Goal: Information Seeking & Learning: Learn about a topic

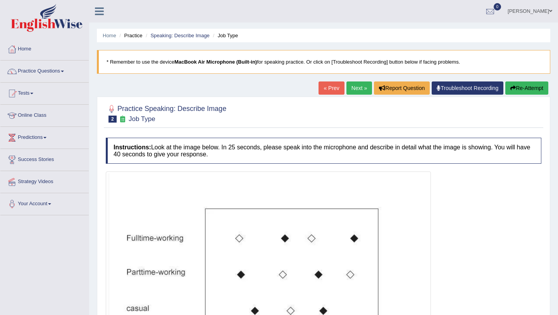
click at [352, 87] on link "Next »" at bounding box center [359, 87] width 26 height 13
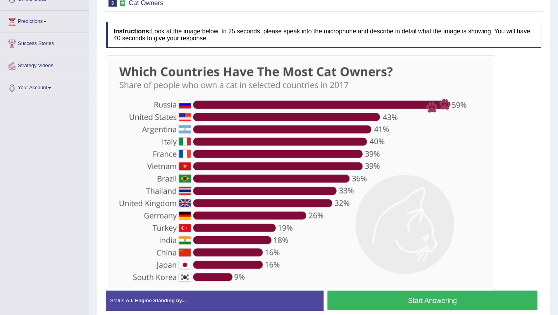
scroll to position [125, 0]
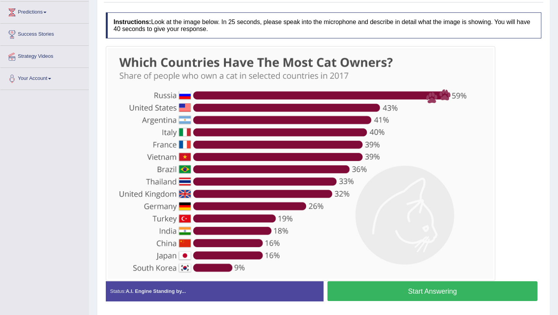
click at [425, 292] on button "Start Answering" at bounding box center [432, 291] width 210 height 20
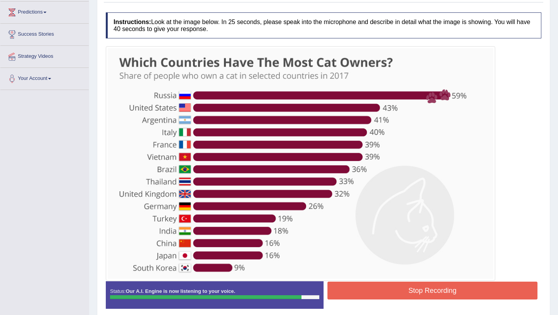
click at [431, 292] on button "Stop Recording" at bounding box center [432, 290] width 210 height 18
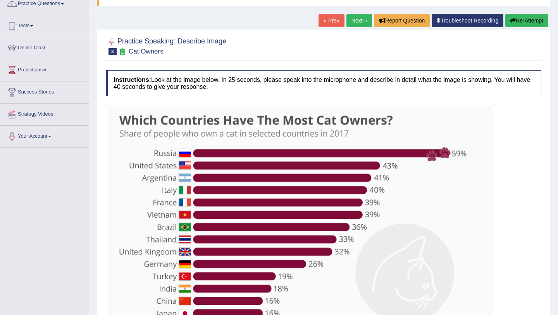
scroll to position [0, 0]
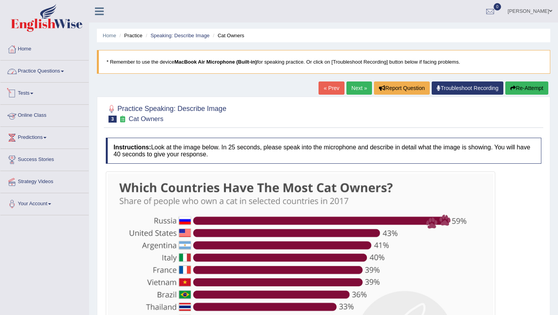
click at [36, 70] on link "Practice Questions" at bounding box center [44, 69] width 88 height 19
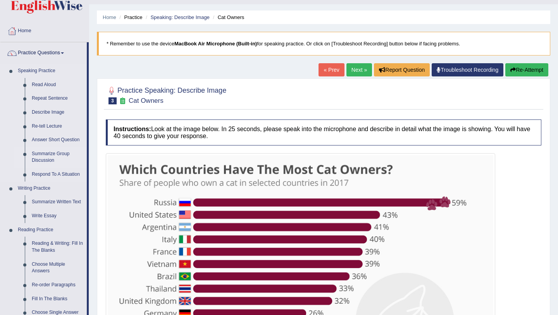
scroll to position [19, 0]
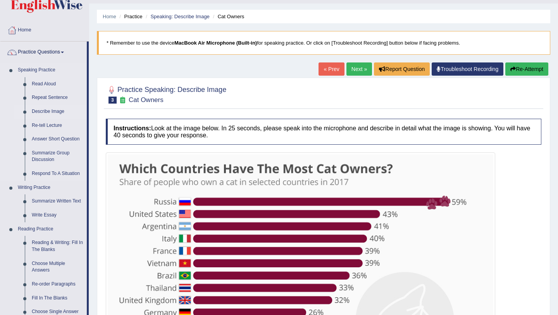
click at [54, 111] on link "Describe Image" at bounding box center [57, 112] width 58 height 14
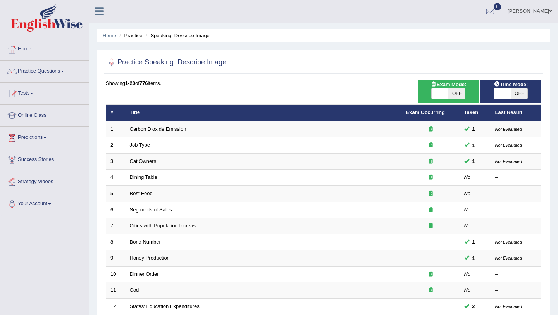
scroll to position [198, 0]
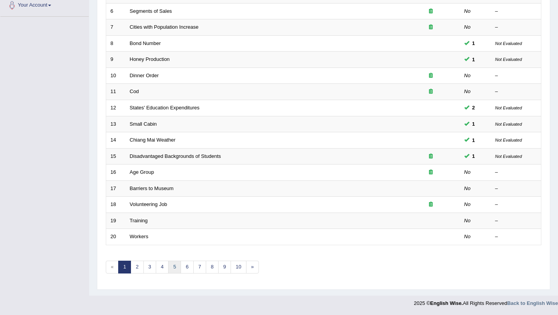
click at [172, 269] on link "5" at bounding box center [174, 266] width 13 height 13
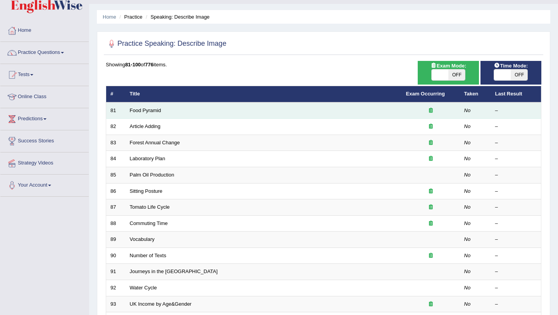
scroll to position [25, 0]
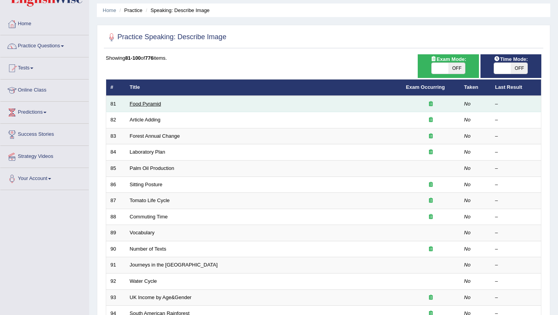
click at [149, 103] on link "Food Pyramid" at bounding box center [145, 104] width 31 height 6
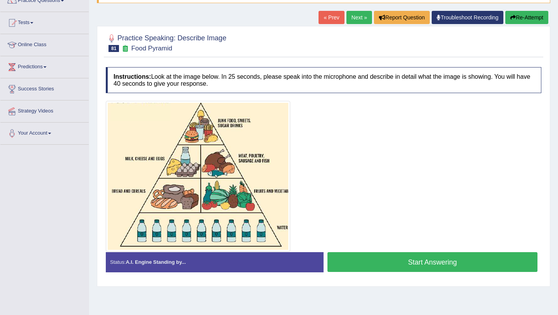
scroll to position [92, 0]
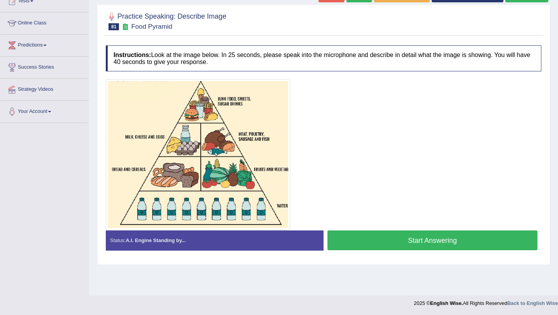
click at [440, 238] on button "Start Answering" at bounding box center [432, 240] width 210 height 20
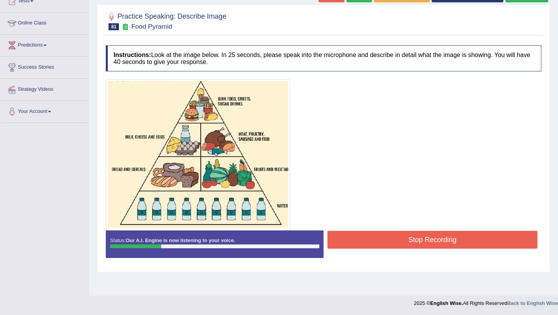
click at [438, 237] on button "Stop Recording" at bounding box center [432, 239] width 210 height 18
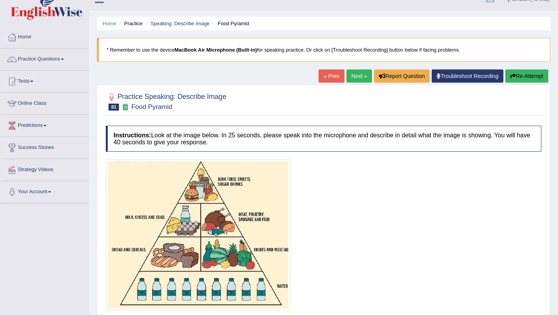
scroll to position [10, 0]
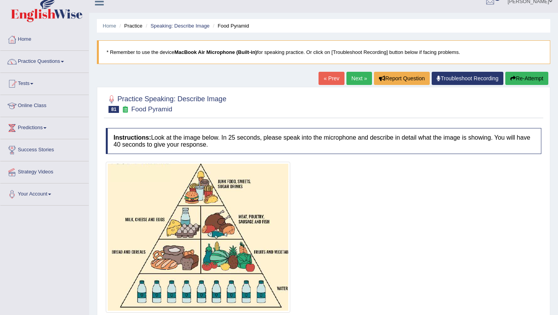
click at [539, 79] on button "Re-Attempt" at bounding box center [526, 78] width 43 height 13
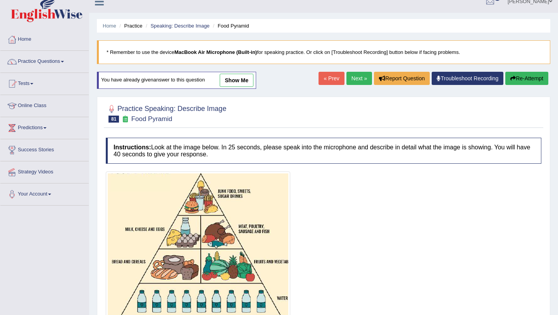
scroll to position [92, 0]
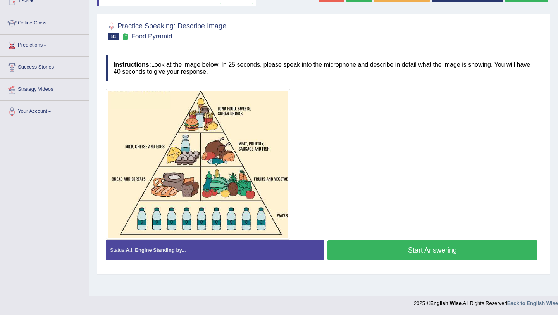
click at [431, 255] on button "Start Answering" at bounding box center [432, 250] width 210 height 20
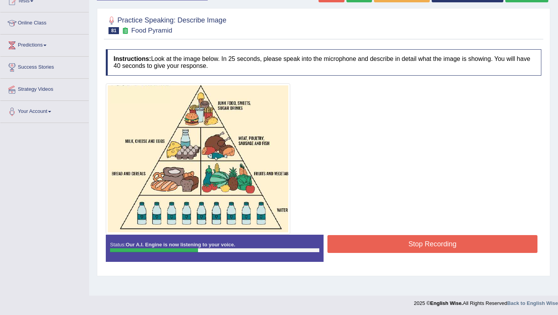
click at [435, 236] on button "Stop Recording" at bounding box center [432, 244] width 210 height 18
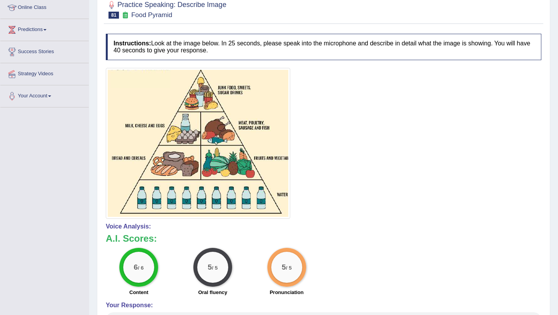
scroll to position [0, 0]
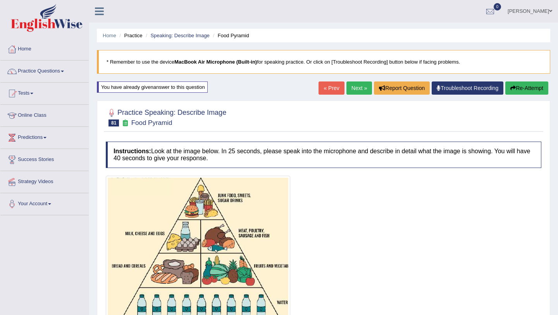
click at [354, 89] on link "Next »" at bounding box center [359, 87] width 26 height 13
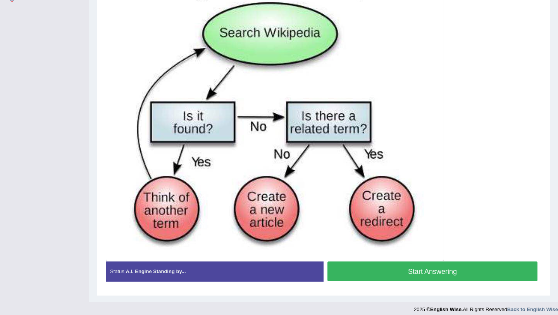
scroll to position [212, 0]
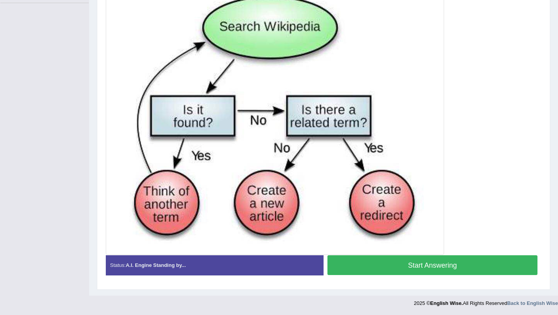
click at [409, 270] on button "Start Answering" at bounding box center [432, 265] width 210 height 20
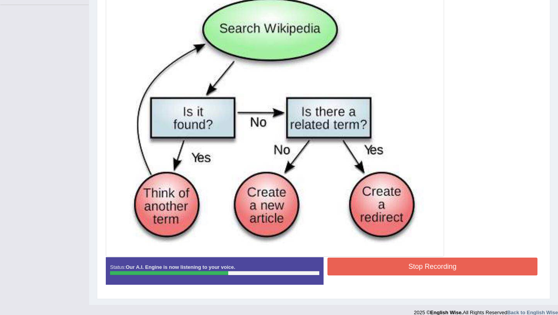
scroll to position [211, 0]
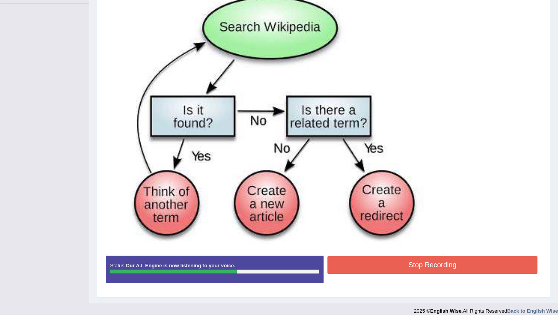
click at [425, 265] on button "Stop Recording" at bounding box center [432, 265] width 210 height 18
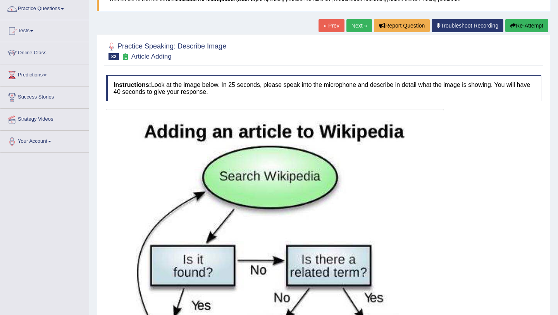
scroll to position [59, 0]
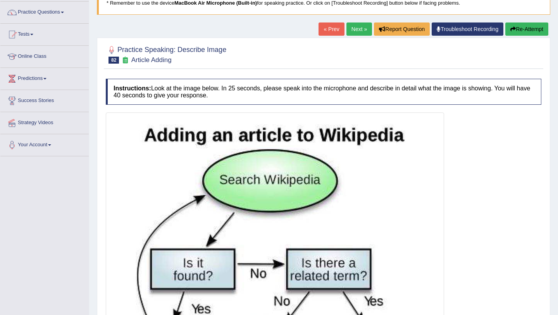
click at [356, 31] on link "Next »" at bounding box center [359, 28] width 26 height 13
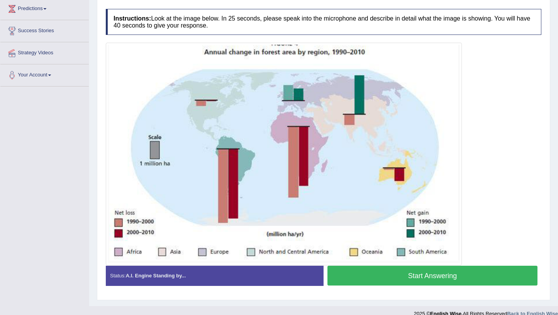
scroll to position [129, 0]
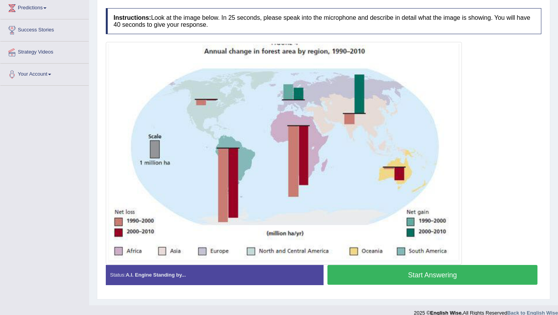
click at [390, 280] on button "Start Answering" at bounding box center [432, 275] width 210 height 20
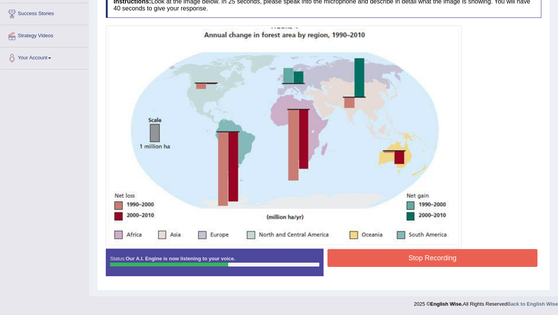
scroll to position [146, 0]
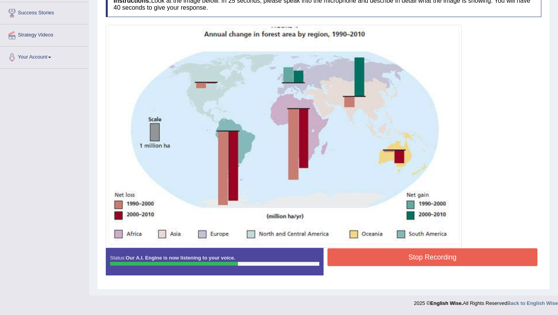
click at [395, 261] on button "Stop Recording" at bounding box center [432, 257] width 210 height 18
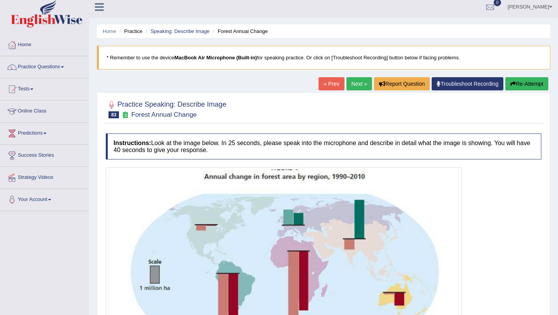
scroll to position [0, 0]
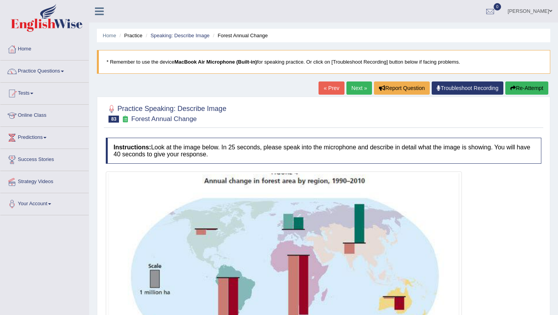
click at [361, 92] on link "Next »" at bounding box center [359, 87] width 26 height 13
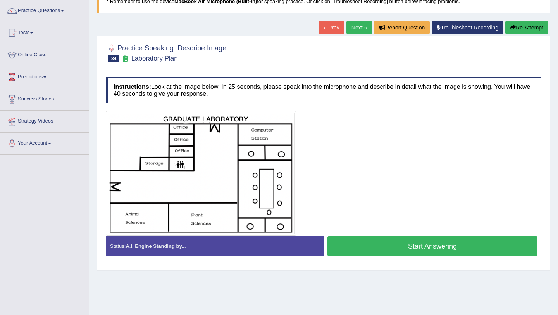
scroll to position [60, 0]
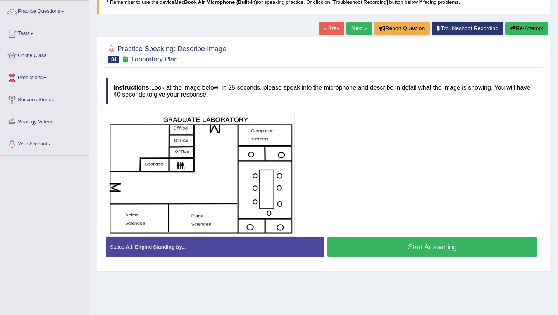
click at [384, 248] on button "Start Answering" at bounding box center [432, 247] width 210 height 20
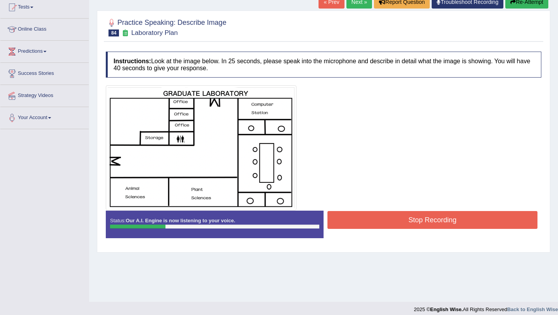
scroll to position [90, 0]
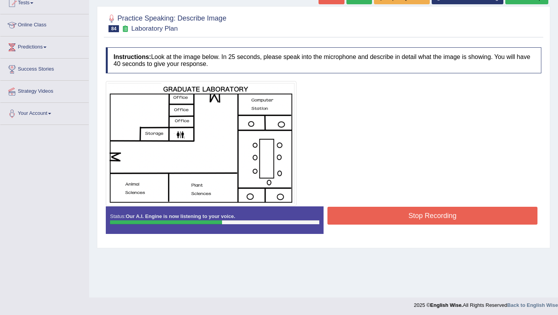
click at [373, 220] on button "Stop Recording" at bounding box center [432, 215] width 210 height 18
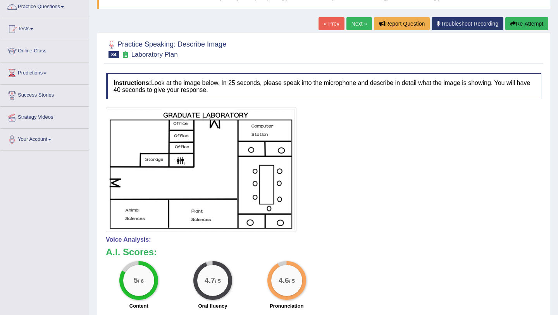
scroll to position [0, 0]
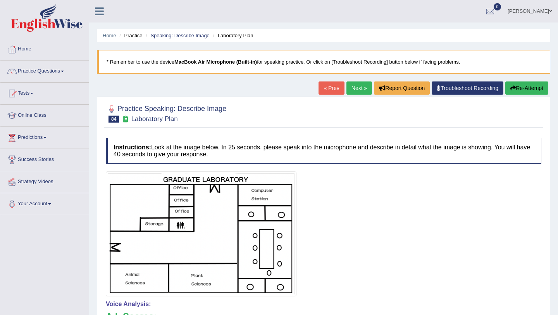
click at [354, 88] on link "Next »" at bounding box center [359, 87] width 26 height 13
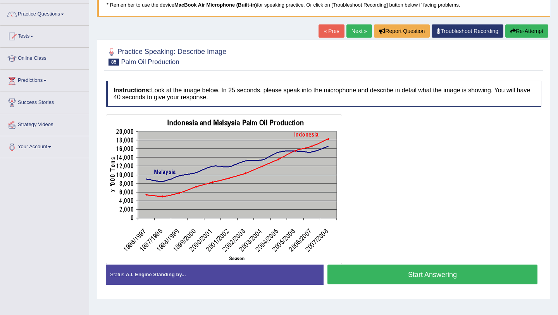
scroll to position [58, 0]
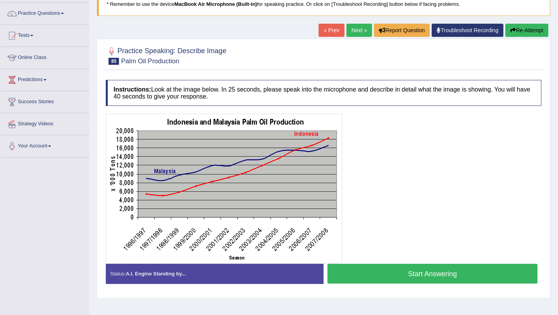
click at [378, 276] on button "Start Answering" at bounding box center [432, 273] width 210 height 20
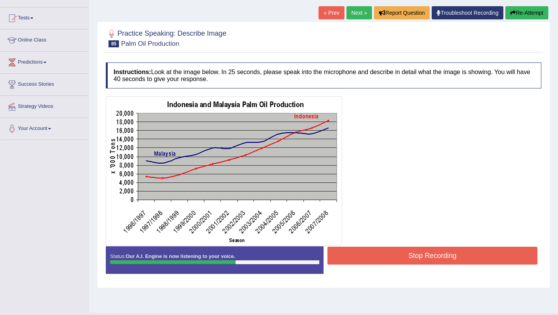
scroll to position [74, 0]
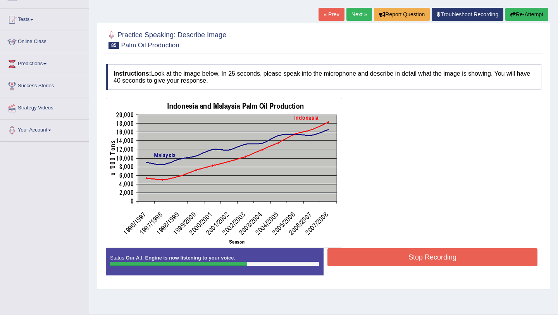
click at [427, 258] on button "Stop Recording" at bounding box center [432, 257] width 210 height 18
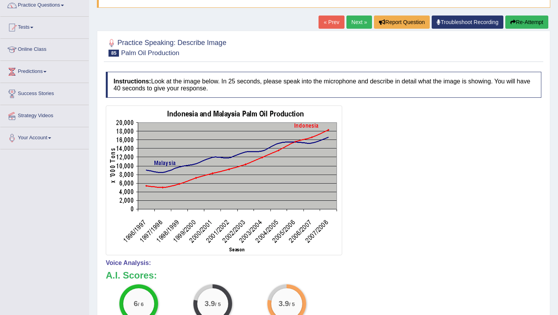
scroll to position [55, 0]
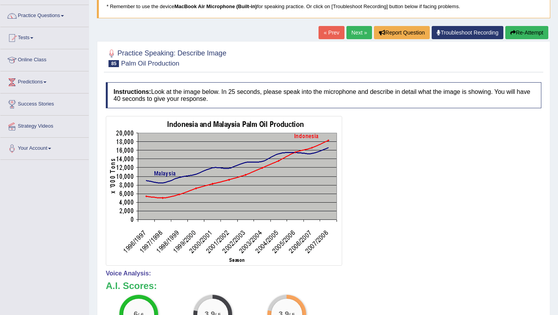
click at [361, 33] on link "Next »" at bounding box center [359, 32] width 26 height 13
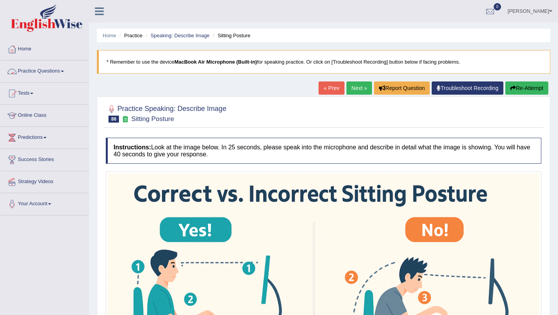
click at [69, 72] on link "Practice Questions" at bounding box center [44, 69] width 88 height 19
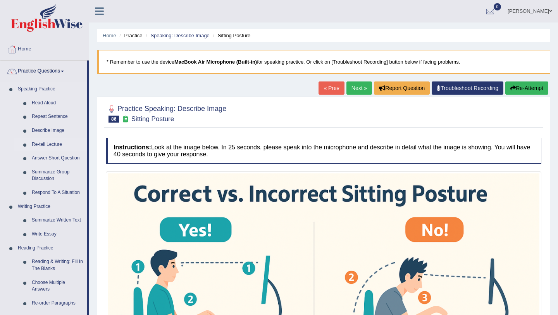
click at [63, 142] on link "Re-tell Lecture" at bounding box center [57, 145] width 58 height 14
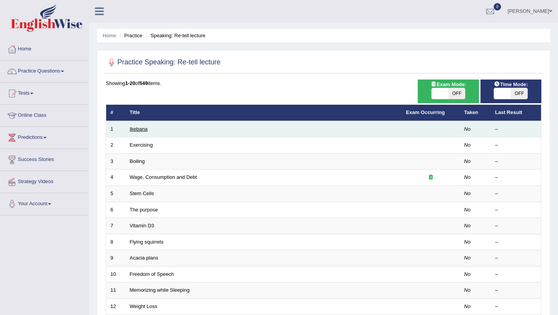
click at [142, 130] on link "Ikebana" at bounding box center [139, 129] width 18 height 6
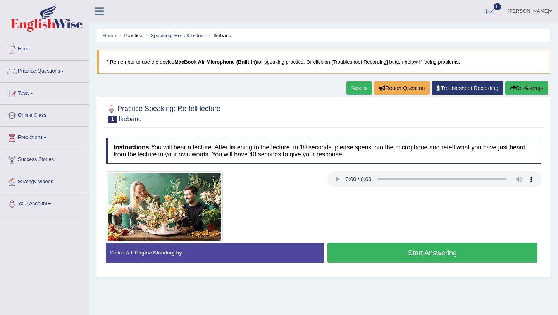
click at [69, 72] on link "Practice Questions" at bounding box center [44, 69] width 88 height 19
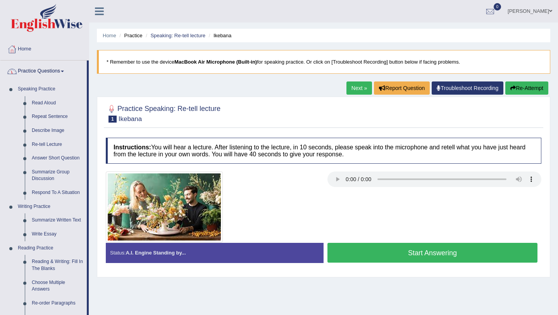
click at [64, 72] on span at bounding box center [62, 71] width 3 height 2
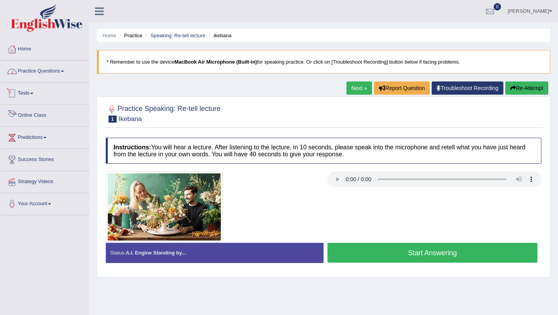
click at [67, 67] on link "Practice Questions" at bounding box center [44, 69] width 88 height 19
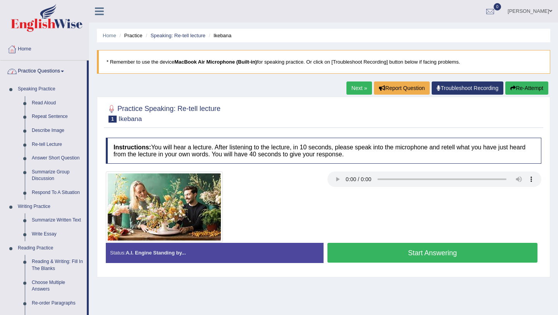
click at [64, 72] on span at bounding box center [62, 71] width 3 height 2
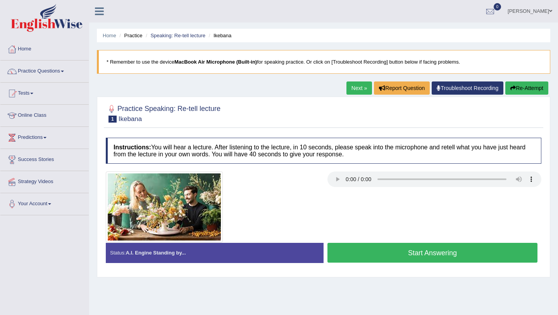
click at [411, 249] on button "Start Answering" at bounding box center [432, 252] width 210 height 20
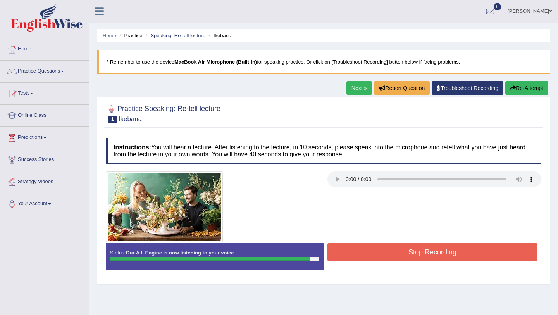
click at [427, 249] on button "Stop Recording" at bounding box center [432, 252] width 210 height 18
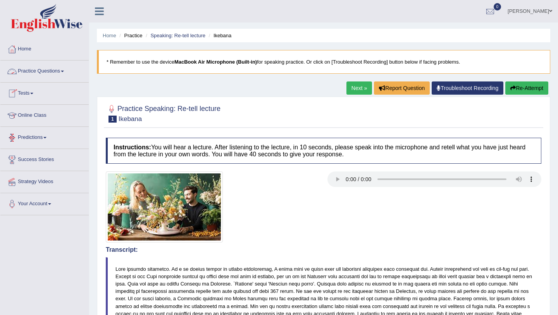
click at [39, 70] on link "Practice Questions" at bounding box center [44, 69] width 88 height 19
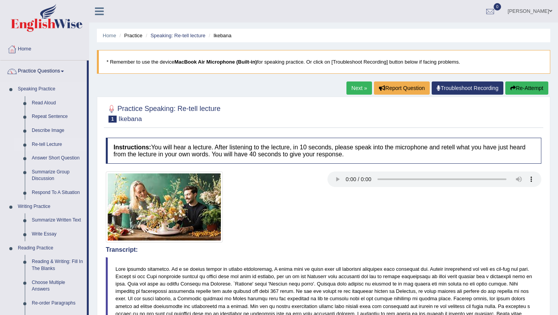
click at [47, 146] on link "Re-tell Lecture" at bounding box center [57, 145] width 58 height 14
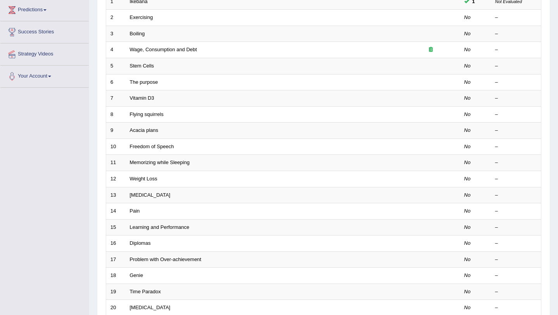
scroll to position [198, 0]
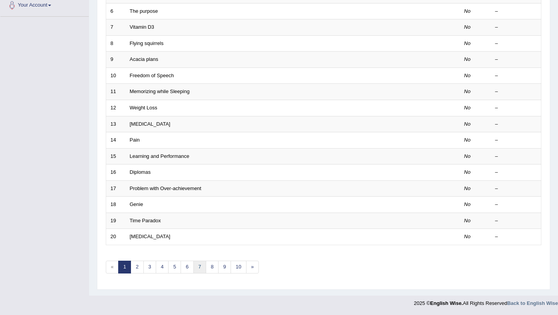
click at [198, 267] on link "7" at bounding box center [199, 266] width 13 height 13
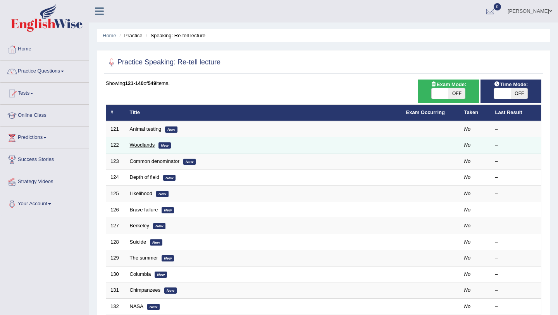
click at [147, 144] on link "Woodlands" at bounding box center [142, 145] width 25 height 6
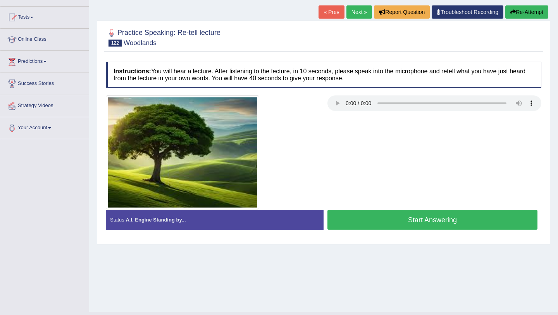
scroll to position [75, 0]
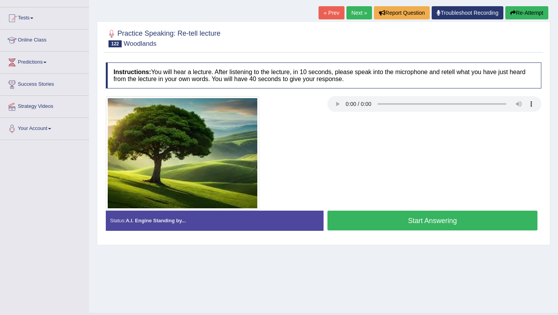
click at [426, 225] on button "Start Answering" at bounding box center [432, 220] width 210 height 20
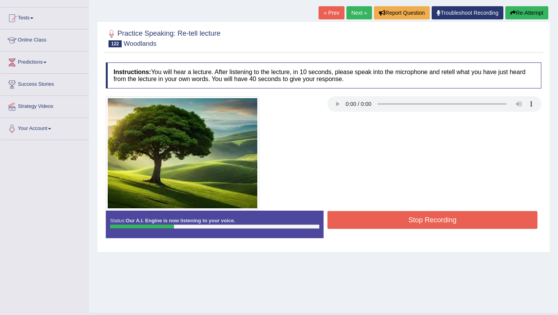
click at [372, 219] on button "Stop Recording" at bounding box center [432, 220] width 210 height 18
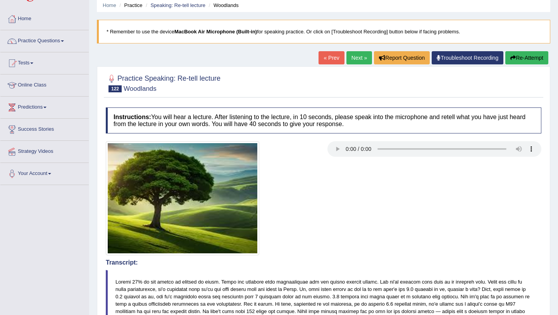
scroll to position [0, 0]
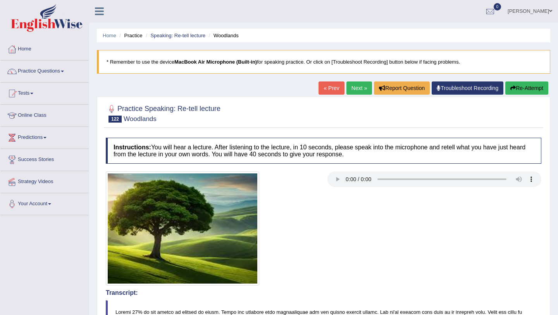
click at [520, 86] on button "Re-Attempt" at bounding box center [526, 87] width 43 height 13
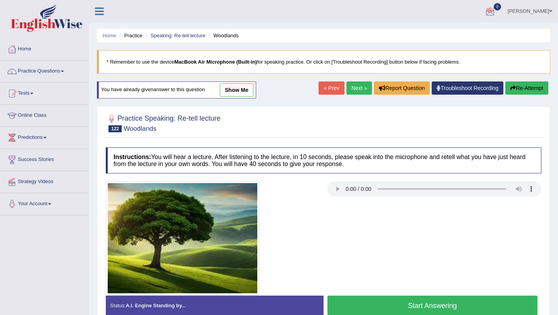
scroll to position [92, 0]
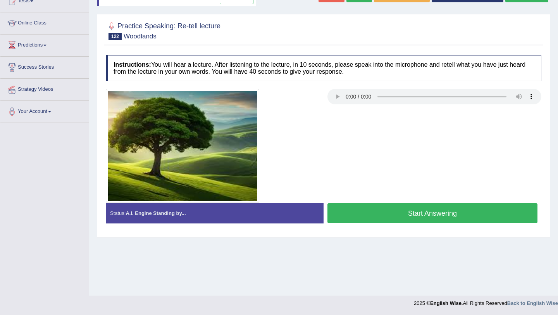
click at [415, 215] on button "Start Answering" at bounding box center [432, 213] width 210 height 20
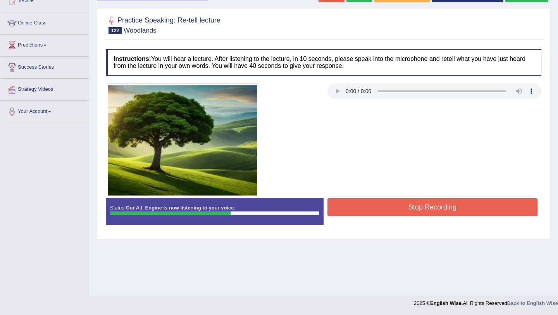
click at [415, 215] on button "Stop Recording" at bounding box center [432, 207] width 210 height 18
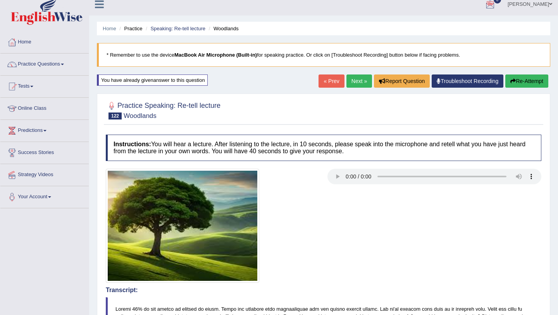
scroll to position [0, 0]
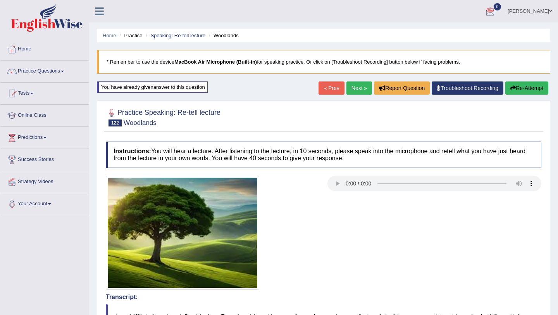
click at [352, 85] on link "Next »" at bounding box center [359, 87] width 26 height 13
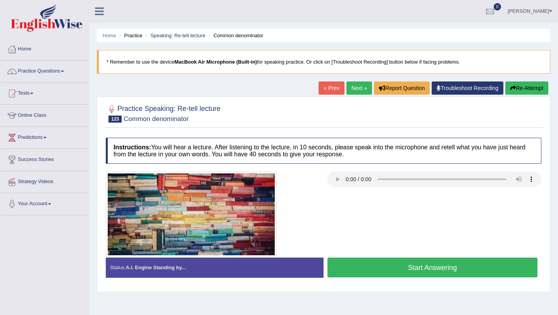
click at [389, 264] on button "Start Answering" at bounding box center [432, 267] width 210 height 20
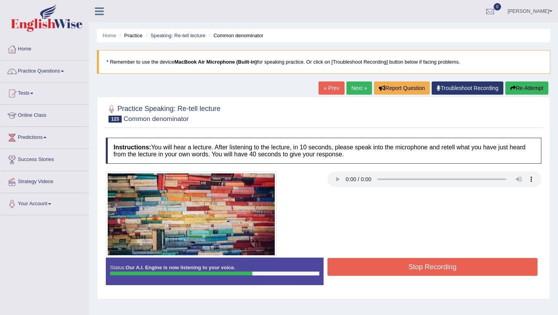
click at [389, 264] on button "Stop Recording" at bounding box center [432, 267] width 210 height 18
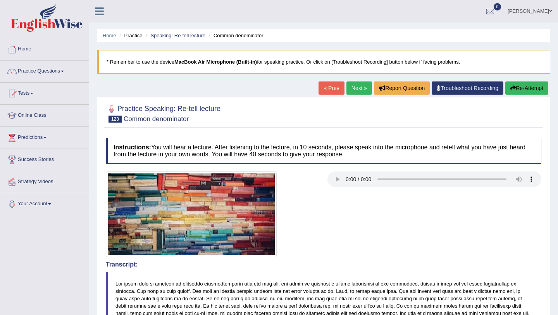
click at [350, 89] on link "Next »" at bounding box center [359, 87] width 26 height 13
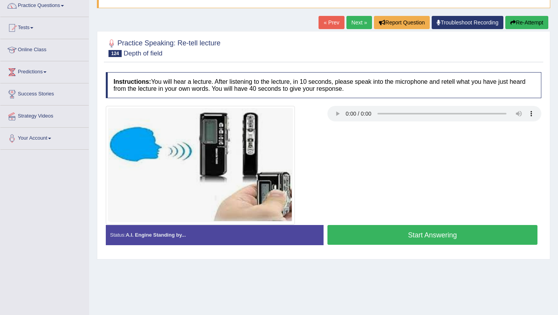
scroll to position [64, 0]
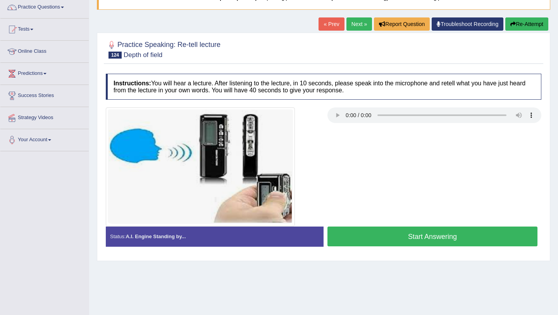
click at [357, 21] on link "Next »" at bounding box center [359, 23] width 26 height 13
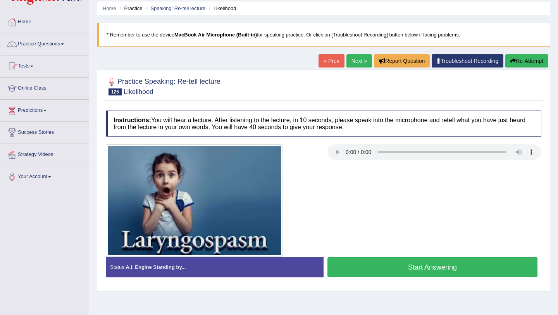
scroll to position [30, 0]
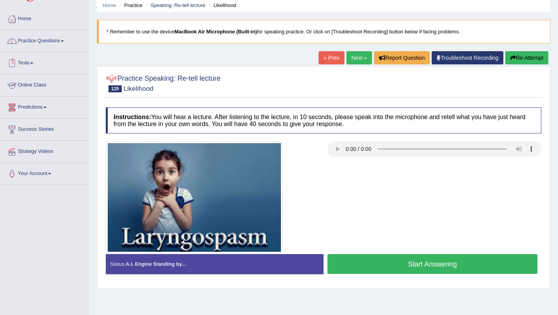
click at [39, 86] on link "Online Class" at bounding box center [44, 83] width 88 height 19
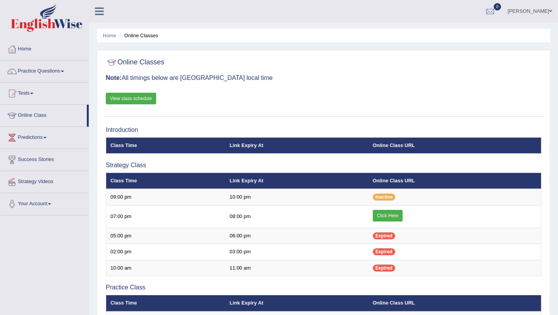
click at [136, 98] on link "View class schedule" at bounding box center [131, 99] width 50 height 12
click at [43, 71] on link "Practice Questions" at bounding box center [44, 69] width 88 height 19
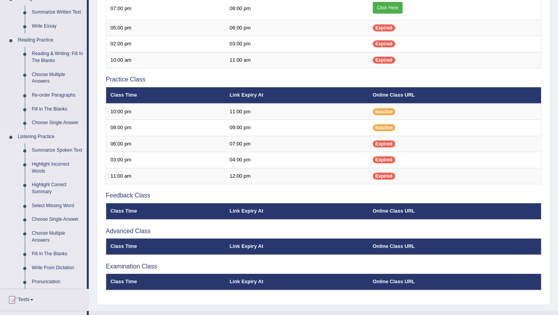
scroll to position [221, 0]
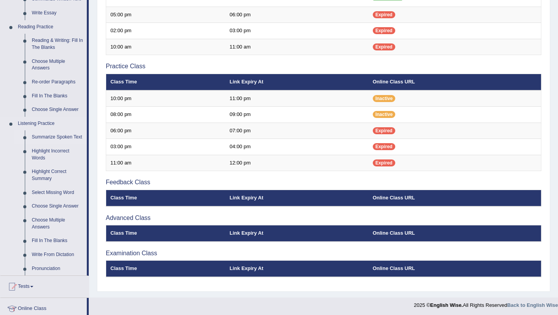
click at [46, 138] on link "Summarize Spoken Text" at bounding box center [57, 137] width 58 height 14
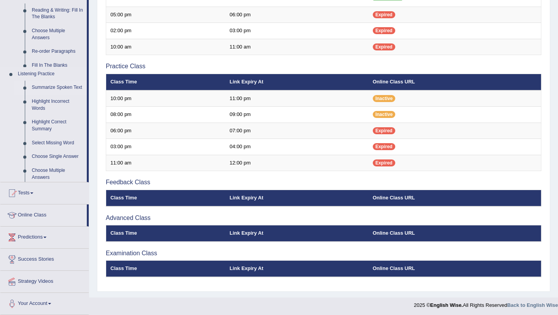
scroll to position [100, 0]
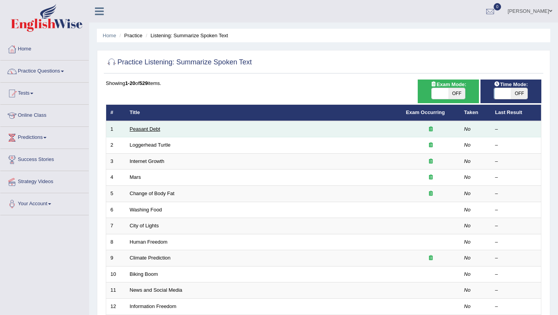
click at [145, 128] on link "Peasant Debt" at bounding box center [145, 129] width 31 height 6
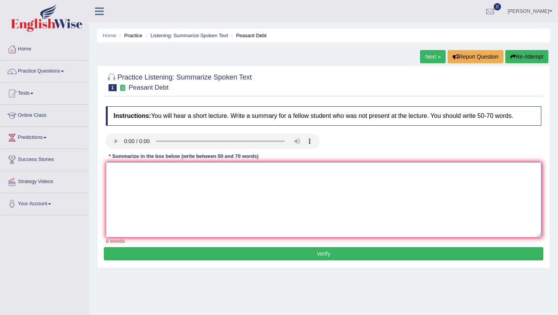
click at [134, 185] on textarea at bounding box center [323, 199] width 435 height 75
click at [122, 174] on textarea at bounding box center [323, 199] width 435 height 75
type textarea "T"
click at [35, 67] on link "Practice Questions" at bounding box center [44, 69] width 88 height 19
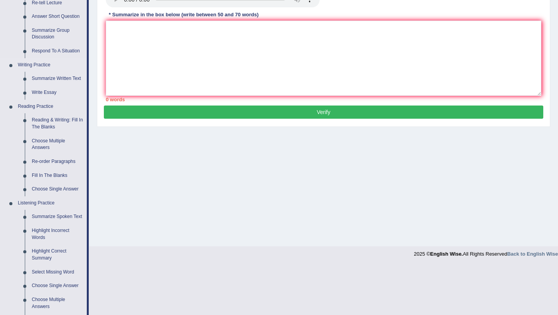
scroll to position [146, 0]
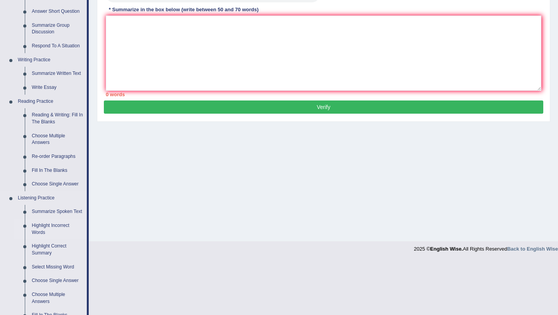
click at [43, 235] on link "Highlight Incorrect Words" at bounding box center [57, 228] width 58 height 21
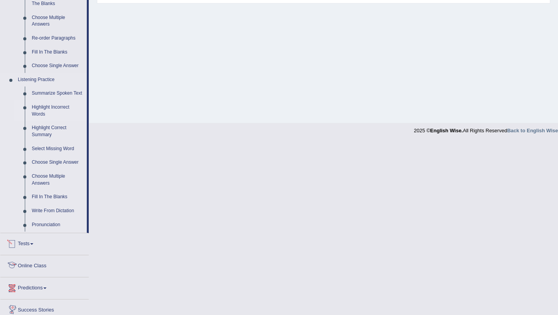
scroll to position [199, 0]
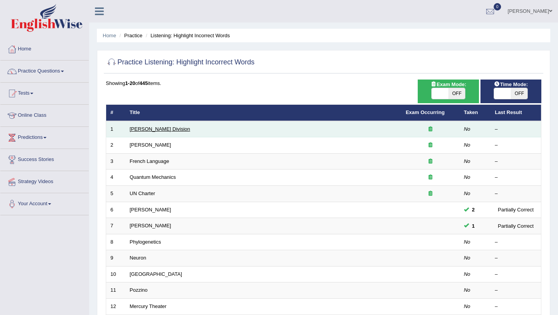
click at [153, 130] on link "Ward Division" at bounding box center [160, 129] width 60 height 6
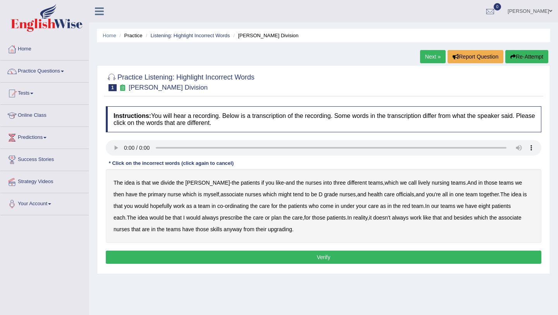
click at [408, 183] on b "call" at bounding box center [412, 182] width 8 height 6
click at [418, 182] on b "lively" at bounding box center [424, 182] width 12 height 6
click at [408, 182] on b "call" at bounding box center [412, 182] width 8 height 6
click at [203, 195] on b "myself" at bounding box center [210, 194] width 15 height 6
click at [293, 195] on b "tend" at bounding box center [298, 194] width 10 height 6
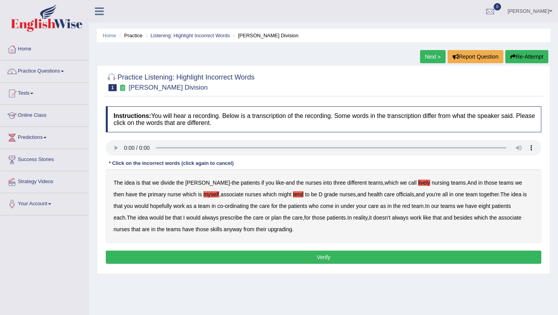
click at [278, 193] on b "might" at bounding box center [284, 194] width 13 height 6
click at [293, 192] on b "tend" at bounding box center [298, 194] width 10 height 6
click at [184, 218] on div "The idea is that we divide the ward - the patients if you like - and the nurses…" at bounding box center [323, 206] width 435 height 74
click at [202, 217] on b "always" at bounding box center [210, 217] width 17 height 6
click at [268, 229] on b "upgrading" at bounding box center [280, 229] width 24 height 6
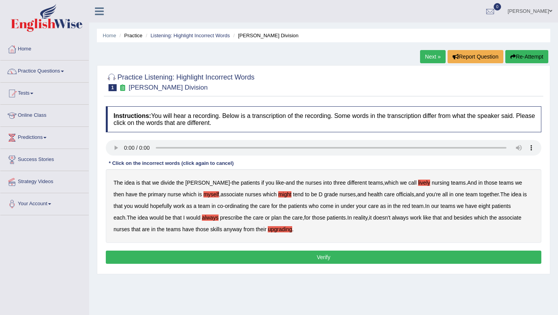
click at [316, 257] on button "Verify" at bounding box center [323, 256] width 435 height 13
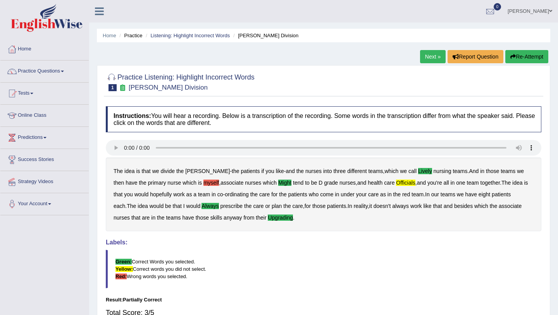
click at [426, 56] on link "Next »" at bounding box center [433, 56] width 26 height 13
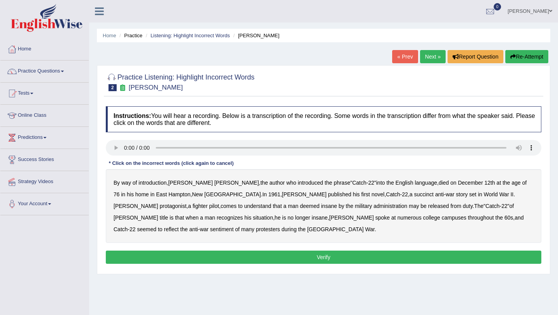
click at [414, 194] on b "succinct" at bounding box center [424, 194] width 20 height 6
click at [373, 206] on b "administration" at bounding box center [390, 206] width 34 height 6
click at [273, 214] on b "situation" at bounding box center [263, 217] width 20 height 6
click at [179, 226] on b "reflect" at bounding box center [171, 229] width 15 height 6
click at [315, 254] on button "Verify" at bounding box center [323, 256] width 435 height 13
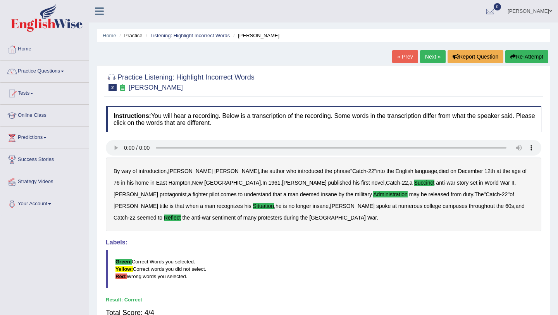
click at [428, 56] on link "Next »" at bounding box center [433, 56] width 26 height 13
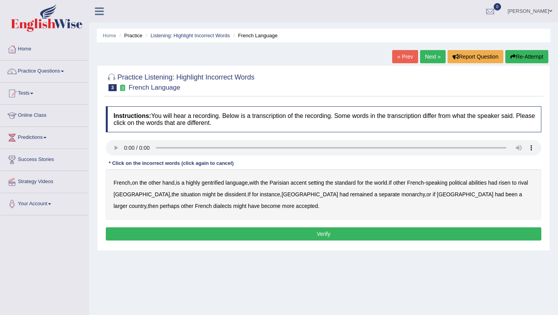
click at [220, 183] on b "gentrified" at bounding box center [212, 182] width 22 height 6
click at [486, 181] on b "abilities" at bounding box center [477, 182] width 18 height 6
click at [225, 193] on b "dissident" at bounding box center [235, 194] width 21 height 6
click at [401, 194] on b "monarchy" at bounding box center [412, 194] width 23 height 6
click at [317, 232] on button "Verify" at bounding box center [323, 233] width 435 height 13
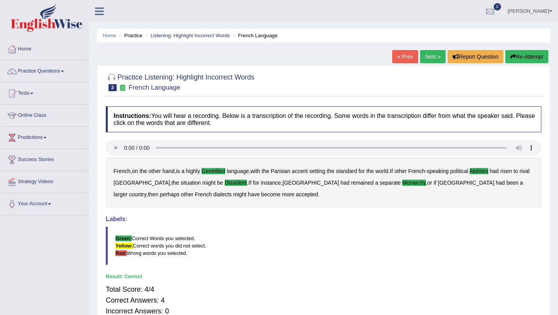
click at [424, 54] on link "Next »" at bounding box center [433, 56] width 26 height 13
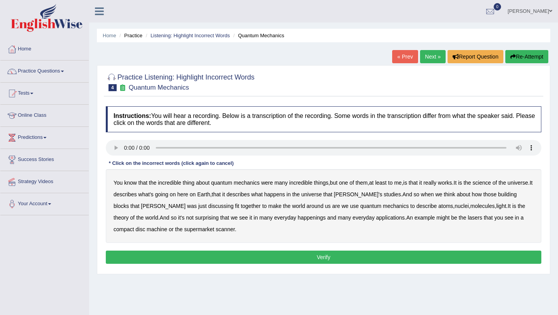
click at [491, 182] on b "science" at bounding box center [482, 182] width 18 height 6
click at [208, 204] on b "discussing" at bounding box center [220, 206] width 25 height 6
click at [383, 208] on b "mechanics" at bounding box center [396, 206] width 26 height 6
click at [297, 216] on b "happenings" at bounding box center [311, 217] width 28 height 6
click at [312, 254] on button "Verify" at bounding box center [323, 256] width 435 height 13
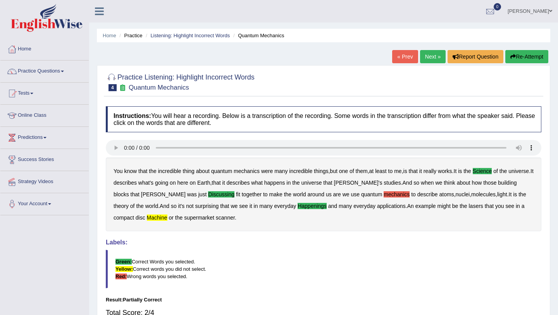
click at [435, 55] on link "Next »" at bounding box center [433, 56] width 26 height 13
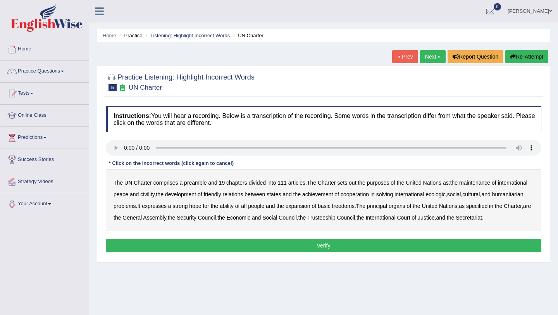
click at [483, 182] on b "maintenance" at bounding box center [474, 182] width 31 height 6
click at [484, 182] on b "maintenance" at bounding box center [474, 182] width 31 height 6
click at [170, 191] on div "The UN Charter comprises a preamble and 19 chapters divided into 111 articles .…" at bounding box center [323, 200] width 435 height 62
click at [154, 194] on b "civility" at bounding box center [147, 194] width 14 height 6
click at [488, 195] on div "The UN Charter comprises a preamble and 19 chapters divided into 111 articles .…" at bounding box center [323, 200] width 435 height 62
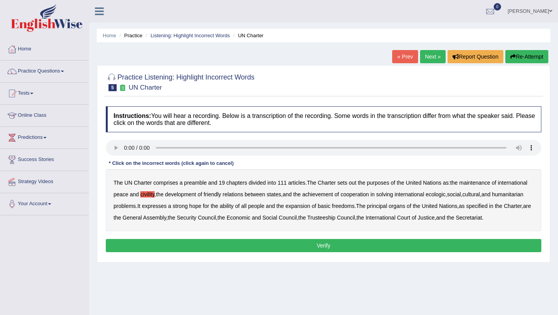
click at [445, 196] on b "ecologic" at bounding box center [435, 194] width 20 height 6
click at [234, 206] on b "ability" at bounding box center [227, 206] width 14 height 6
click at [456, 220] on b "Secretariat" at bounding box center [469, 217] width 26 height 6
click at [135, 231] on div "The UN Charter comprises a preamble and 19 chapters divided into 111 articles .…" at bounding box center [323, 200] width 435 height 62
click at [456, 220] on b "Secretariat" at bounding box center [469, 217] width 26 height 6
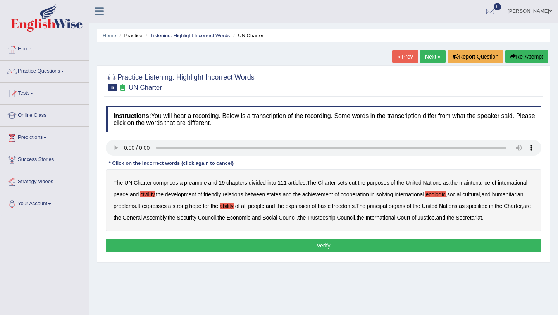
click at [234, 252] on button "Verify" at bounding box center [323, 245] width 435 height 13
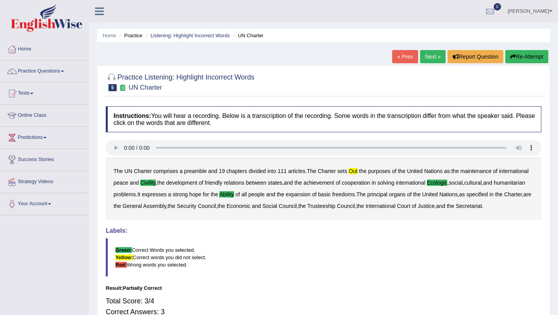
click at [434, 62] on link "Next »" at bounding box center [433, 56] width 26 height 13
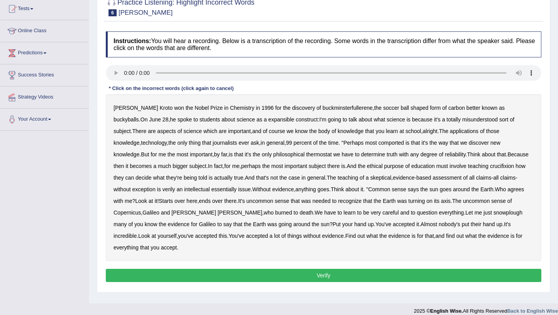
scroll to position [92, 0]
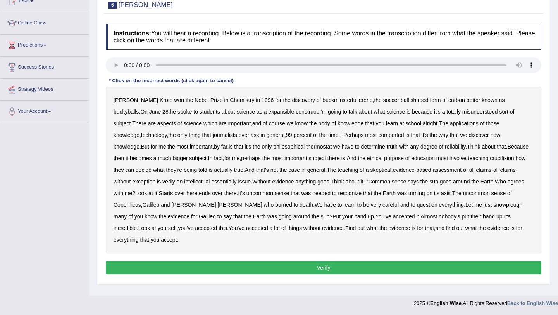
click at [131, 120] on b "subject" at bounding box center [121, 123] width 17 height 6
click at [306, 146] on b "thermostat" at bounding box center [319, 146] width 26 height 6
click at [497, 147] on b "that" at bounding box center [501, 146] width 9 height 6
click at [480, 182] on b "Earth" at bounding box center [486, 181] width 13 height 6
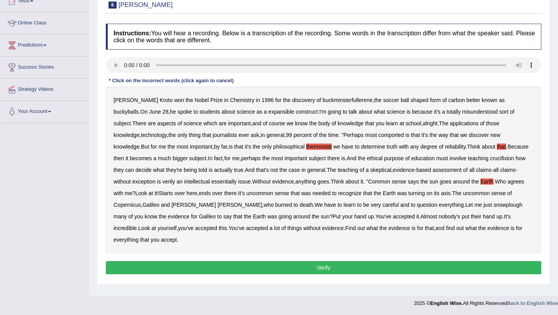
click at [493, 205] on b "snowplough" at bounding box center [507, 204] width 29 height 6
click at [492, 261] on button "Verify" at bounding box center [323, 267] width 435 height 13
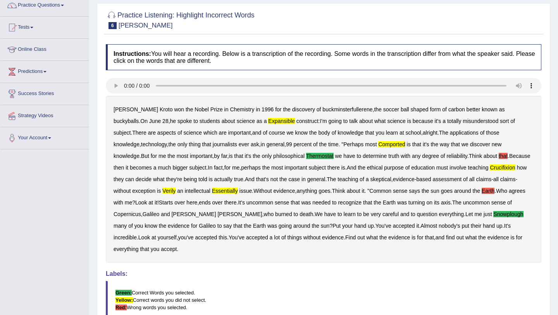
scroll to position [0, 0]
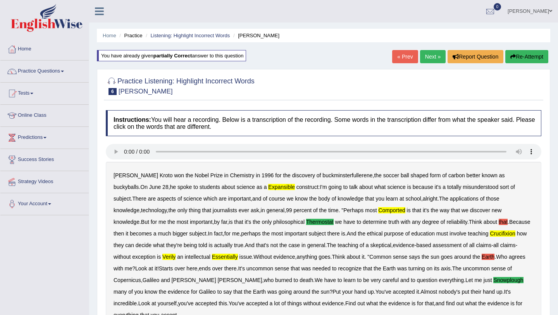
click at [434, 57] on link "Next »" at bounding box center [433, 56] width 26 height 13
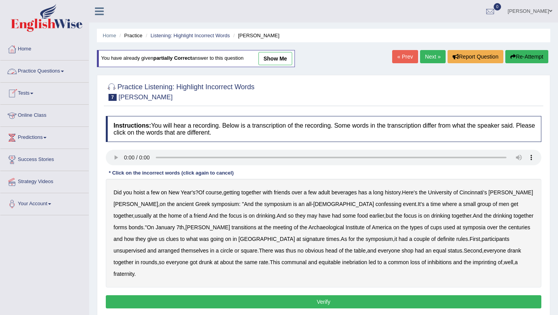
click at [50, 72] on link "Practice Questions" at bounding box center [44, 69] width 88 height 19
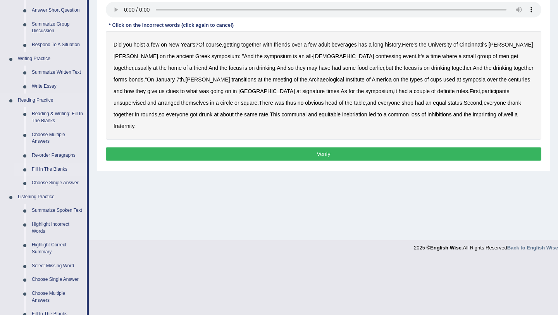
scroll to position [148, 0]
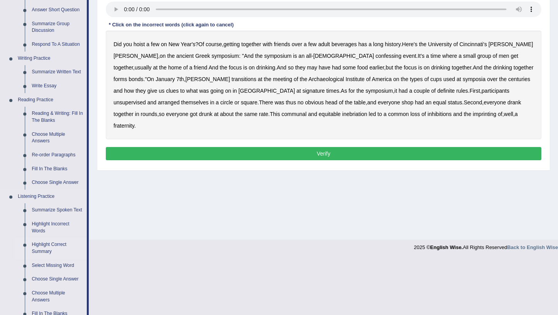
click at [46, 253] on link "Highlight Correct Summary" at bounding box center [57, 247] width 58 height 21
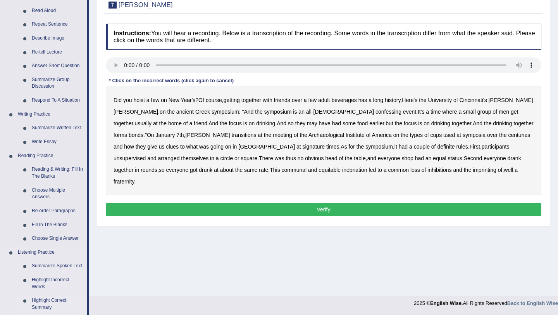
scroll to position [276, 0]
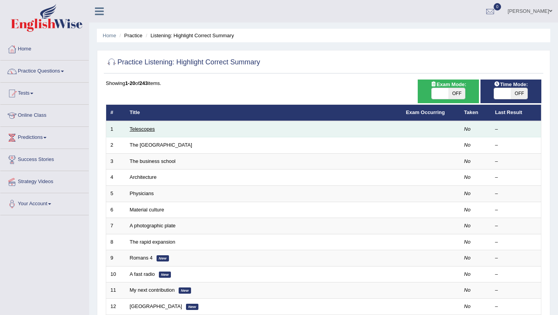
click at [146, 131] on link "Telescopes" at bounding box center [142, 129] width 25 height 6
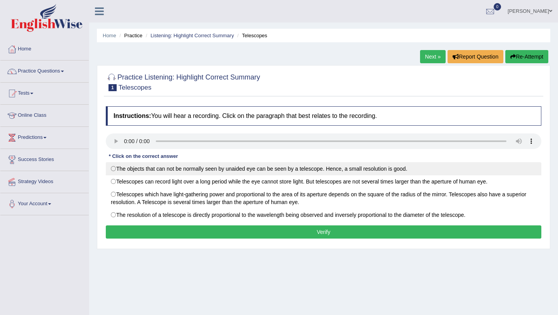
click at [115, 168] on label "The objects that can not be normally seen by unaided eye can be seen by a teles…" at bounding box center [323, 168] width 435 height 13
radio input "true"
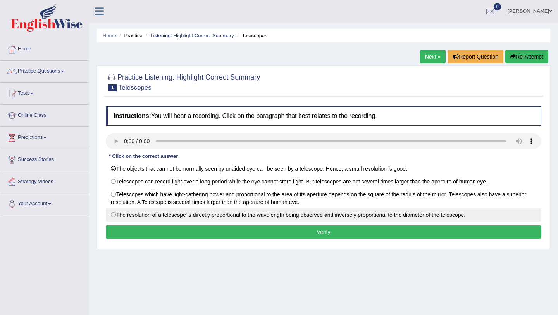
click at [114, 214] on label "The resolution of a telescope is directly proportional to the wavelength being …" at bounding box center [323, 214] width 435 height 13
radio input "true"
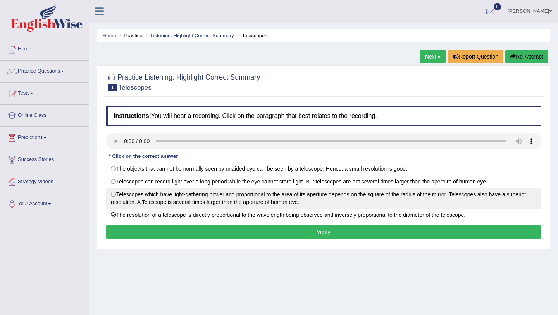
click at [114, 194] on label "Telescopes which have light-gathering power and proportional to the area of its…" at bounding box center [323, 197] width 435 height 21
radio input "true"
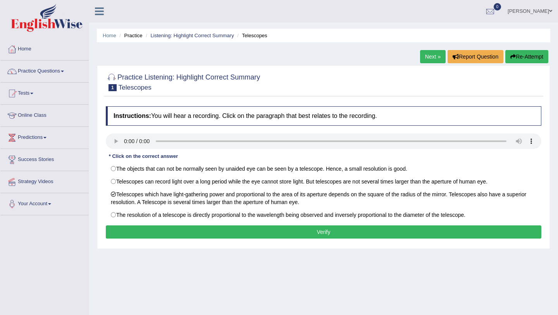
click at [304, 229] on button "Verify" at bounding box center [323, 231] width 435 height 13
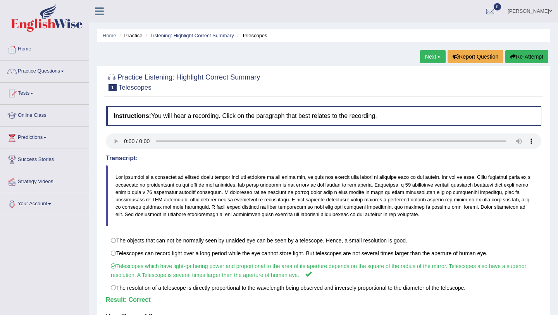
click at [432, 55] on link "Next »" at bounding box center [433, 56] width 26 height 13
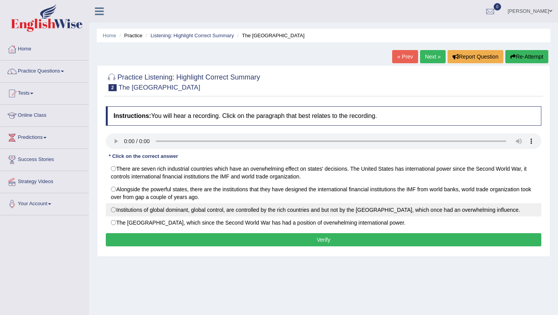
click at [115, 207] on label "Institutions of global dominant, global control, are controlled by the rich cou…" at bounding box center [323, 209] width 435 height 13
radio input "true"
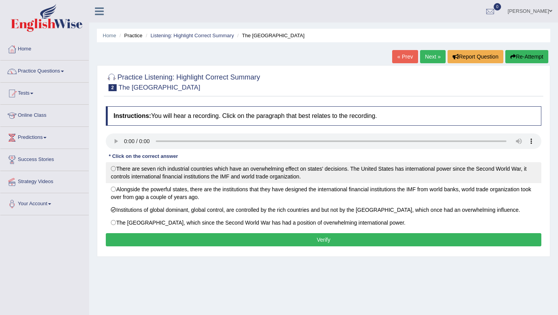
click at [114, 168] on label "There are seven rich industrial countries which have an overwhelming effect on …" at bounding box center [323, 172] width 435 height 21
radio input "true"
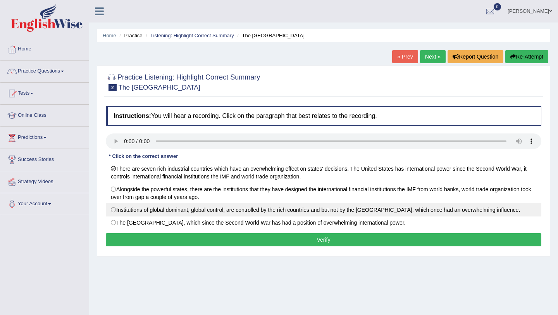
click at [115, 208] on label "Institutions of global dominant, global control, are controlled by the rich cou…" at bounding box center [323, 209] width 435 height 13
radio input "true"
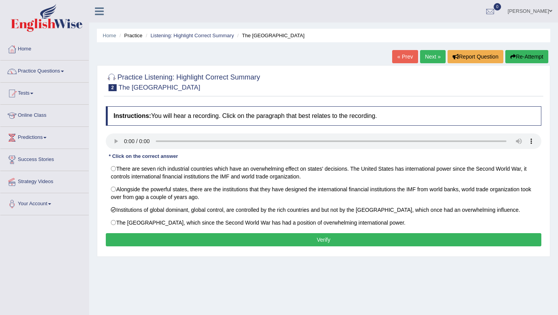
click at [265, 237] on button "Verify" at bounding box center [323, 239] width 435 height 13
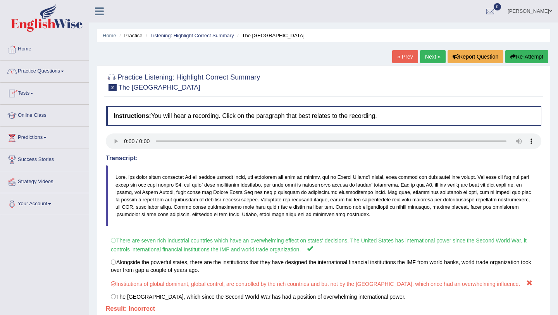
click at [46, 73] on link "Practice Questions" at bounding box center [44, 69] width 88 height 19
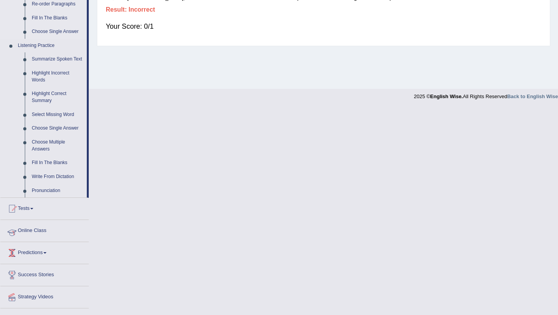
scroll to position [300, 0]
click at [51, 120] on link "Select Missing Word" at bounding box center [57, 114] width 58 height 14
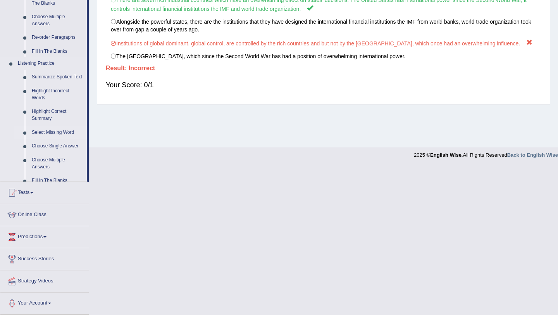
scroll to position [92, 0]
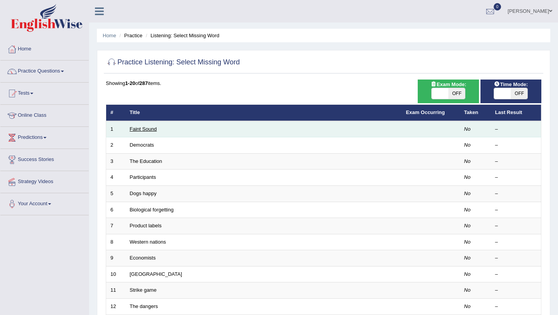
click at [149, 131] on link "Faint Sound" at bounding box center [143, 129] width 27 height 6
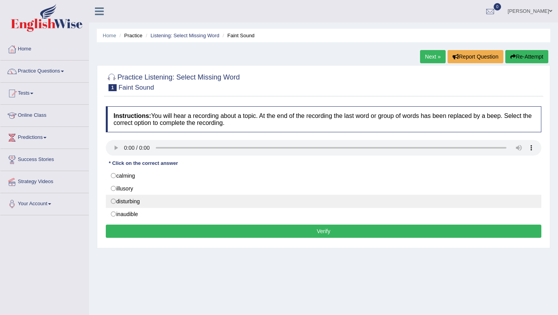
click at [114, 200] on label "disturbing" at bounding box center [323, 200] width 435 height 13
radio input "true"
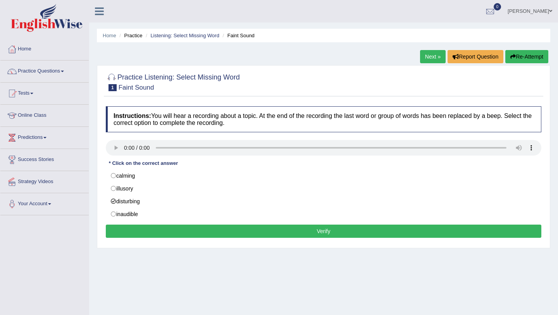
click at [321, 230] on button "Verify" at bounding box center [323, 230] width 435 height 13
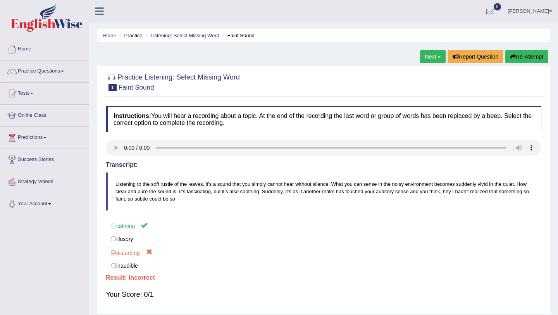
click at [426, 58] on link "Next »" at bounding box center [433, 56] width 26 height 13
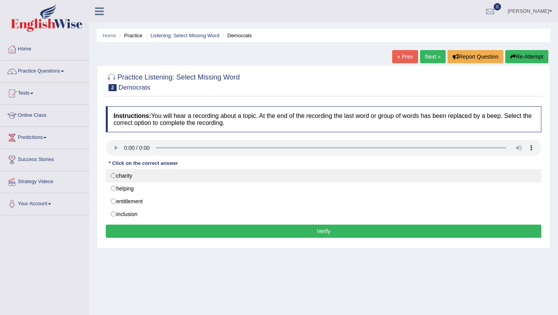
click at [114, 177] on label "charity" at bounding box center [323, 175] width 435 height 13
radio input "true"
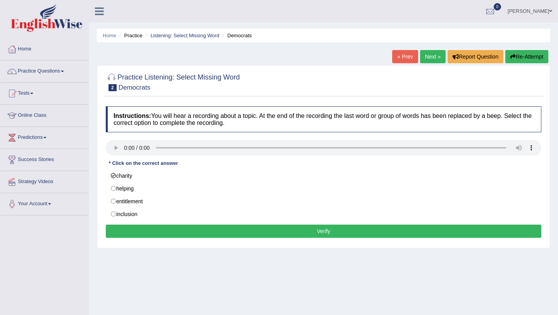
click at [235, 229] on button "Verify" at bounding box center [323, 230] width 435 height 13
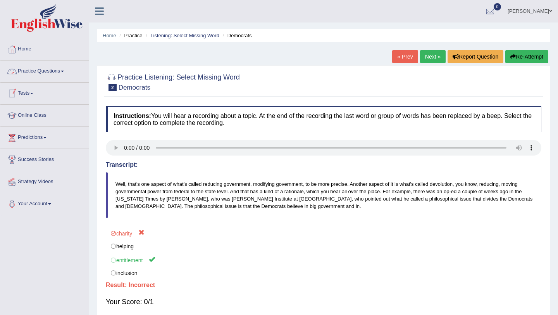
click at [46, 73] on link "Practice Questions" at bounding box center [44, 69] width 88 height 19
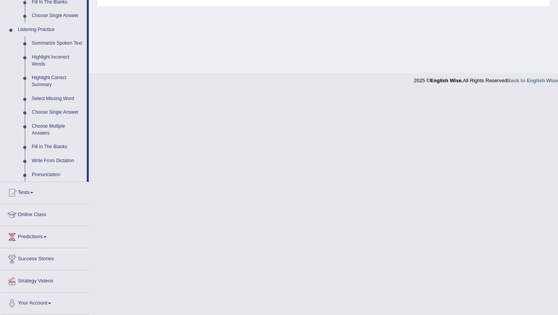
scroll to position [321, 0]
click at [46, 112] on link "Choose Single Answer" at bounding box center [57, 112] width 58 height 14
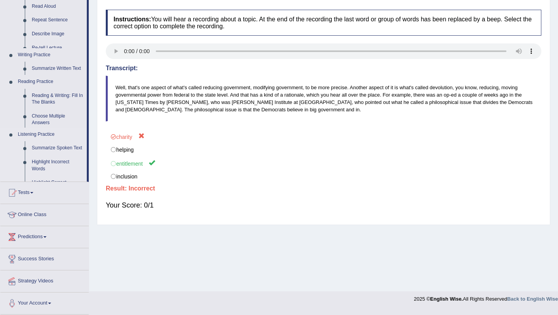
scroll to position [92, 0]
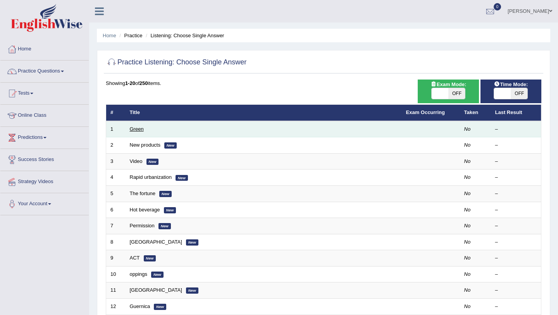
click at [135, 130] on link "Green" at bounding box center [137, 129] width 14 height 6
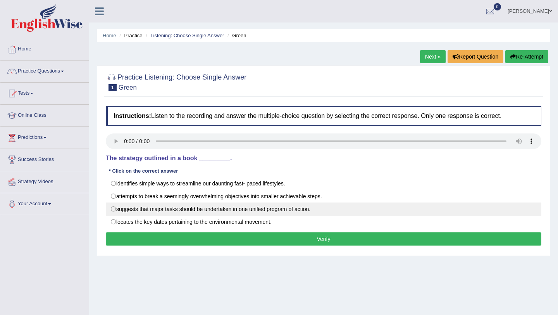
click at [171, 207] on label "suggests that major tasks should be undertaken in one unified program of action." at bounding box center [323, 208] width 435 height 13
radio input "true"
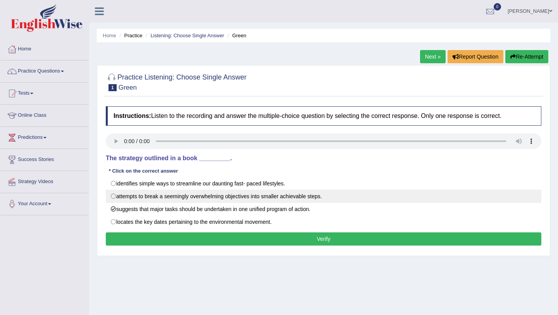
click at [135, 196] on label "attempts to break a seemingly overwhelming objectives into smaller achievable s…" at bounding box center [323, 195] width 435 height 13
radio input "true"
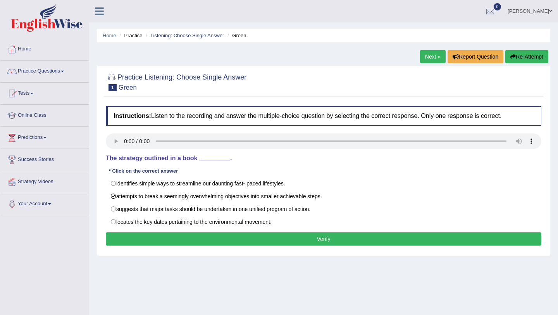
click at [233, 237] on button "Verify" at bounding box center [323, 238] width 435 height 13
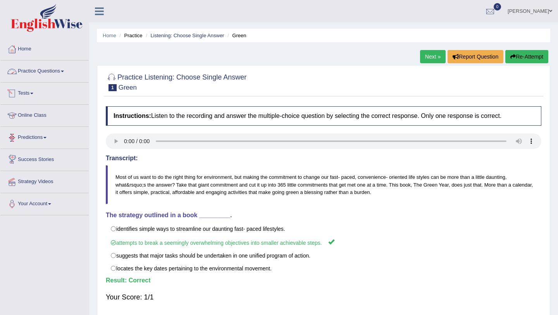
click at [43, 70] on link "Practice Questions" at bounding box center [44, 69] width 88 height 19
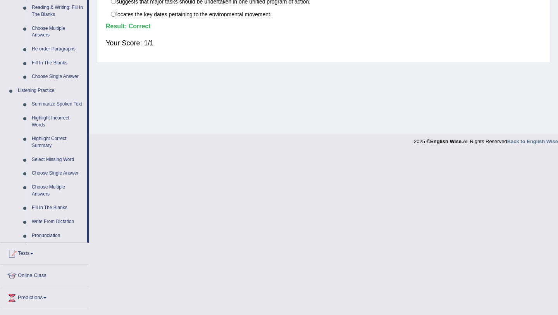
scroll to position [255, 0]
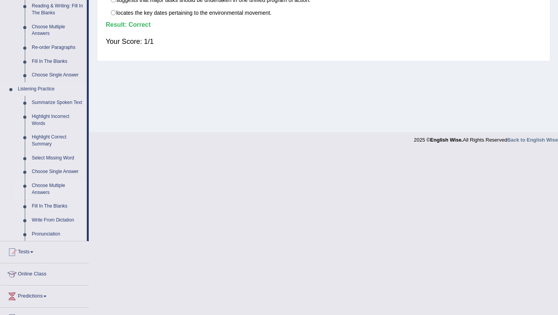
click at [57, 190] on link "Choose Multiple Answers" at bounding box center [57, 189] width 58 height 21
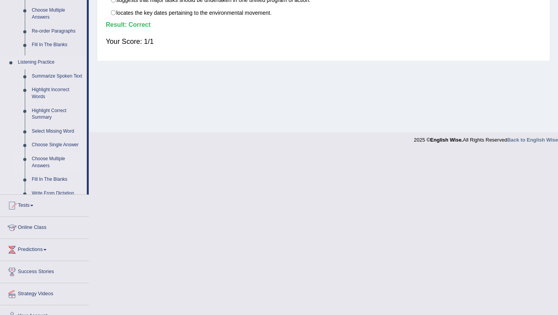
scroll to position [92, 0]
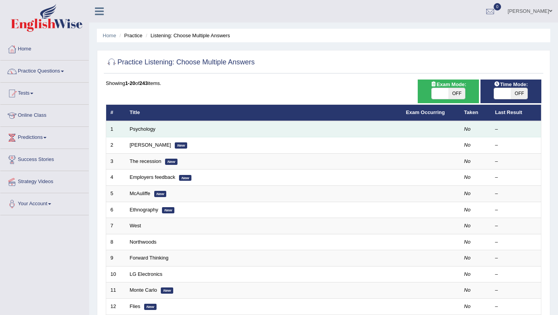
click at [165, 132] on td "Psychology" at bounding box center [263, 129] width 276 height 16
click at [149, 129] on link "Psychology" at bounding box center [143, 129] width 26 height 6
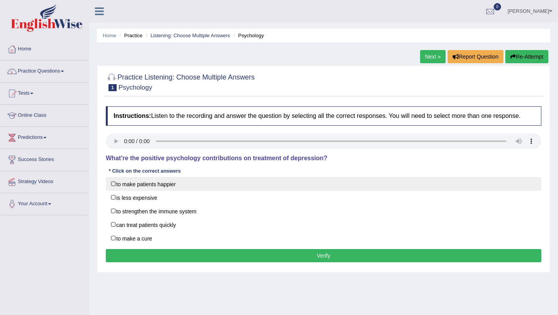
click at [115, 190] on label "to make patients happier" at bounding box center [323, 184] width 435 height 14
checkbox input "true"
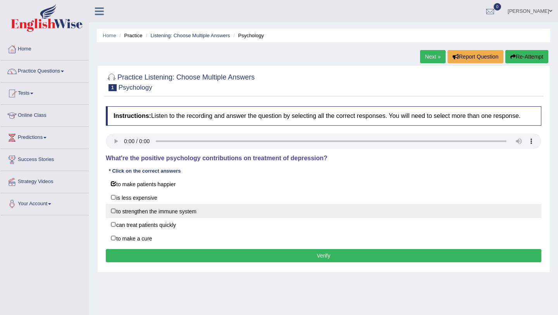
click at [113, 216] on label "to strengthen the immune system" at bounding box center [323, 211] width 435 height 14
checkbox input "true"
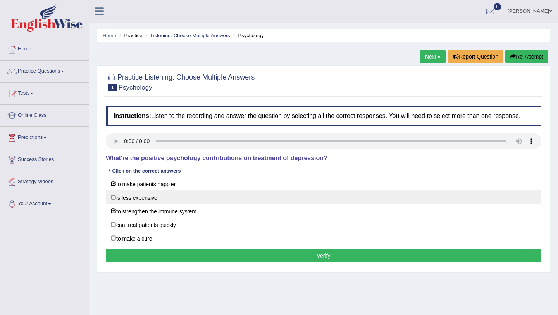
click at [112, 202] on label "is less expensive" at bounding box center [323, 197] width 435 height 14
checkbox input "true"
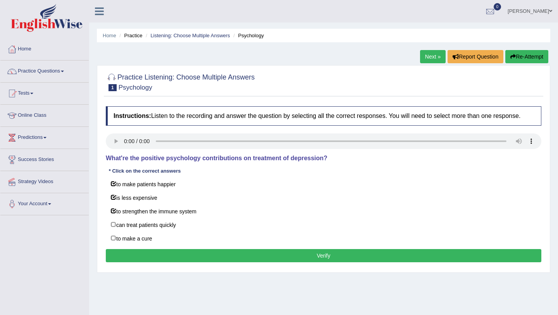
click at [208, 258] on button "Verify" at bounding box center [323, 255] width 435 height 13
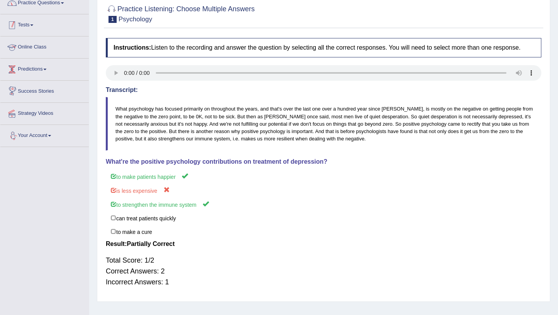
scroll to position [61, 0]
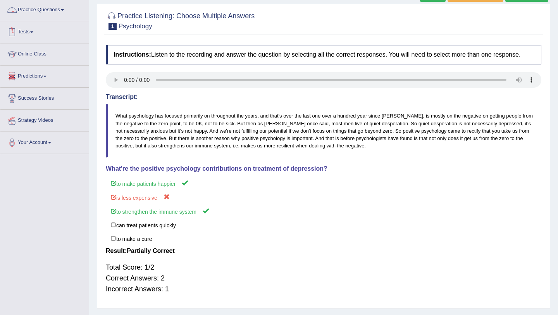
click at [49, 10] on link "Practice Questions" at bounding box center [44, 8] width 88 height 19
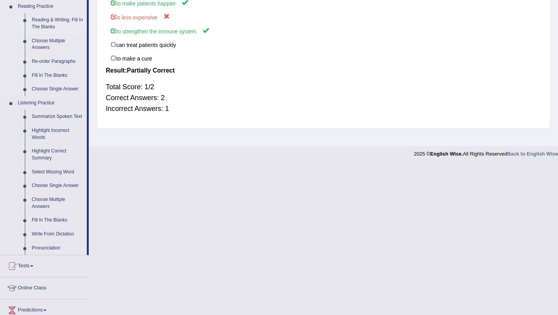
scroll to position [245, 0]
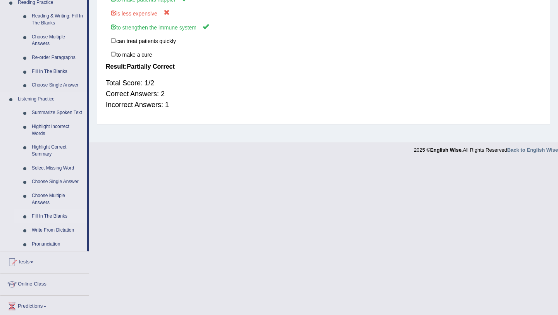
click at [59, 223] on link "Fill In The Blanks" at bounding box center [57, 216] width 58 height 14
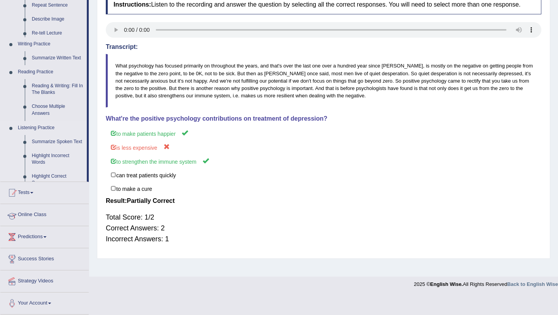
scroll to position [92, 0]
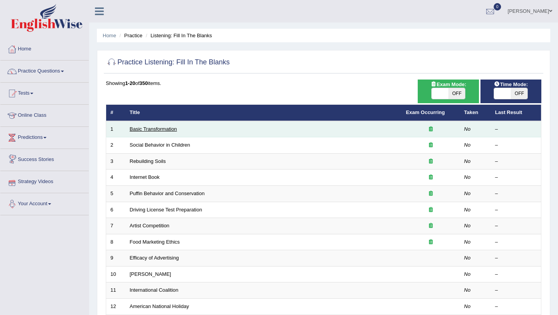
click at [151, 126] on link "Basic Transformation" at bounding box center [153, 129] width 47 height 6
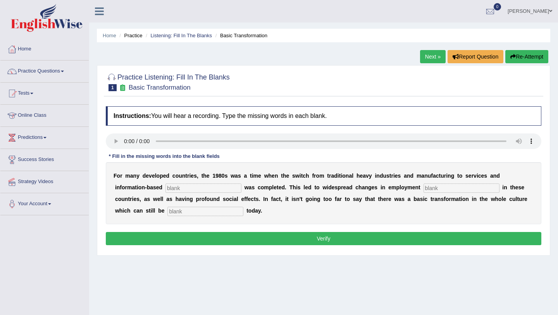
click at [172, 188] on input "text" at bounding box center [203, 187] width 76 height 9
type input "enterprise"
click at [423, 189] on input "text" at bounding box center [461, 187] width 76 height 9
type input "patterns"
click at [167, 212] on input "text" at bounding box center [205, 210] width 76 height 9
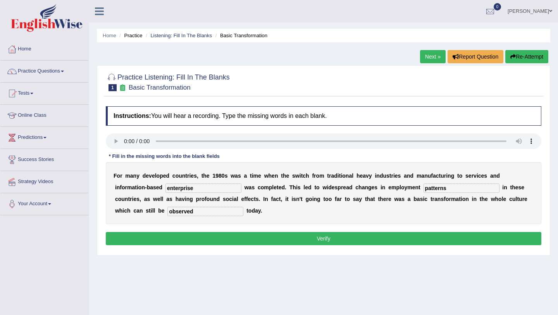
type input "observed"
click at [267, 236] on button "Verify" at bounding box center [323, 238] width 435 height 13
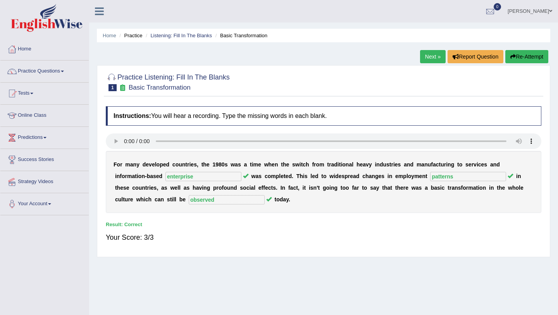
click at [423, 57] on link "Next »" at bounding box center [433, 56] width 26 height 13
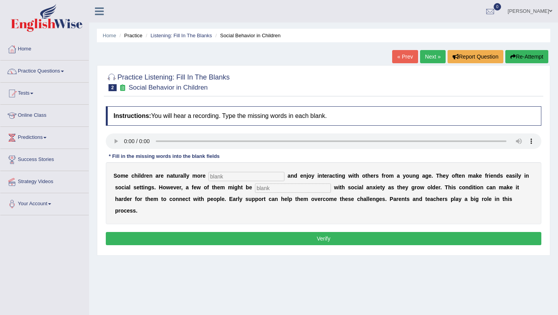
click at [230, 177] on input "text" at bounding box center [246, 176] width 76 height 9
click at [288, 190] on input "text" at bounding box center [293, 187] width 76 height 9
click at [235, 175] on input "sociable" at bounding box center [246, 176] width 76 height 9
type input "socialised"
click at [274, 189] on input "text" at bounding box center [293, 187] width 76 height 9
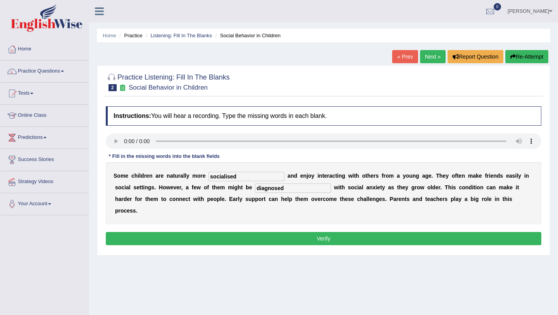
type input "diagnosed"
click at [303, 232] on button "Verify" at bounding box center [323, 238] width 435 height 13
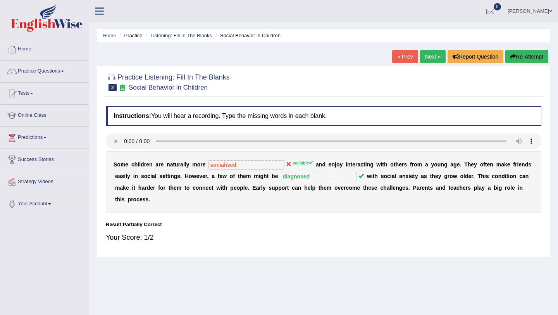
click at [427, 61] on link "Next »" at bounding box center [433, 56] width 26 height 13
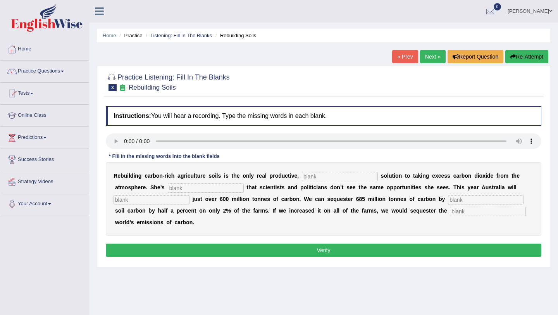
click at [311, 178] on input "text" at bounding box center [340, 176] width 76 height 9
type input "permanent"
click at [180, 188] on input "text" at bounding box center [206, 187] width 76 height 9
type input "frustrated"
click at [124, 202] on input "text" at bounding box center [151, 199] width 76 height 9
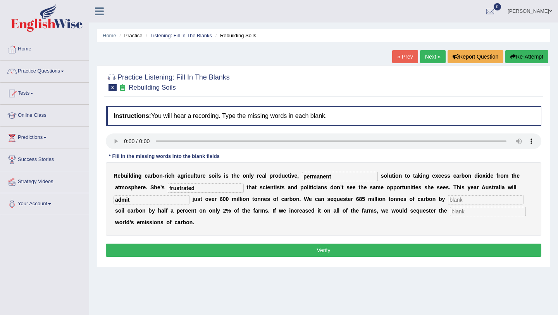
type input "admit"
click at [448, 199] on input "text" at bounding box center [486, 199] width 76 height 9
type input "increasing"
click at [450, 211] on input "text" at bounding box center [488, 210] width 76 height 9
type input "whole"
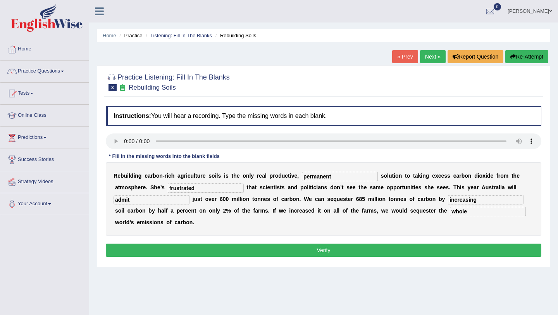
click at [325, 251] on button "Verify" at bounding box center [323, 249] width 435 height 13
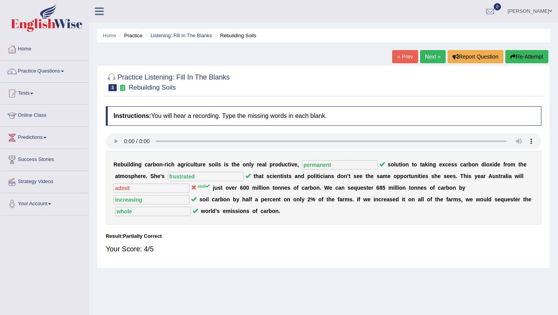
click at [428, 55] on link "Next »" at bounding box center [433, 56] width 26 height 13
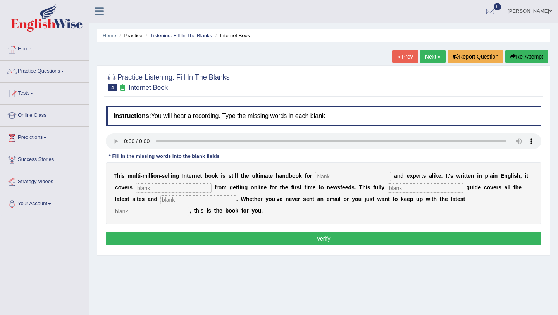
drag, startPoint x: 166, startPoint y: 222, endPoint x: 166, endPoint y: 177, distance: 44.5
click at [166, 208] on div "T h i s m u l t i - m i l l i o n - s e l l i n g I n t e r n e t b o o k i s s…" at bounding box center [323, 193] width 435 height 62
click at [329, 175] on input "text" at bounding box center [353, 176] width 76 height 9
type input "novelist"
click at [161, 188] on input "text" at bounding box center [174, 187] width 76 height 9
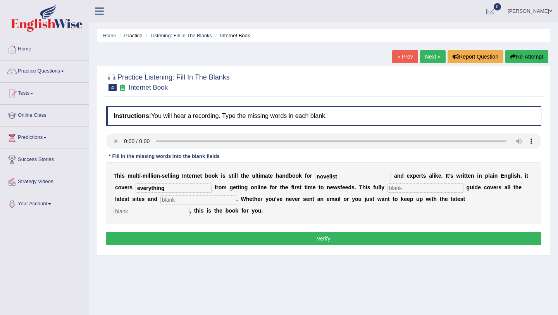
type input "everything"
click at [387, 189] on input "text" at bounding box center [425, 187] width 76 height 9
type input "revised"
click at [160, 197] on input "text" at bounding box center [198, 199] width 76 height 9
type input "crashes"
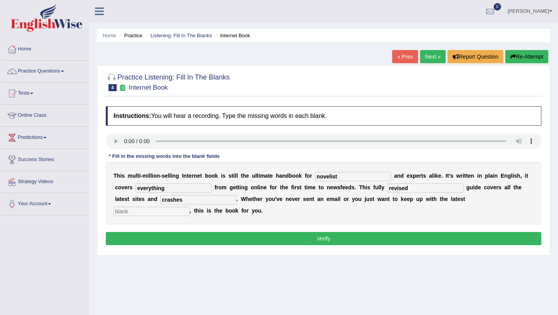
click at [189, 206] on input "text" at bounding box center [151, 210] width 76 height 9
type input "developments"
click at [319, 241] on button "Verify" at bounding box center [323, 238] width 435 height 13
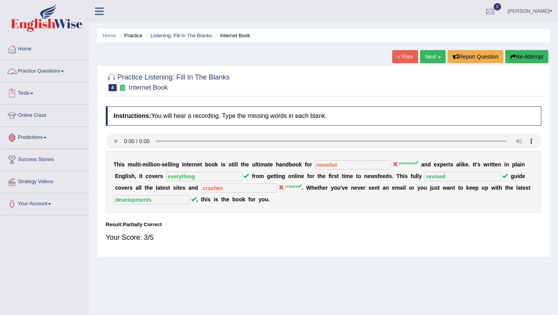
click at [41, 74] on link "Practice Questions" at bounding box center [44, 69] width 88 height 19
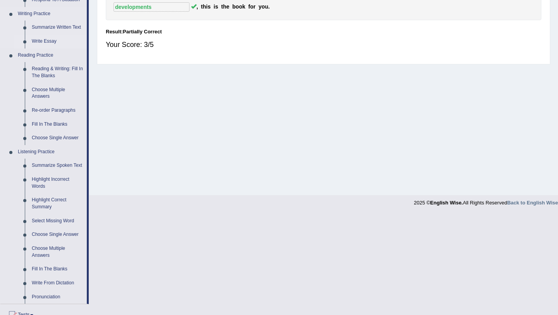
scroll to position [321, 0]
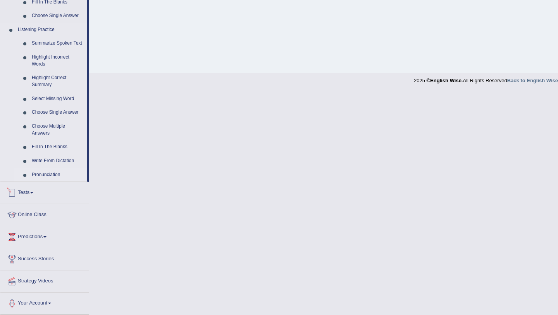
click at [49, 175] on link "Pronunciation" at bounding box center [57, 175] width 58 height 14
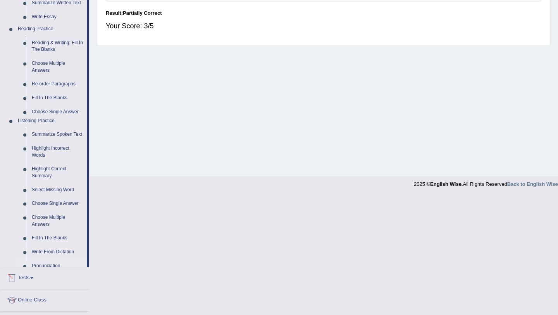
scroll to position [92, 0]
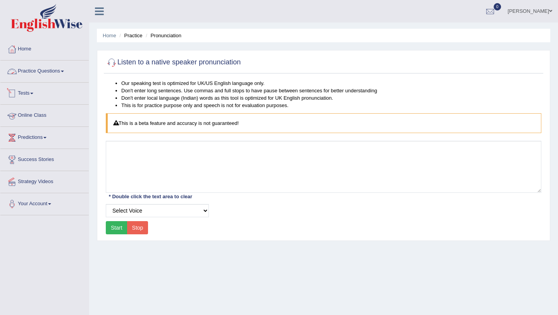
click at [52, 68] on link "Practice Questions" at bounding box center [44, 69] width 88 height 19
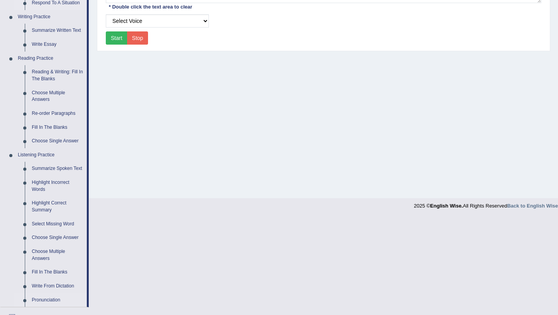
scroll to position [321, 0]
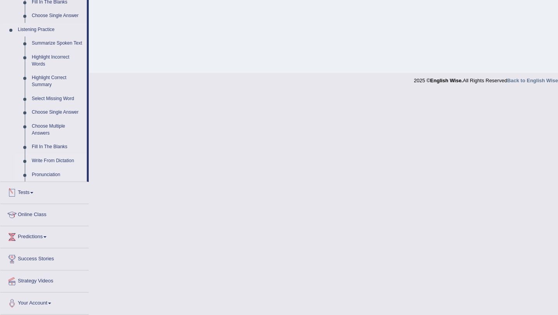
click at [62, 160] on link "Write From Dictation" at bounding box center [57, 161] width 58 height 14
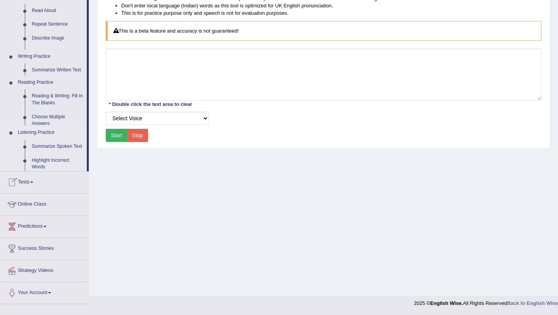
scroll to position [92, 0]
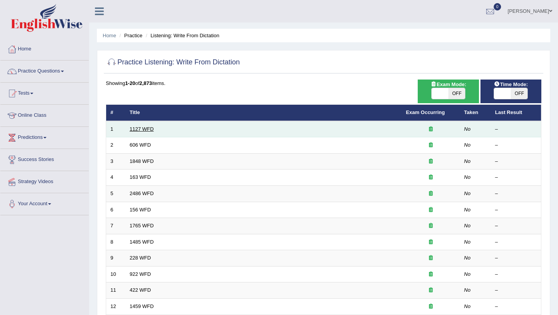
click at [146, 129] on link "1127 WFD" at bounding box center [142, 129] width 24 height 6
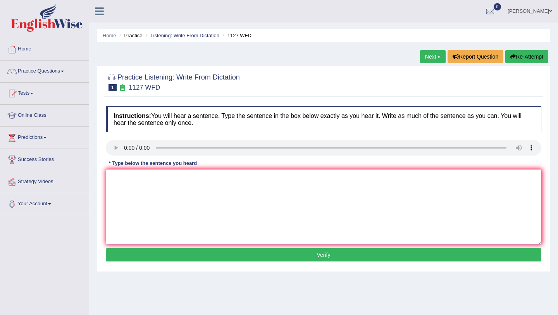
click at [134, 178] on textarea at bounding box center [323, 206] width 435 height 75
type textarea "A university degree is the main requirement to enter any profession."
click at [307, 256] on button "Verify" at bounding box center [323, 254] width 435 height 13
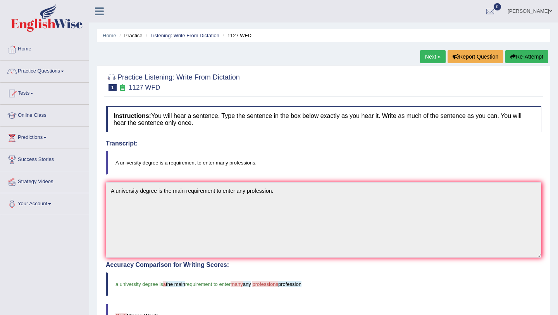
click at [430, 54] on link "Next »" at bounding box center [433, 56] width 26 height 13
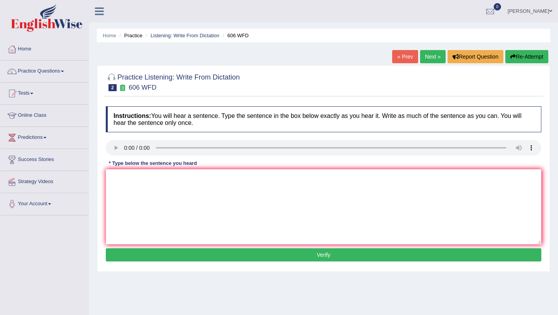
click at [309, 256] on button "Verify" at bounding box center [323, 254] width 435 height 13
click at [27, 48] on link "Home" at bounding box center [44, 47] width 88 height 19
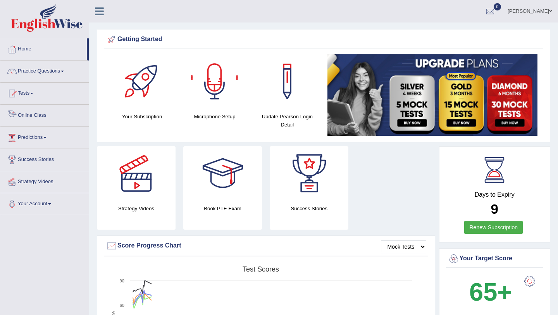
click at [38, 115] on link "Online Class" at bounding box center [44, 114] width 88 height 19
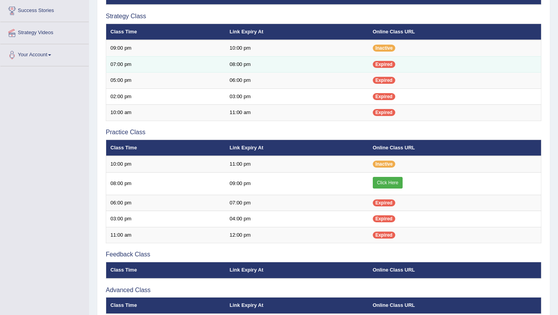
scroll to position [155, 0]
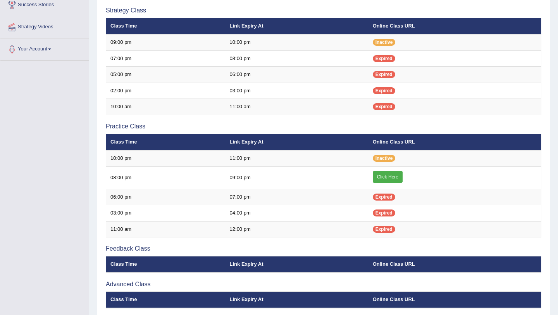
scroll to position [155, 0]
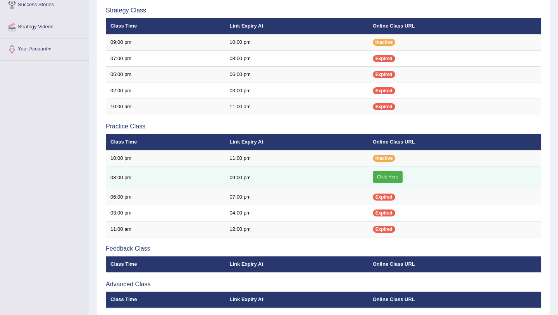
click at [387, 174] on link "Click Here" at bounding box center [388, 177] width 30 height 12
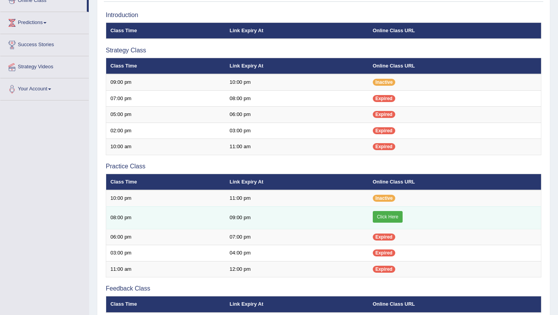
scroll to position [125, 0]
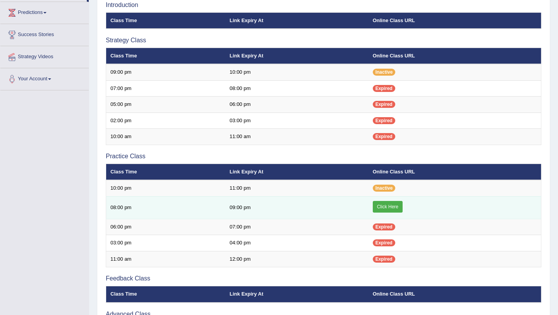
click at [386, 207] on link "Click Here" at bounding box center [388, 207] width 30 height 12
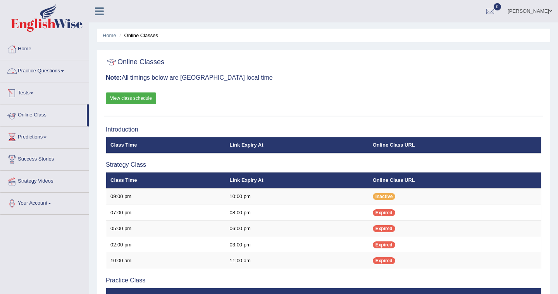
click at [40, 70] on link "Practice Questions" at bounding box center [44, 69] width 88 height 19
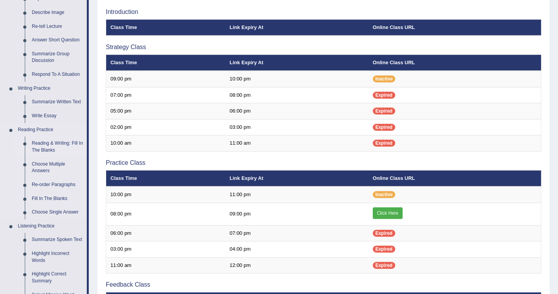
scroll to position [122, 0]
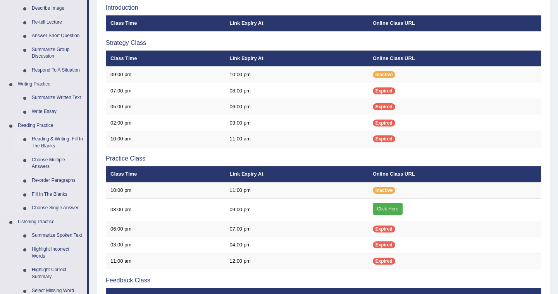
click at [48, 141] on link "Reading & Writing: Fill In The Blanks" at bounding box center [57, 142] width 58 height 21
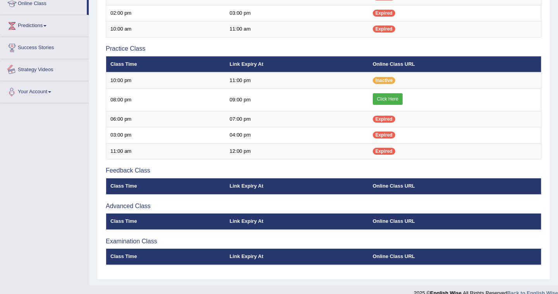
scroll to position [243, 0]
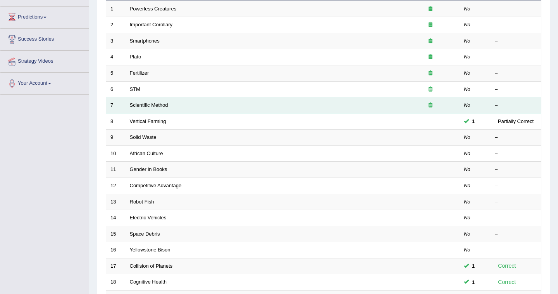
scroll to position [116, 0]
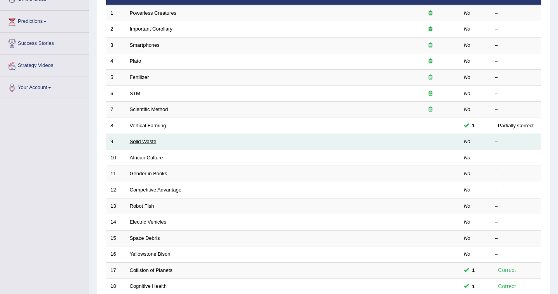
click at [146, 142] on link "Solid Waste" at bounding box center [143, 142] width 27 height 6
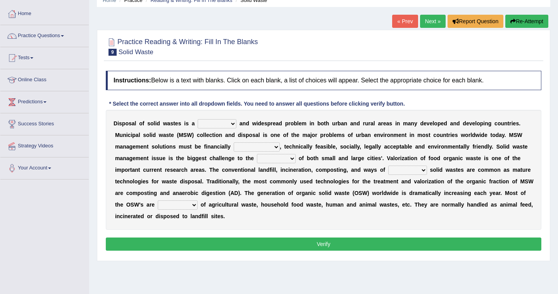
scroll to position [37, 0]
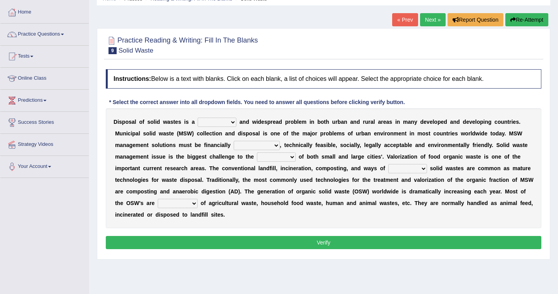
click at [231, 122] on select "slanting stinging stalling shafting" at bounding box center [217, 122] width 39 height 9
click at [234, 122] on select "slanting stinging stalling shafting" at bounding box center [217, 122] width 39 height 9
click at [232, 121] on select "slanting stinging stalling shafting" at bounding box center [217, 122] width 39 height 9
click at [34, 34] on link "Practice Questions" at bounding box center [44, 33] width 88 height 19
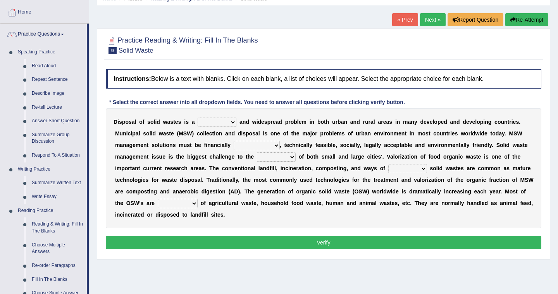
click at [232, 122] on select "slanting stinging stalling shafting" at bounding box center [217, 122] width 39 height 9
select select "slanting"
click at [198, 118] on select "slanting stinging stalling shafting" at bounding box center [217, 122] width 39 height 9
click at [233, 122] on select "slanting stinging stalling shafting" at bounding box center [217, 122] width 39 height 9
click at [198, 118] on select "slanting stinging stalling shafting" at bounding box center [217, 122] width 39 height 9
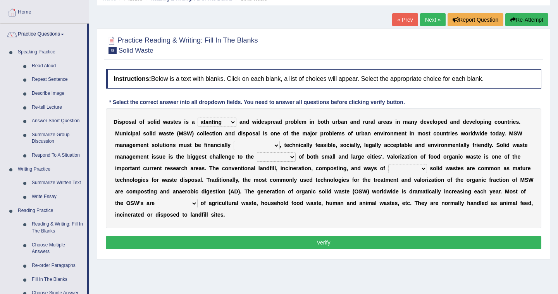
click at [277, 145] on select "unattainable sustainable objectionable treasonable" at bounding box center [257, 145] width 46 height 9
select select "sustainable"
click at [234, 141] on select "unattainable sustainable objectionable treasonable" at bounding box center [257, 145] width 46 height 9
click at [292, 156] on select "plants culture authorities history" at bounding box center [276, 157] width 39 height 9
select select "authorities"
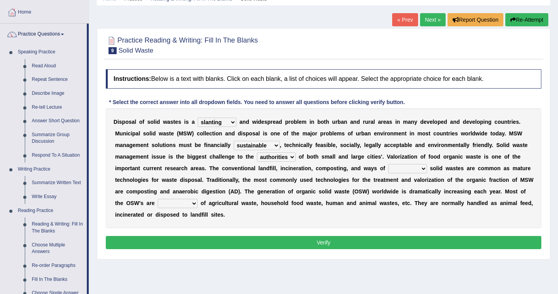
click at [257, 153] on select "plants culture authorities history" at bounding box center [276, 157] width 39 height 9
click at [422, 168] on select "reserving preserving deserving handling" at bounding box center [407, 168] width 39 height 9
select select "handling"
click at [388, 164] on select "reserving preserving deserving handling" at bounding box center [407, 168] width 39 height 9
click at [424, 168] on select "reserving preserving deserving handling" at bounding box center [407, 168] width 39 height 9
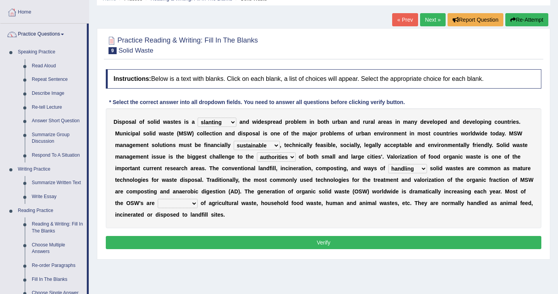
click at [388, 164] on select "reserving preserving deserving handling" at bounding box center [407, 168] width 39 height 9
click at [194, 205] on select "composed disposed composing disposing" at bounding box center [178, 203] width 40 height 9
select select "composed"
click at [158, 199] on select "composed disposed composing disposing" at bounding box center [178, 203] width 40 height 9
click at [327, 243] on button "Verify" at bounding box center [323, 242] width 435 height 13
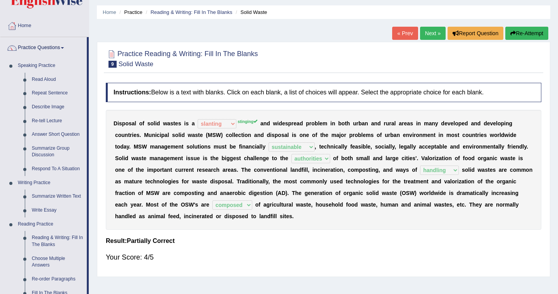
scroll to position [25, 0]
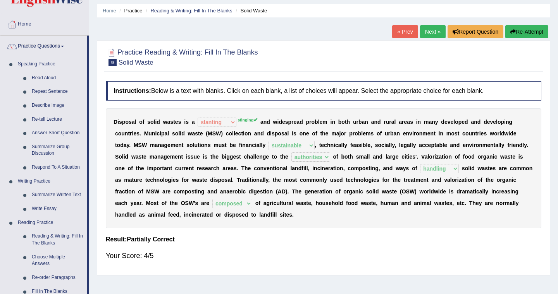
click at [425, 34] on link "Next »" at bounding box center [433, 31] width 26 height 13
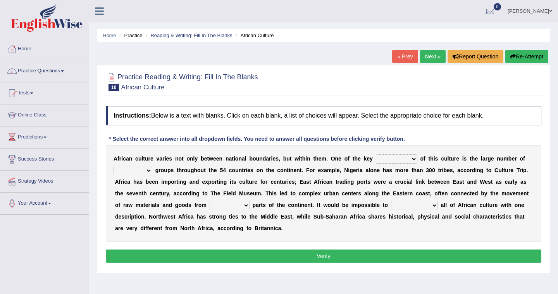
click at [414, 161] on select "conjectures features issues doubts" at bounding box center [396, 159] width 41 height 9
select select "features"
click at [376, 155] on select "conjectures features issues doubts" at bounding box center [396, 159] width 41 height 9
click at [149, 170] on select "ethic ethnic eugenic epic" at bounding box center [132, 170] width 39 height 9
select select "ethnic"
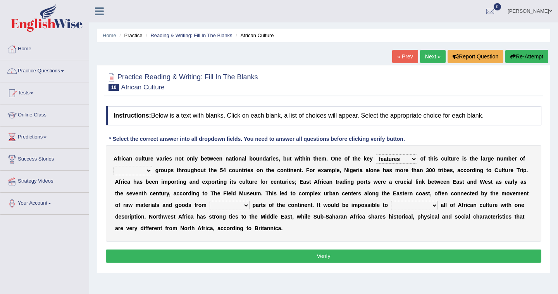
click at [113, 166] on select "ethic ethnic eugenic epic" at bounding box center [132, 170] width 39 height 9
click at [244, 205] on select "forelocked interlocked unlocked landlocked" at bounding box center [230, 205] width 40 height 9
click at [210, 201] on select "forelocked interlocked unlocked landlocked" at bounding box center [230, 205] width 40 height 9
click at [245, 206] on select "forelocked interlocked unlocked landlocked" at bounding box center [230, 205] width 40 height 9
select select "landlocked"
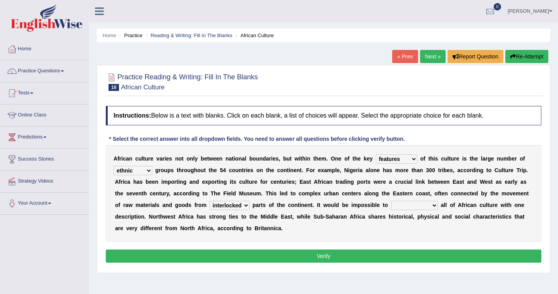
click at [210, 201] on select "forelocked interlocked unlocked landlocked" at bounding box center [230, 205] width 40 height 9
click at [434, 205] on select "characterize conceptualize symbolize synthesize" at bounding box center [414, 205] width 47 height 9
select select "characterize"
click at [391, 201] on select "characterize conceptualize symbolize synthesize" at bounding box center [414, 205] width 47 height 9
click at [245, 206] on select "forelocked interlocked unlocked landlocked" at bounding box center [230, 205] width 40 height 9
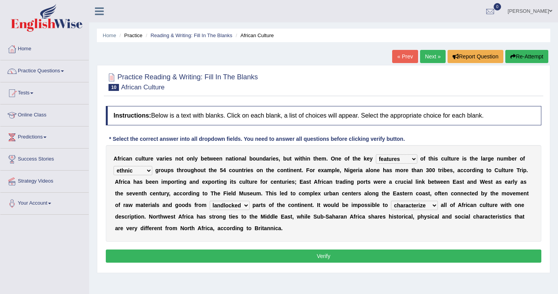
select select "interlocked"
click at [210, 201] on select "forelocked interlocked unlocked landlocked" at bounding box center [230, 205] width 40 height 9
click at [247, 206] on select "forelocked interlocked unlocked landlocked" at bounding box center [230, 205] width 40 height 9
click at [210, 201] on select "forelocked interlocked unlocked landlocked" at bounding box center [230, 205] width 40 height 9
click at [324, 258] on button "Verify" at bounding box center [323, 256] width 435 height 13
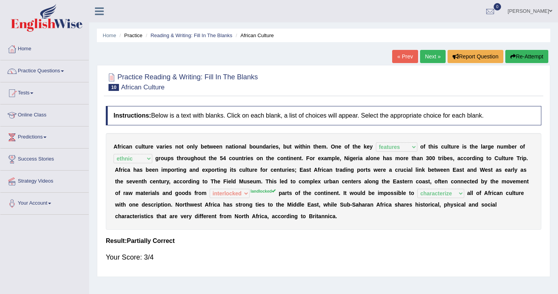
click at [428, 60] on link "Next »" at bounding box center [433, 56] width 26 height 13
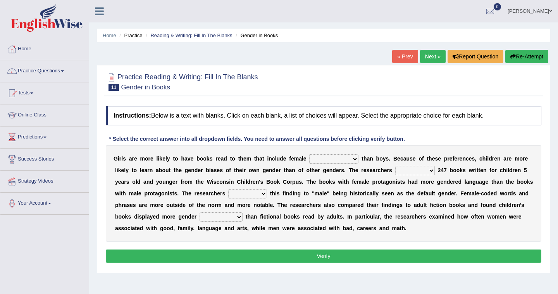
click at [352, 159] on select "protagonists cosmogonists agonists expressionists" at bounding box center [333, 159] width 49 height 9
select select "protagonists"
click at [309, 155] on select "protagonists cosmogonists agonists expressionists" at bounding box center [333, 159] width 49 height 9
click at [430, 171] on select "hydrolyzed paralyzed catalyzed analyzed" at bounding box center [415, 170] width 40 height 9
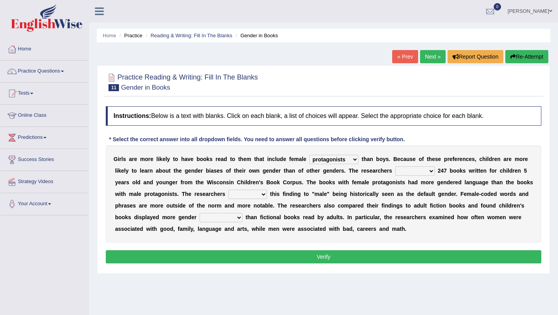
select select "analyzed"
click at [395, 166] on select "hydrolyzed paralyzed catalyzed analyzed" at bounding box center [415, 170] width 40 height 9
click at [264, 194] on select "contribute tribute distribute attribute" at bounding box center [247, 193] width 39 height 9
select select "attribute"
click at [228, 189] on select "contribute tribute distribute attribute" at bounding box center [247, 193] width 39 height 9
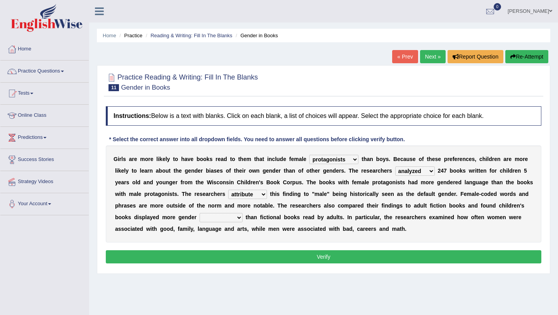
click at [239, 217] on select "stereotypes teletypes prototypes electrotypes" at bounding box center [220, 217] width 43 height 9
select select "stereotypes"
click at [199, 213] on select "stereotypes teletypes prototypes electrotypes" at bounding box center [220, 217] width 43 height 9
click at [324, 255] on button "Verify" at bounding box center [323, 256] width 435 height 13
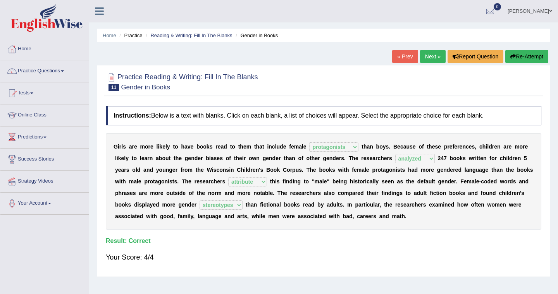
click at [426, 59] on link "Next »" at bounding box center [433, 56] width 26 height 13
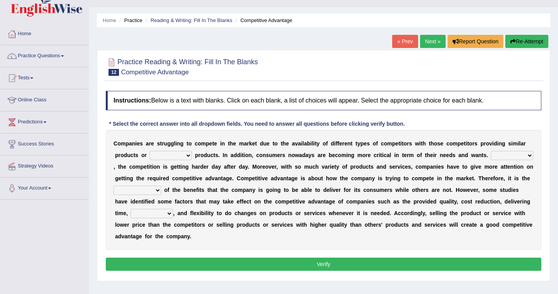
scroll to position [24, 0]
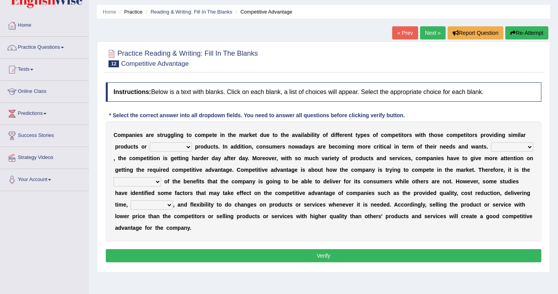
click at [190, 146] on select "constitution restitution substitution institution" at bounding box center [171, 147] width 42 height 9
select select "substitution"
click at [150, 143] on select "constitution restitution substitution institution" at bounding box center [171, 147] width 42 height 9
click at [529, 148] on select "However Instead Additionally Therefore" at bounding box center [512, 147] width 42 height 9
click at [491, 143] on select "However Instead Additionally Therefore" at bounding box center [512, 147] width 42 height 9
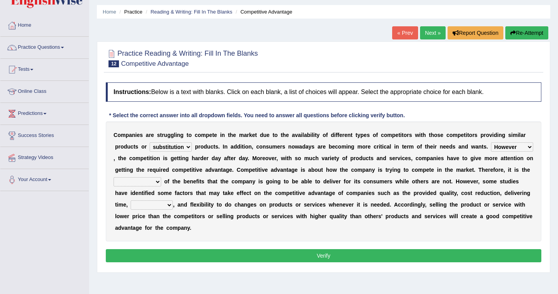
click at [528, 148] on select "However Instead Additionally Therefore" at bounding box center [512, 147] width 42 height 9
click at [491, 143] on select "However Instead Additionally Therefore" at bounding box center [512, 147] width 42 height 9
click at [529, 146] on select "However Instead Additionally Therefore" at bounding box center [512, 147] width 42 height 9
select select "Therefore"
click at [491, 143] on select "However Instead Additionally Therefore" at bounding box center [512, 147] width 42 height 9
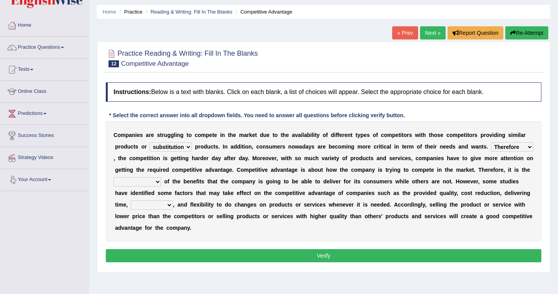
click at [159, 182] on select "dissemination ordination determination incarnation" at bounding box center [137, 181] width 48 height 9
select select "determination"
click at [115, 177] on select "dissemination ordination determination incarnation" at bounding box center [137, 181] width 48 height 9
click at [168, 205] on select "captivation aggregation deprivation innovation" at bounding box center [152, 205] width 42 height 9
click at [169, 205] on select "captivation aggregation deprivation innovation" at bounding box center [152, 205] width 42 height 9
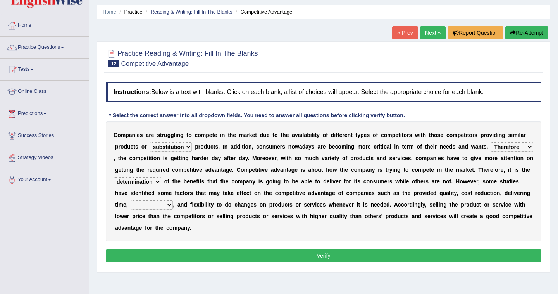
select select "innovation"
click at [131, 201] on select "captivation aggregation deprivation innovation" at bounding box center [152, 205] width 42 height 9
click at [169, 207] on select "captivation aggregation deprivation innovation" at bounding box center [152, 205] width 42 height 9
click at [131, 201] on select "captivation aggregation deprivation innovation" at bounding box center [152, 205] width 42 height 9
click at [329, 255] on button "Verify" at bounding box center [323, 255] width 435 height 13
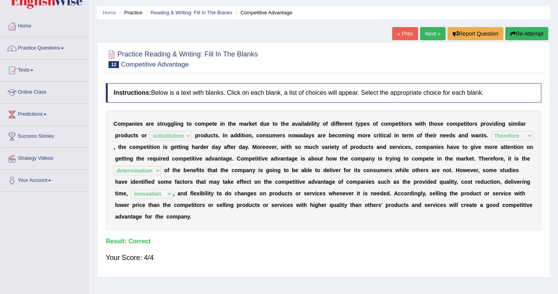
scroll to position [35, 0]
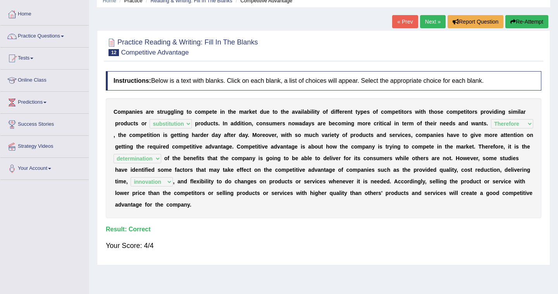
click at [426, 22] on link "Next »" at bounding box center [433, 21] width 26 height 13
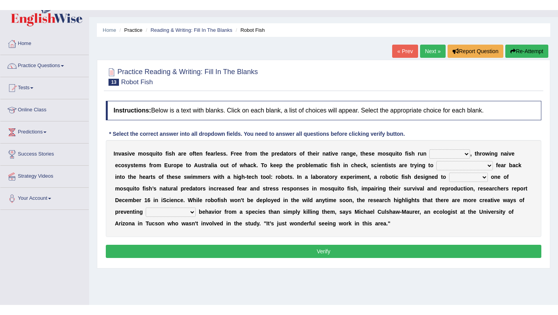
scroll to position [20, 0]
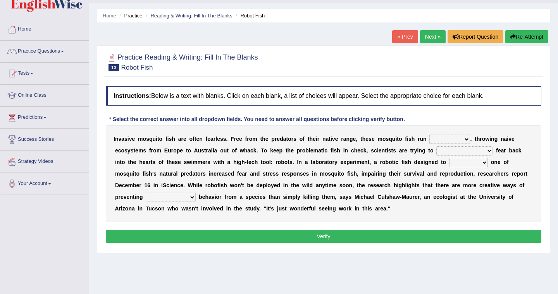
click at [465, 138] on select "occupant flippant rampant concordant" at bounding box center [449, 139] width 41 height 9
select select "rampant"
click at [429, 135] on select "occupant flippant rampant concordant" at bounding box center [449, 139] width 41 height 9
click at [471, 150] on select "accept spike strike drake" at bounding box center [464, 150] width 57 height 9
select select "strike"
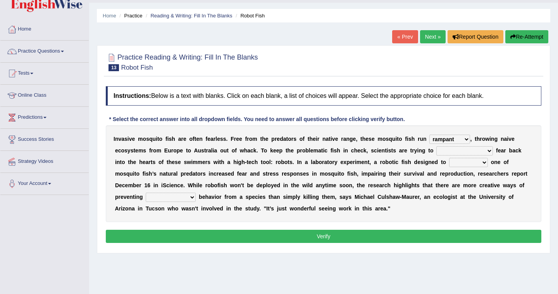
click at [436, 146] on select "accept spike strike drake" at bounding box center [464, 150] width 57 height 9
click at [472, 151] on select "accept spike strike drake" at bounding box center [464, 150] width 57 height 9
click at [436, 146] on select "accept spike strike drake" at bounding box center [464, 150] width 57 height 9
click at [472, 152] on select "accept spike strike drake" at bounding box center [464, 150] width 57 height 9
click at [436, 146] on select "accept spike strike drake" at bounding box center [464, 150] width 57 height 9
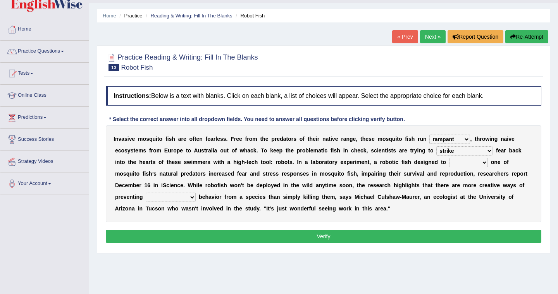
click at [461, 162] on select "bequest mimic battle conquest" at bounding box center [468, 162] width 39 height 9
select select "mimic"
click at [449, 158] on select "bequest mimic battle conquest" at bounding box center [468, 162] width 39 height 9
click at [160, 198] on select "unprivileged unprecedented uncharted unwanted" at bounding box center [171, 197] width 50 height 9
click at [161, 198] on select "unprivileged unprecedented uncharted unwanted" at bounding box center [171, 197] width 50 height 9
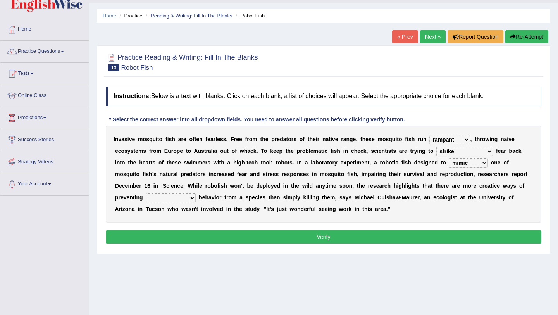
select select "unprecedented"
click at [146, 193] on select "unprivileged unprecedented uncharted unwanted" at bounding box center [171, 197] width 50 height 9
click at [473, 150] on select "accept spike strike drake" at bounding box center [464, 150] width 57 height 9
click at [436, 146] on select "accept spike strike drake" at bounding box center [464, 150] width 57 height 9
click at [472, 151] on select "accept spike strike drake" at bounding box center [464, 150] width 57 height 9
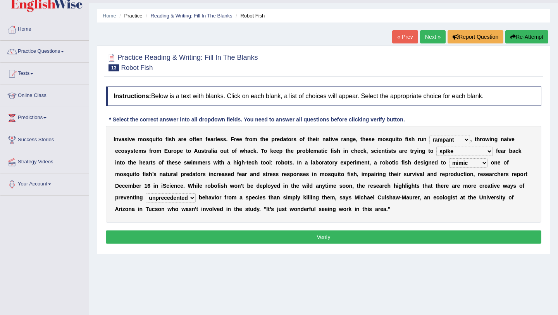
select select "strike"
click at [436, 146] on select "accept spike strike drake" at bounding box center [464, 150] width 57 height 9
click at [471, 150] on select "accept spike strike drake" at bounding box center [464, 150] width 57 height 9
click at [436, 146] on select "accept spike strike drake" at bounding box center [464, 150] width 57 height 9
click at [322, 236] on button "Verify" at bounding box center [323, 236] width 435 height 13
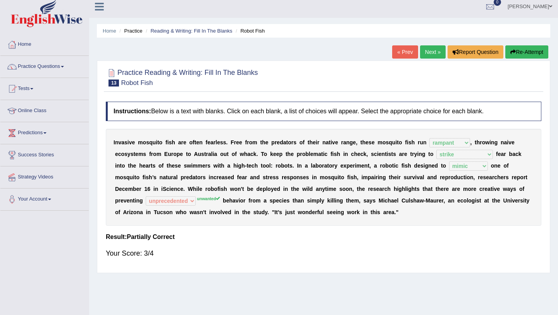
scroll to position [0, 0]
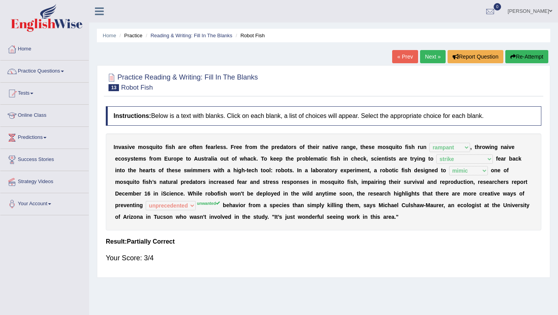
click at [428, 58] on link "Next »" at bounding box center [433, 56] width 26 height 13
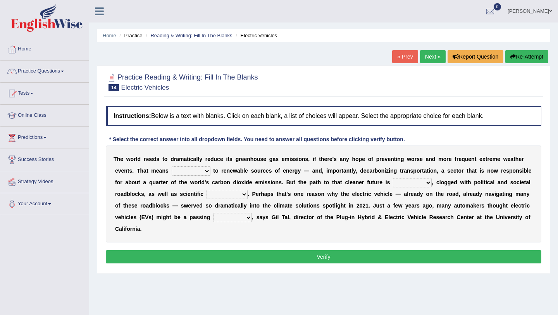
click at [400, 55] on link "« Prev" at bounding box center [405, 56] width 26 height 13
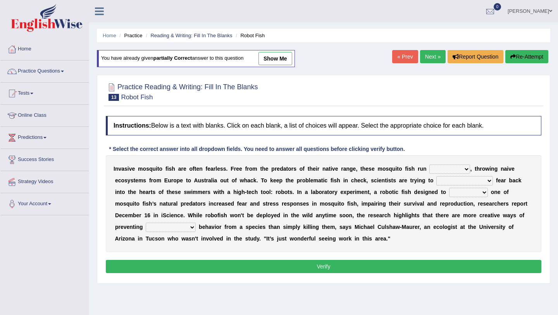
click at [283, 60] on link "show me" at bounding box center [275, 58] width 34 height 13
select select "rampant"
select select "strike"
select select "mimic"
select select "unprecedented"
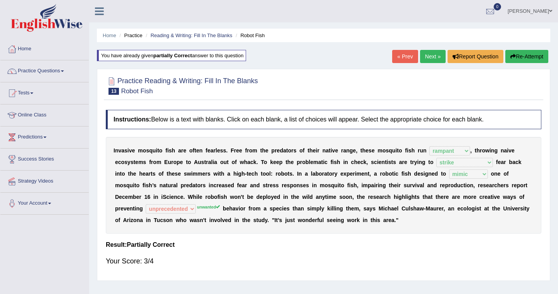
click at [428, 59] on link "Next »" at bounding box center [433, 56] width 26 height 13
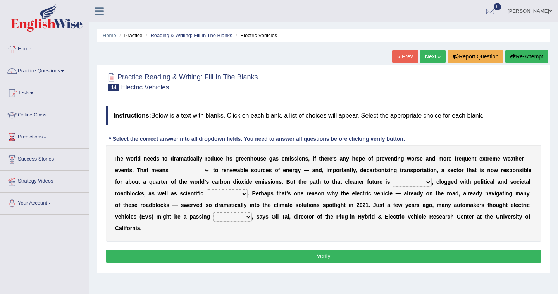
click at [206, 172] on select "grafting drafting crafting shifting" at bounding box center [191, 170] width 39 height 9
select select "shifting"
click at [172, 166] on select "grafting drafting crafting shifting" at bounding box center [191, 170] width 39 height 9
click at [51, 72] on link "Practice Questions" at bounding box center [44, 69] width 88 height 19
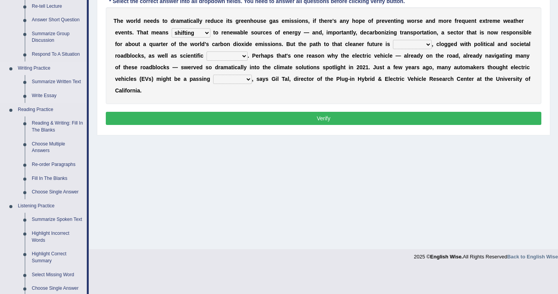
scroll to position [138, 0]
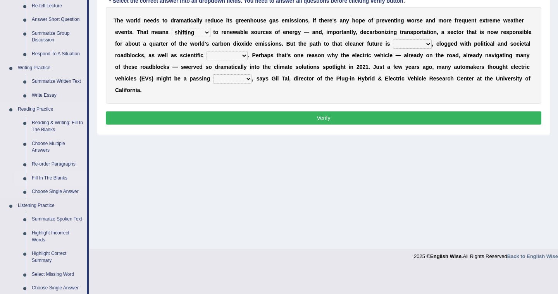
click at [48, 178] on link "Fill In The Blanks" at bounding box center [57, 179] width 58 height 14
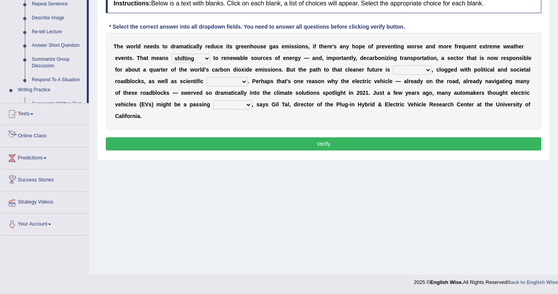
scroll to position [339, 0]
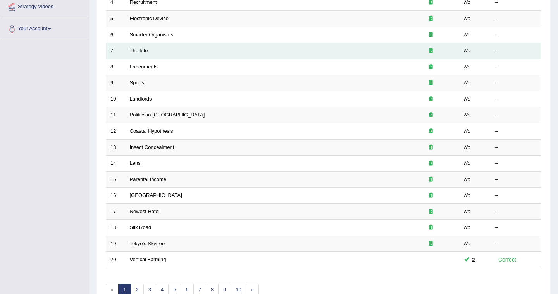
scroll to position [172, 0]
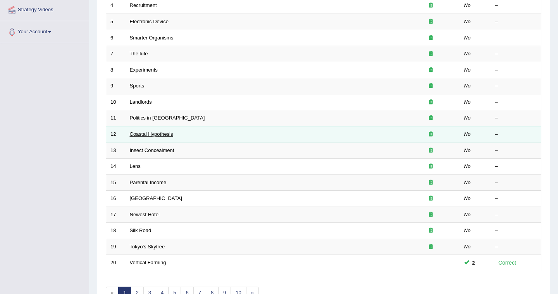
click at [147, 133] on link "Coastal Hypothesis" at bounding box center [151, 134] width 43 height 6
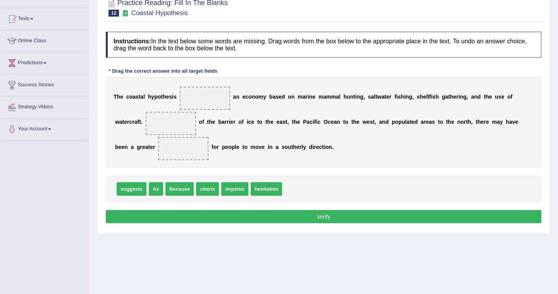
scroll to position [73, 0]
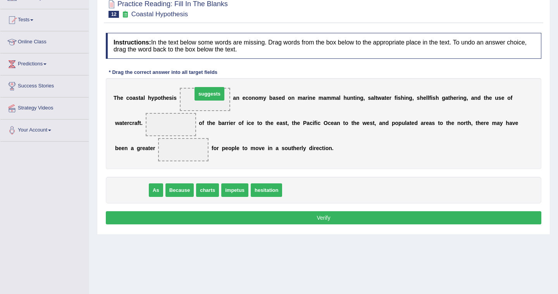
drag, startPoint x: 128, startPoint y: 191, endPoint x: 205, endPoint y: 97, distance: 121.6
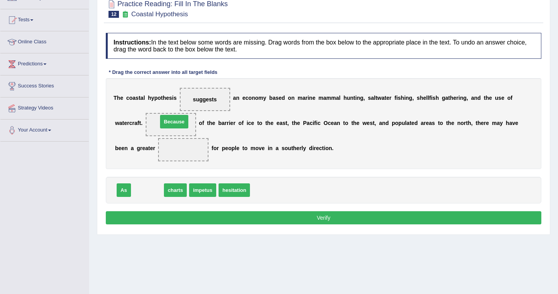
drag, startPoint x: 146, startPoint y: 190, endPoint x: 173, endPoint y: 121, distance: 73.6
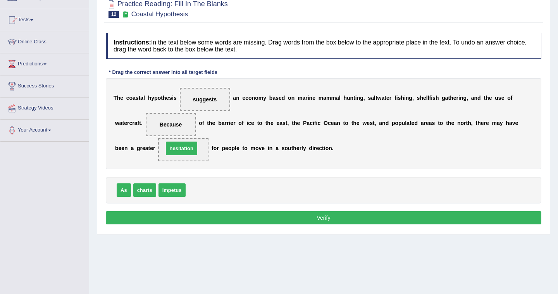
drag, startPoint x: 203, startPoint y: 191, endPoint x: 181, endPoint y: 149, distance: 47.3
click at [322, 219] on button "Verify" at bounding box center [323, 217] width 435 height 13
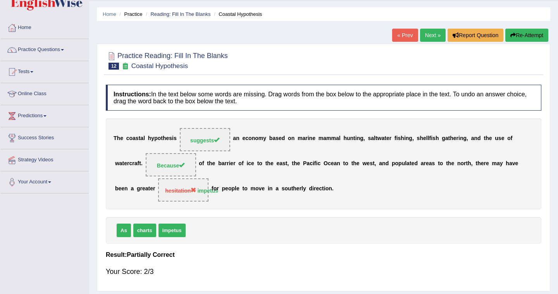
scroll to position [34, 0]
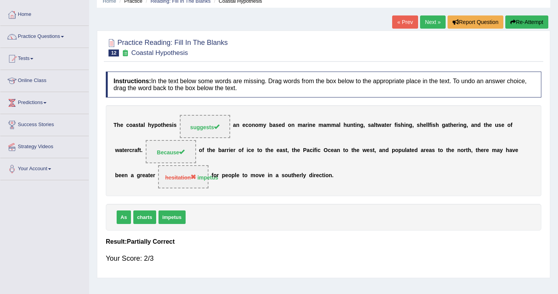
click at [431, 22] on link "Next »" at bounding box center [433, 21] width 26 height 13
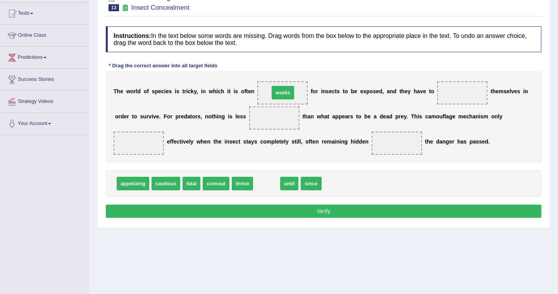
drag, startPoint x: 264, startPoint y: 184, endPoint x: 280, endPoint y: 93, distance: 91.7
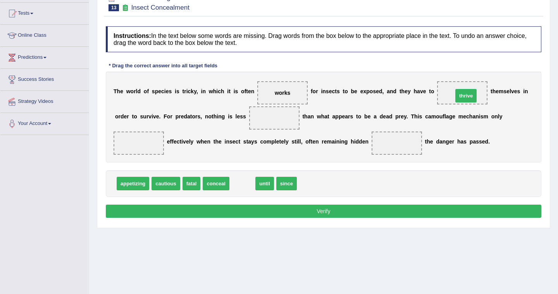
drag, startPoint x: 241, startPoint y: 186, endPoint x: 464, endPoint y: 98, distance: 240.2
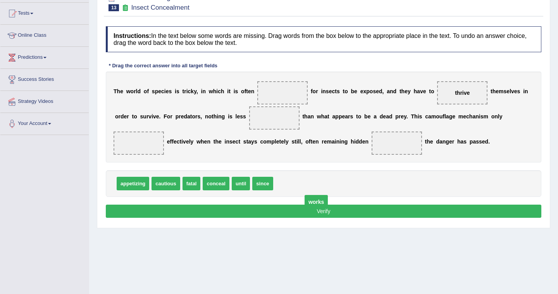
drag, startPoint x: 284, startPoint y: 92, endPoint x: 312, endPoint y: 190, distance: 101.4
drag, startPoint x: 190, startPoint y: 183, endPoint x: 284, endPoint y: 91, distance: 130.9
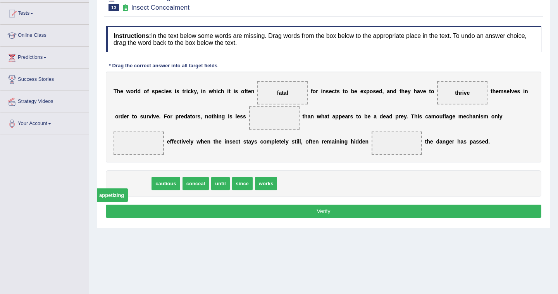
drag, startPoint x: 138, startPoint y: 186, endPoint x: 131, endPoint y: 192, distance: 8.8
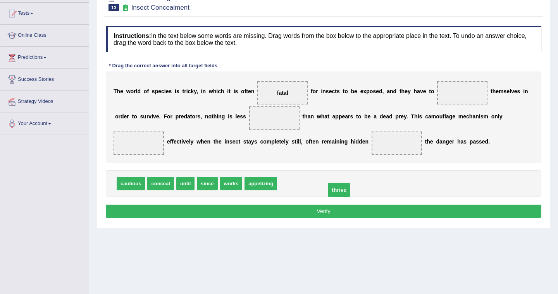
drag, startPoint x: 461, startPoint y: 92, endPoint x: 312, endPoint y: 182, distance: 174.2
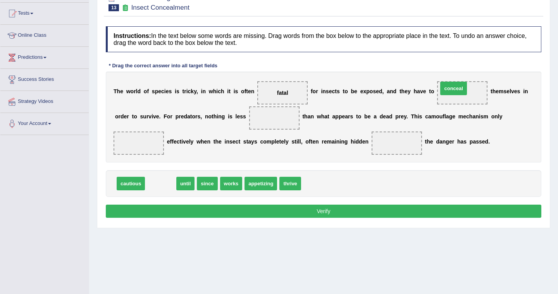
drag, startPoint x: 162, startPoint y: 180, endPoint x: 455, endPoint y: 85, distance: 307.9
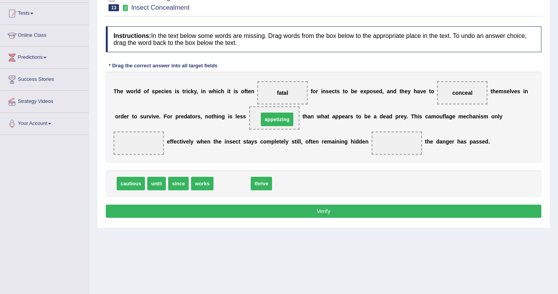
drag, startPoint x: 232, startPoint y: 186, endPoint x: 277, endPoint y: 122, distance: 78.2
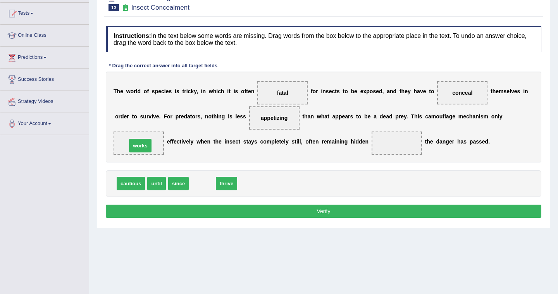
drag, startPoint x: 201, startPoint y: 184, endPoint x: 139, endPoint y: 146, distance: 72.7
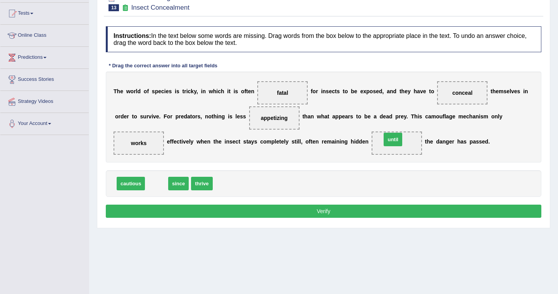
drag, startPoint x: 157, startPoint y: 183, endPoint x: 393, endPoint y: 139, distance: 240.4
click at [323, 211] on button "Verify" at bounding box center [323, 211] width 435 height 13
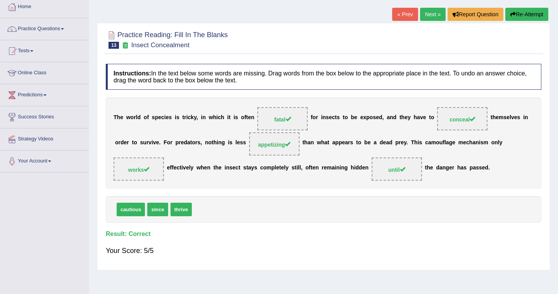
scroll to position [39, 0]
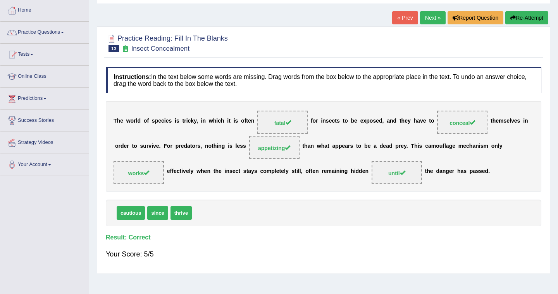
click at [428, 19] on link "Next »" at bounding box center [433, 17] width 26 height 13
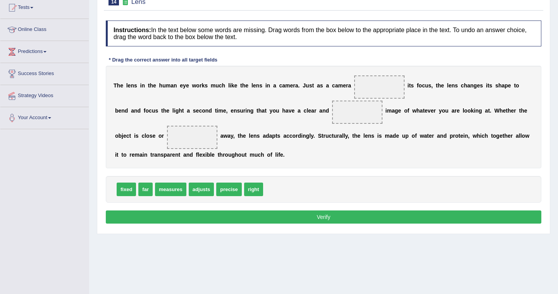
scroll to position [86, 0]
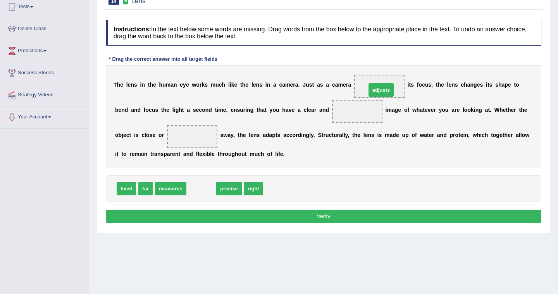
drag, startPoint x: 201, startPoint y: 188, endPoint x: 381, endPoint y: 89, distance: 205.1
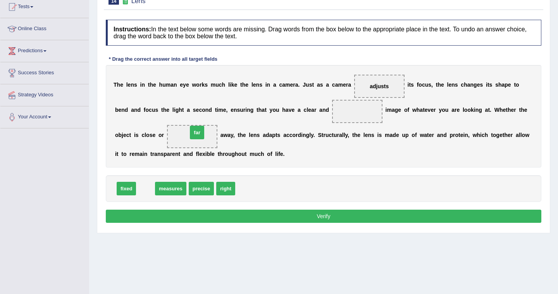
drag, startPoint x: 145, startPoint y: 190, endPoint x: 196, endPoint y: 134, distance: 76.2
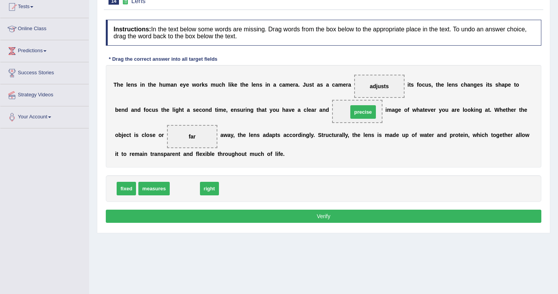
drag, startPoint x: 183, startPoint y: 191, endPoint x: 361, endPoint y: 114, distance: 194.0
click at [326, 217] on button "Verify" at bounding box center [323, 216] width 435 height 13
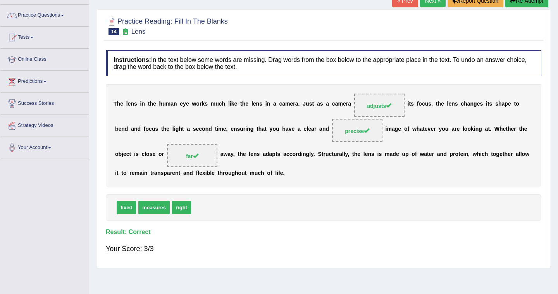
scroll to position [38, 0]
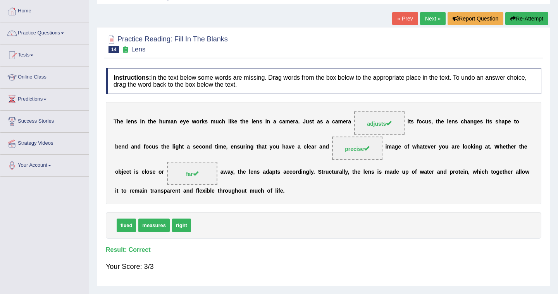
click at [425, 19] on link "Next »" at bounding box center [433, 18] width 26 height 13
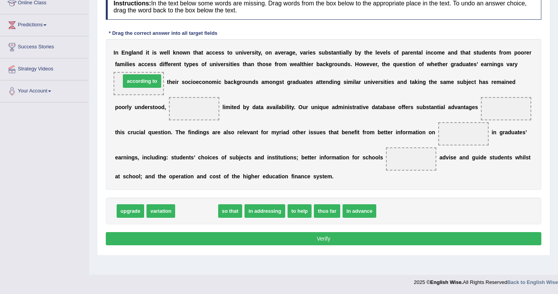
drag, startPoint x: 200, startPoint y: 214, endPoint x: 146, endPoint y: 84, distance: 141.1
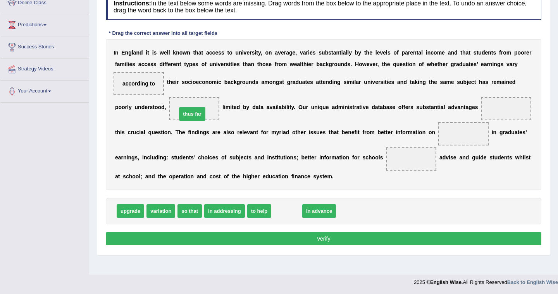
drag, startPoint x: 287, startPoint y: 212, endPoint x: 193, endPoint y: 115, distance: 135.6
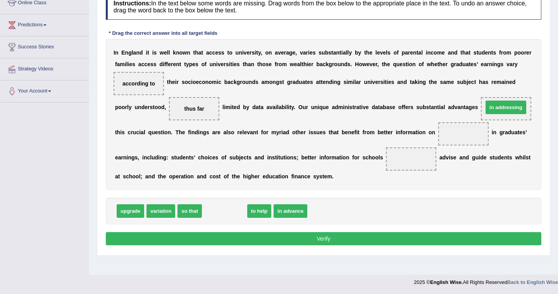
drag, startPoint x: 228, startPoint y: 212, endPoint x: 509, endPoint y: 108, distance: 299.4
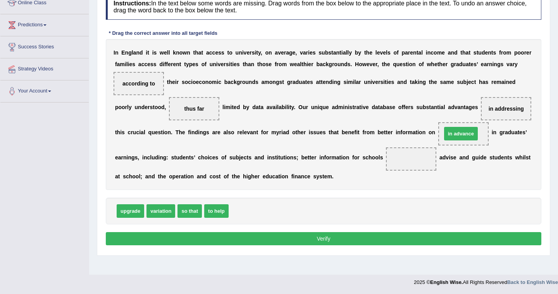
drag, startPoint x: 247, startPoint y: 213, endPoint x: 460, endPoint y: 136, distance: 226.7
drag, startPoint x: 464, startPoint y: 135, endPoint x: 282, endPoint y: 218, distance: 200.2
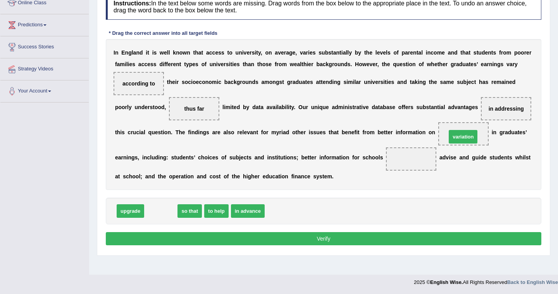
drag, startPoint x: 162, startPoint y: 211, endPoint x: 463, endPoint y: 137, distance: 310.8
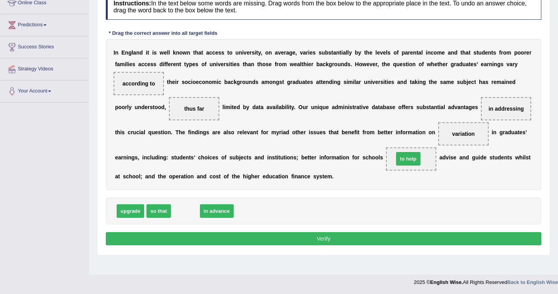
drag, startPoint x: 189, startPoint y: 214, endPoint x: 411, endPoint y: 163, distance: 228.0
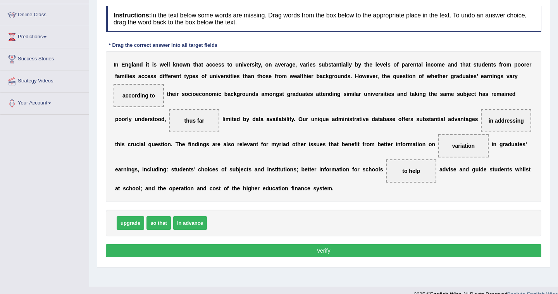
scroll to position [99, 0]
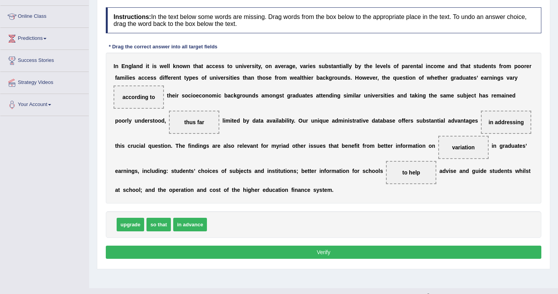
click at [325, 254] on button "Verify" at bounding box center [323, 252] width 435 height 13
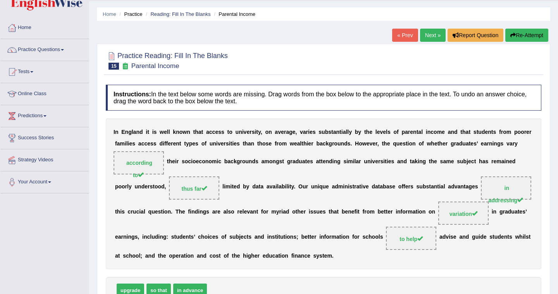
scroll to position [22, 0]
click at [429, 35] on link "Next »" at bounding box center [433, 34] width 26 height 13
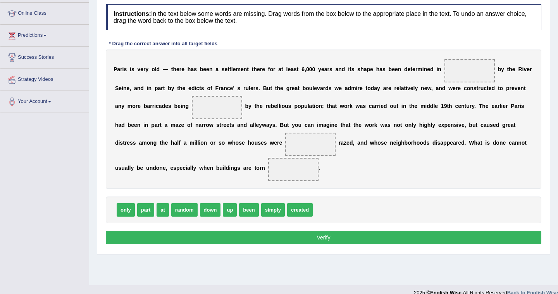
scroll to position [112, 0]
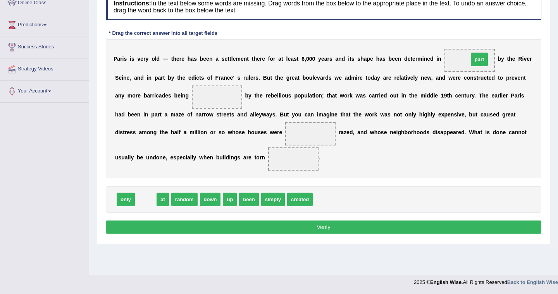
drag, startPoint x: 145, startPoint y: 202, endPoint x: 479, endPoint y: 62, distance: 362.1
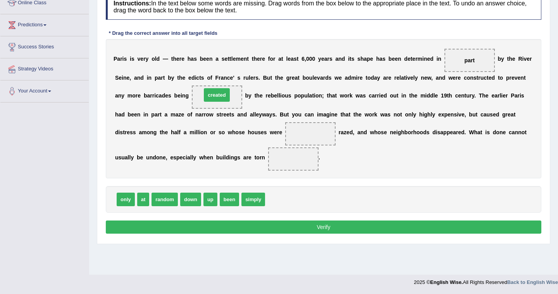
drag, startPoint x: 281, startPoint y: 198, endPoint x: 217, endPoint y: 94, distance: 122.4
drag, startPoint x: 253, startPoint y: 203, endPoint x: 303, endPoint y: 136, distance: 83.6
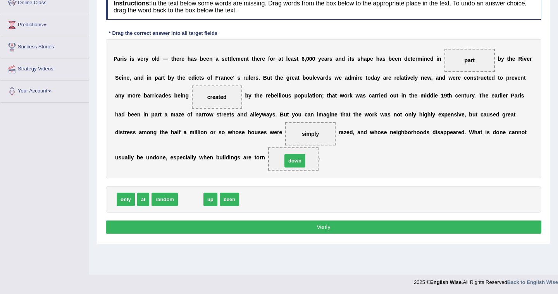
drag, startPoint x: 189, startPoint y: 201, endPoint x: 293, endPoint y: 162, distance: 111.2
click at [318, 228] on button "Verify" at bounding box center [323, 227] width 435 height 13
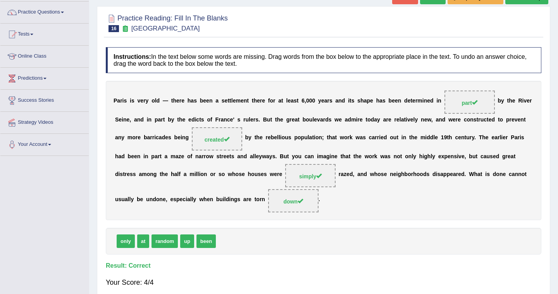
scroll to position [56, 0]
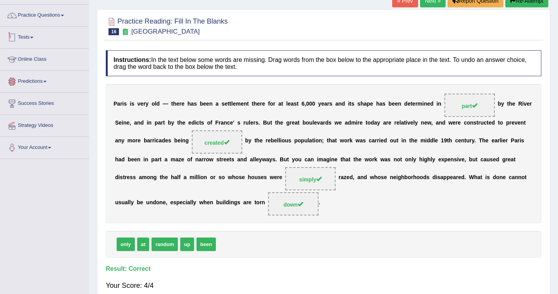
click at [62, 18] on link "Practice Questions" at bounding box center [44, 14] width 88 height 19
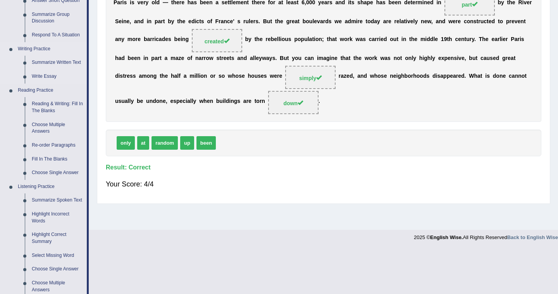
scroll to position [158, 0]
click at [56, 145] on link "Re-order Paragraphs" at bounding box center [57, 145] width 58 height 14
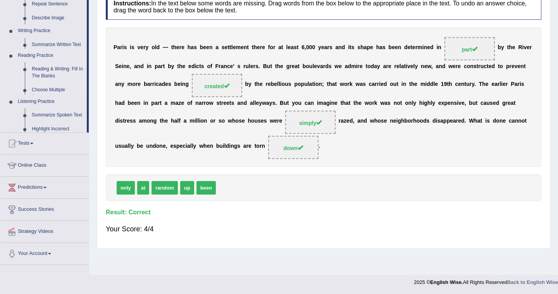
scroll to position [112, 0]
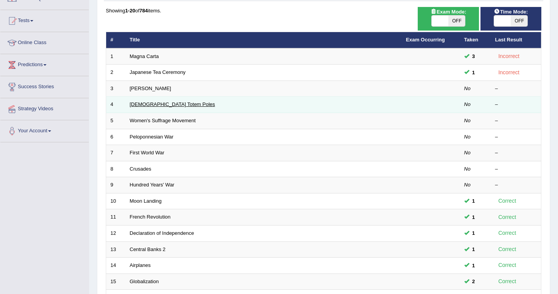
click at [162, 105] on link "[DEMOGRAPHIC_DATA] Totem Poles" at bounding box center [172, 104] width 85 height 6
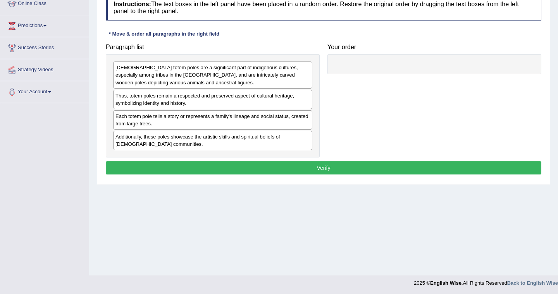
scroll to position [112, 0]
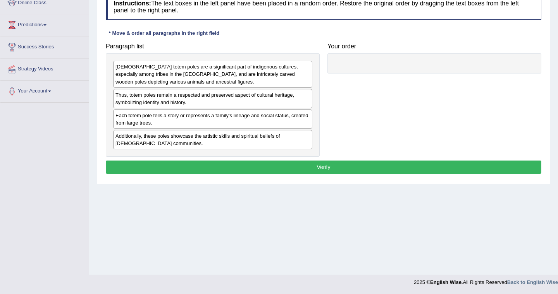
click at [140, 73] on div "[DEMOGRAPHIC_DATA] totem poles are a significant part of indigenous cultures, e…" at bounding box center [212, 74] width 199 height 27
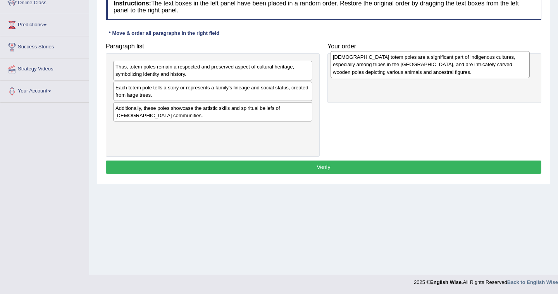
drag, startPoint x: 171, startPoint y: 74, endPoint x: 388, endPoint y: 64, distance: 217.5
click at [388, 64] on div "[DEMOGRAPHIC_DATA] totem poles are a significant part of indigenous cultures, e…" at bounding box center [429, 64] width 199 height 27
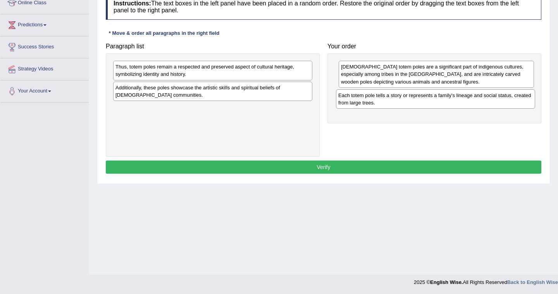
drag, startPoint x: 148, startPoint y: 90, endPoint x: 371, endPoint y: 98, distance: 222.9
click at [371, 98] on div "Each totem pole tells a story or represents a family's lineage and social statu…" at bounding box center [435, 98] width 199 height 19
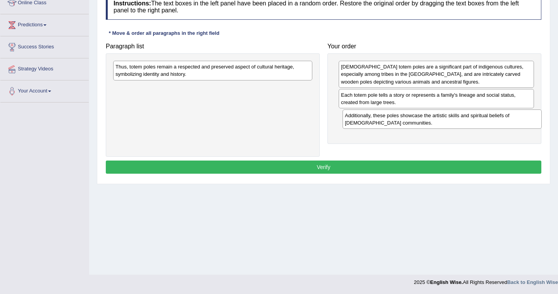
drag, startPoint x: 136, startPoint y: 91, endPoint x: 366, endPoint y: 119, distance: 231.0
click at [366, 119] on div "Additionally, these poles showcase the artistic skills and spiritual beliefs of…" at bounding box center [441, 119] width 199 height 19
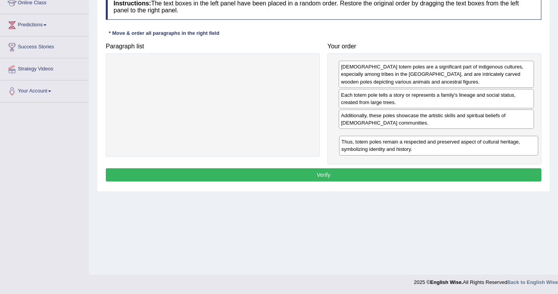
drag, startPoint x: 194, startPoint y: 70, endPoint x: 420, endPoint y: 143, distance: 237.6
click at [420, 143] on div "Thus, totem poles remain a respected and preserved aspect of cultural heritage,…" at bounding box center [438, 145] width 199 height 19
click at [329, 177] on button "Verify" at bounding box center [323, 174] width 435 height 13
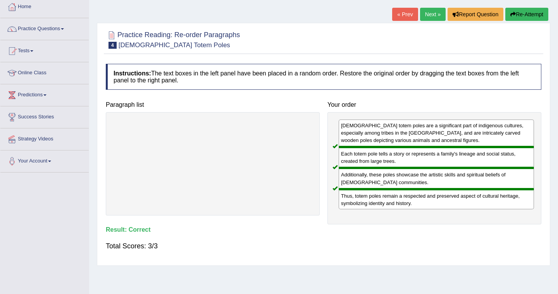
scroll to position [41, 0]
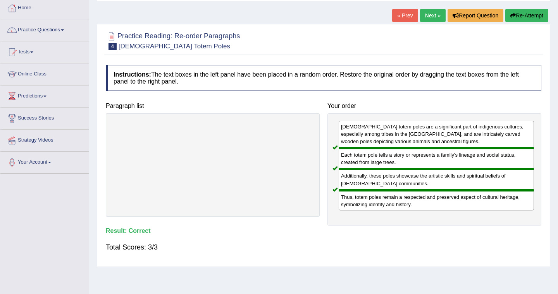
click at [424, 14] on link "Next »" at bounding box center [433, 15] width 26 height 13
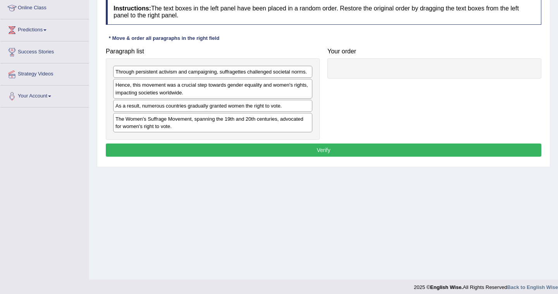
scroll to position [112, 0]
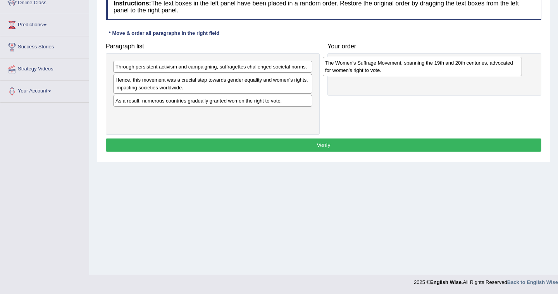
drag, startPoint x: 151, startPoint y: 120, endPoint x: 360, endPoint y: 69, distance: 215.7
click at [360, 69] on div "The Women's Suffrage Movement, spanning the 19th and 20th centuries, advocated …" at bounding box center [422, 66] width 199 height 19
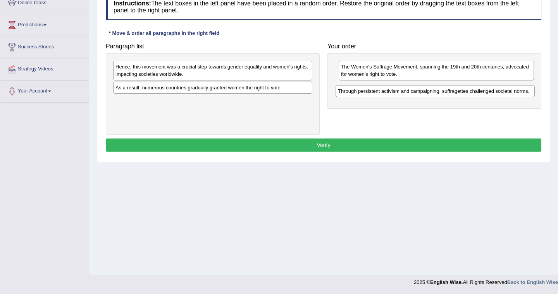
drag, startPoint x: 209, startPoint y: 67, endPoint x: 431, endPoint y: 92, distance: 223.7
click at [431, 92] on div "Through persistent activism and campaigning, suffragettes challenged societal n…" at bounding box center [434, 91] width 199 height 12
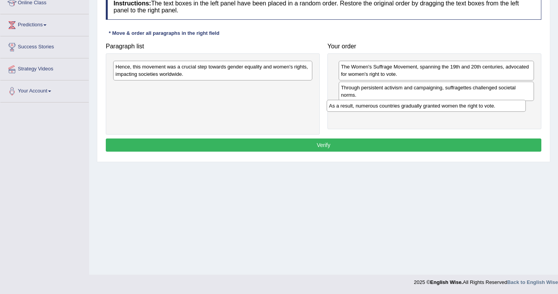
drag, startPoint x: 156, startPoint y: 89, endPoint x: 370, endPoint y: 108, distance: 214.2
click at [370, 108] on div "As a result, numerous countries gradually granted women the right to vote." at bounding box center [426, 106] width 199 height 12
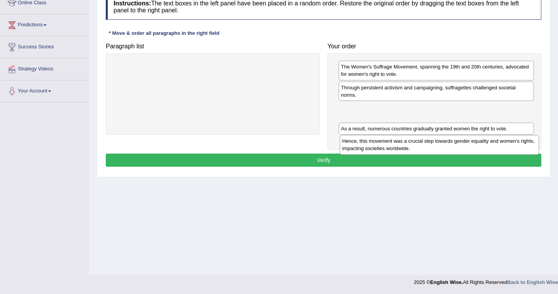
drag, startPoint x: 156, startPoint y: 73, endPoint x: 383, endPoint y: 148, distance: 238.5
click at [383, 148] on div "Hence, this movement was a crucial step towards gender equality and women's rig…" at bounding box center [439, 144] width 199 height 19
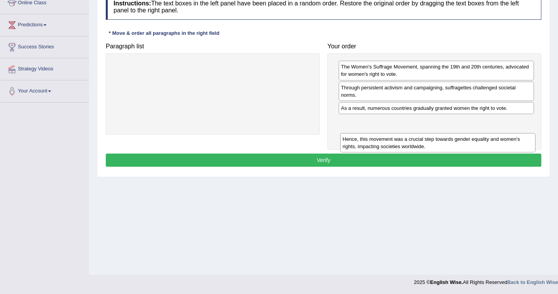
drag, startPoint x: 363, startPoint y: 113, endPoint x: 363, endPoint y: 134, distance: 20.9
click at [363, 134] on div "Hence, this movement was a crucial step towards gender equality and women's rig…" at bounding box center [437, 142] width 195 height 19
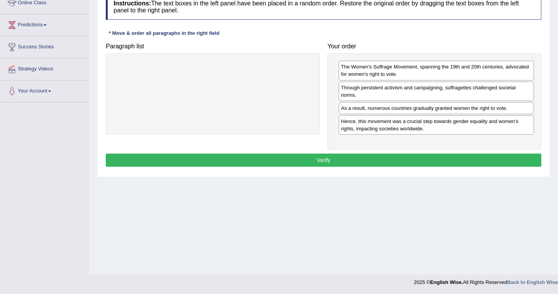
click at [330, 162] on button "Verify" at bounding box center [323, 160] width 435 height 13
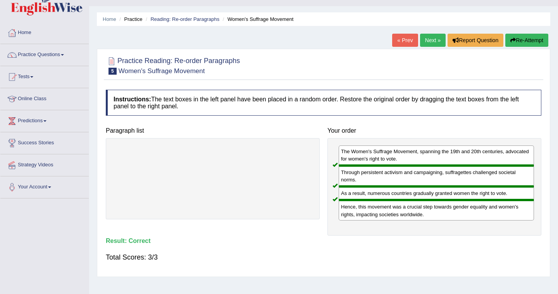
scroll to position [15, 0]
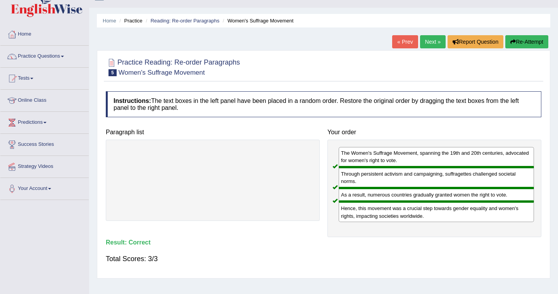
click at [427, 39] on link "Next »" at bounding box center [433, 41] width 26 height 13
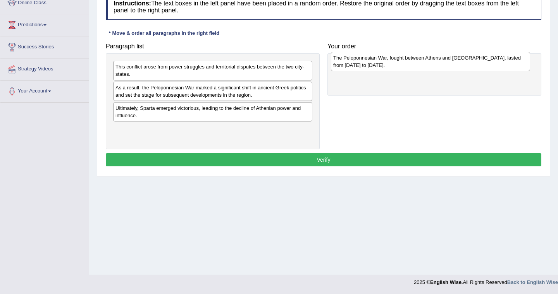
drag, startPoint x: 154, startPoint y: 134, endPoint x: 372, endPoint y: 64, distance: 229.3
click at [372, 64] on div "The Peloponnesian War, fought between Athens and [GEOGRAPHIC_DATA], lasted from…" at bounding box center [430, 61] width 199 height 19
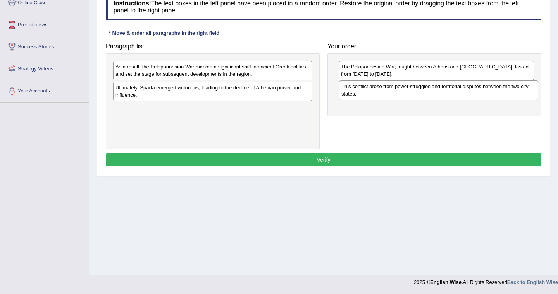
drag, startPoint x: 149, startPoint y: 70, endPoint x: 375, endPoint y: 90, distance: 226.7
click at [375, 90] on div "This conflict arose from power struggles and territorial disputes between the t…" at bounding box center [438, 90] width 199 height 19
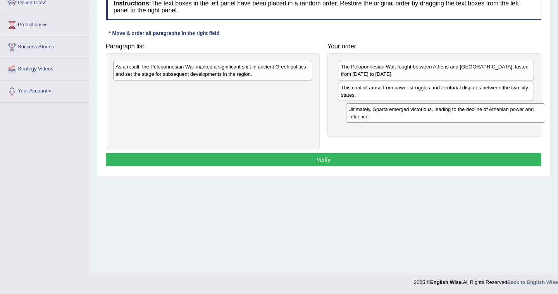
drag, startPoint x: 174, startPoint y: 95, endPoint x: 407, endPoint y: 116, distance: 233.8
click at [407, 116] on div "Ultimately, Sparta emerged victorious, leading to the decline of Athenian power…" at bounding box center [445, 112] width 199 height 19
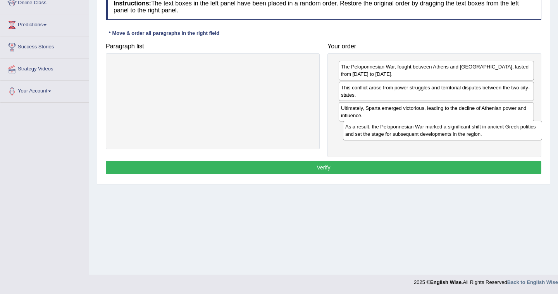
drag, startPoint x: 156, startPoint y: 72, endPoint x: 386, endPoint y: 132, distance: 237.3
click at [386, 132] on div "As a result, the Peloponnesian War marked a significant shift in ancient Greek …" at bounding box center [442, 130] width 199 height 19
click at [329, 167] on button "Verify" at bounding box center [323, 167] width 435 height 13
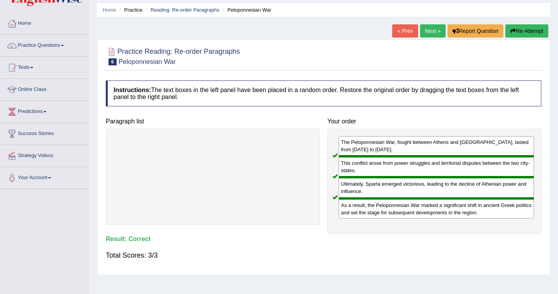
scroll to position [12, 0]
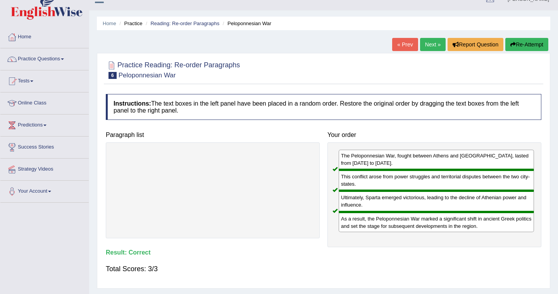
click at [425, 45] on link "Next »" at bounding box center [433, 44] width 26 height 13
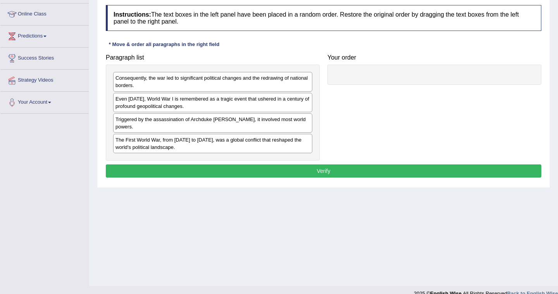
scroll to position [112, 0]
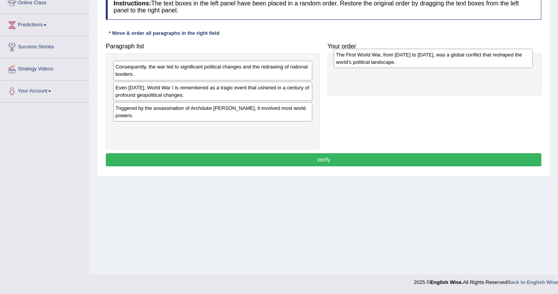
drag, startPoint x: 156, startPoint y: 133, endPoint x: 377, endPoint y: 59, distance: 232.5
click at [377, 59] on div "The First World War, from [DATE] to [DATE], was a global conflict that reshaped…" at bounding box center [432, 58] width 199 height 19
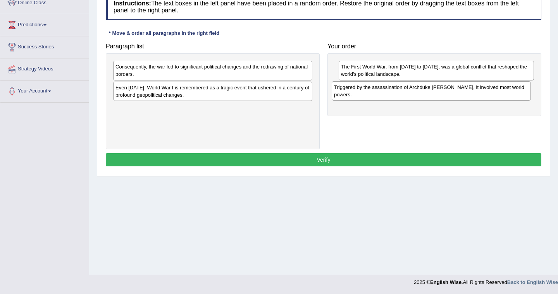
drag, startPoint x: 168, startPoint y: 112, endPoint x: 387, endPoint y: 91, distance: 219.5
click at [387, 91] on div "Triggered by the assassination of Archduke Franz Ferdinand, it involved most wo…" at bounding box center [431, 90] width 199 height 19
click at [141, 68] on div "Consequently, the war led to significant political changes and the redrawing of…" at bounding box center [217, 69] width 199 height 19
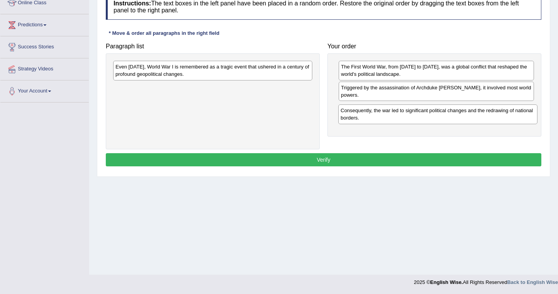
drag, startPoint x: 153, startPoint y: 70, endPoint x: 378, endPoint y: 113, distance: 229.3
click at [378, 113] on div "Consequently, the war led to significant political changes and the redrawing of…" at bounding box center [437, 114] width 199 height 19
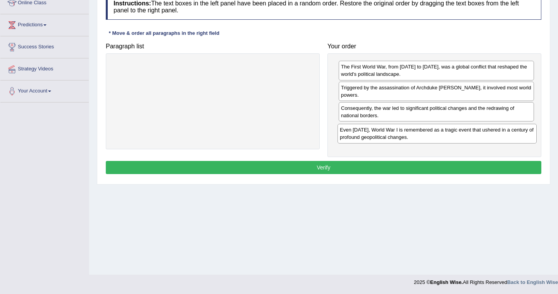
drag, startPoint x: 180, startPoint y: 71, endPoint x: 406, endPoint y: 134, distance: 234.5
click at [406, 134] on div "Even today, World War I is remembered as a tragic event that ushered in a centu…" at bounding box center [436, 133] width 199 height 19
click at [325, 167] on button "Verify" at bounding box center [323, 167] width 435 height 13
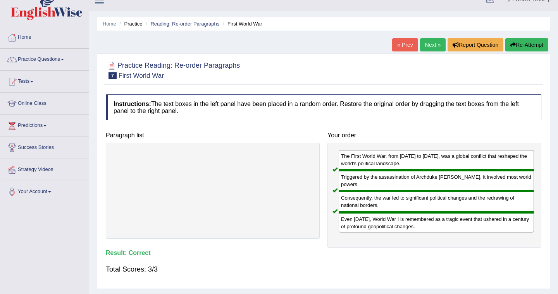
scroll to position [10, 0]
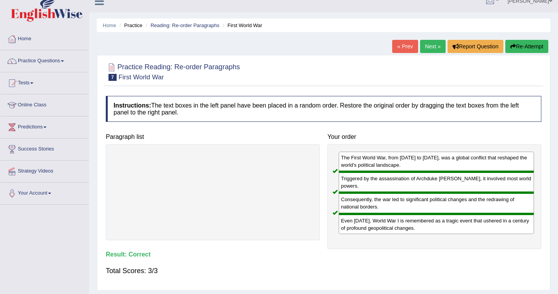
click at [427, 44] on link "Next »" at bounding box center [433, 46] width 26 height 13
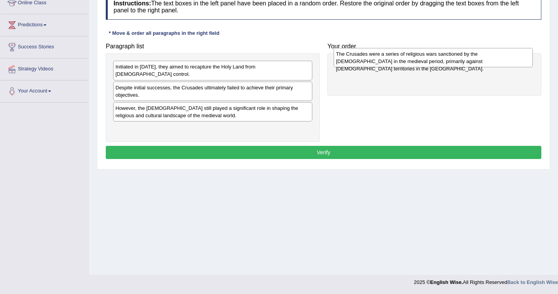
drag, startPoint x: 148, startPoint y: 108, endPoint x: 369, endPoint y: 60, distance: 225.4
click at [369, 60] on div "The Crusades were a series of religious wars sanctioned by the [DEMOGRAPHIC_DAT…" at bounding box center [432, 57] width 199 height 19
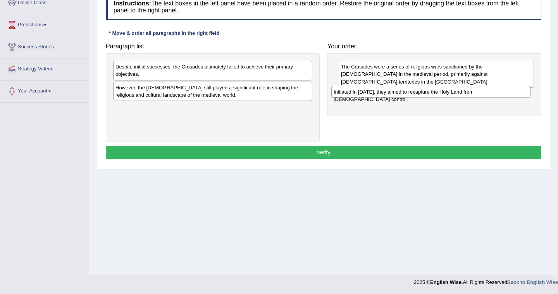
drag, startPoint x: 162, startPoint y: 68, endPoint x: 380, endPoint y: 93, distance: 219.5
click at [380, 93] on div "Initiated in [DATE], they aimed to recapture the Holy Land from [DEMOGRAPHIC_DA…" at bounding box center [430, 92] width 199 height 12
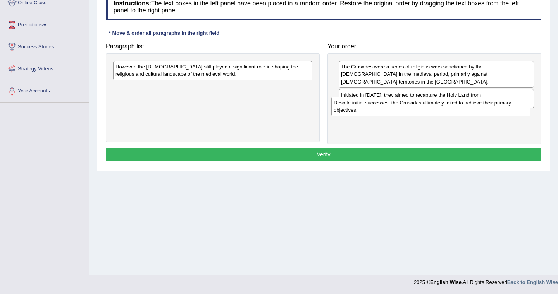
drag, startPoint x: 213, startPoint y: 73, endPoint x: 431, endPoint y: 109, distance: 221.0
click at [431, 109] on div "Despite initial successes, the Crusades ultimately failed to achieve their prim…" at bounding box center [430, 106] width 199 height 19
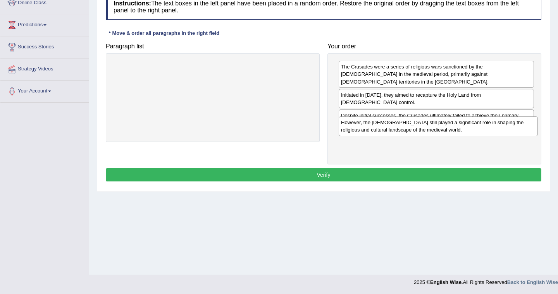
drag, startPoint x: 159, startPoint y: 71, endPoint x: 385, endPoint y: 127, distance: 232.2
click at [385, 127] on div "However, the [DEMOGRAPHIC_DATA] still played a significant role in shaping the …" at bounding box center [438, 126] width 199 height 19
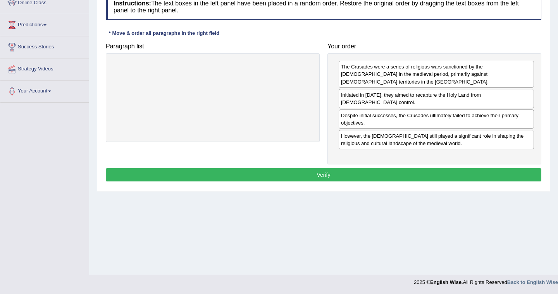
click at [325, 168] on button "Verify" at bounding box center [323, 174] width 435 height 13
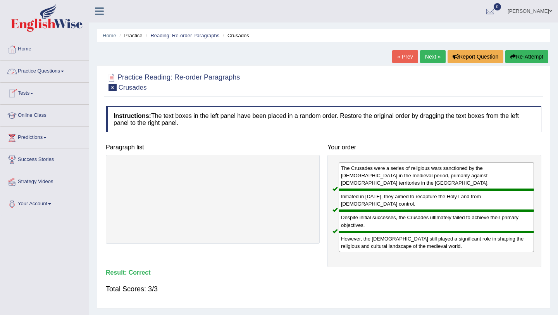
click at [33, 69] on link "Practice Questions" at bounding box center [44, 69] width 88 height 19
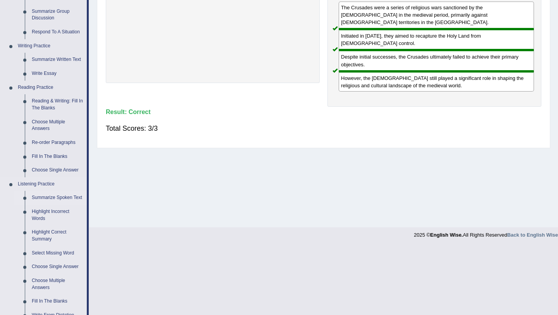
scroll to position [149, 0]
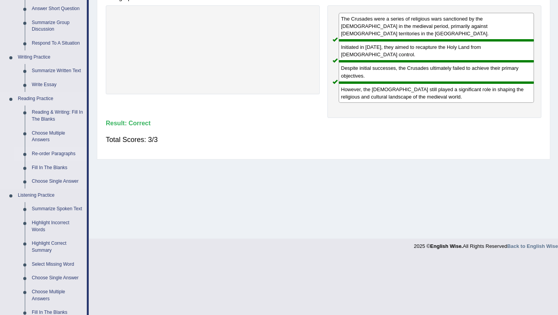
click at [46, 154] on link "Re-order Paragraphs" at bounding box center [57, 154] width 58 height 14
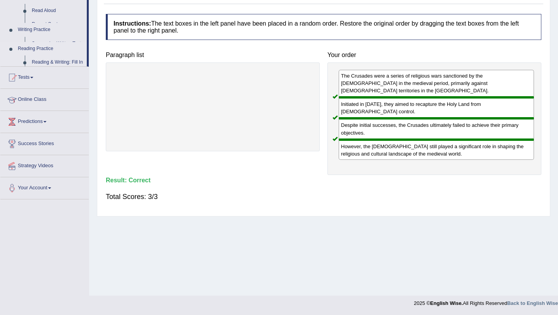
scroll to position [92, 0]
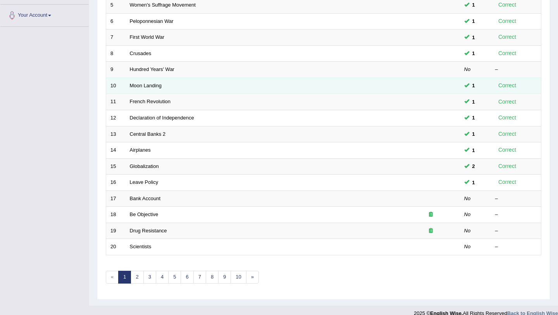
scroll to position [198, 0]
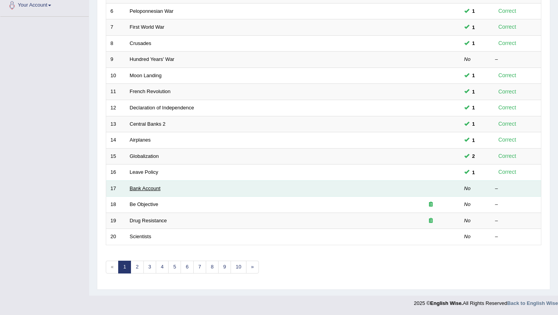
click at [149, 189] on link "Bank Account" at bounding box center [145, 188] width 31 height 6
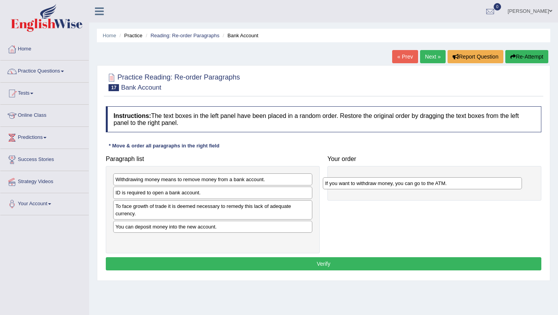
drag, startPoint x: 188, startPoint y: 207, endPoint x: 401, endPoint y: 184, distance: 213.9
click at [401, 184] on div "If you want to withdraw money, you can go to the ATM." at bounding box center [422, 183] width 199 height 12
click at [384, 203] on div "Paragraph list Withdrawing money means to remove money from a bank account. ID …" at bounding box center [323, 201] width 443 height 101
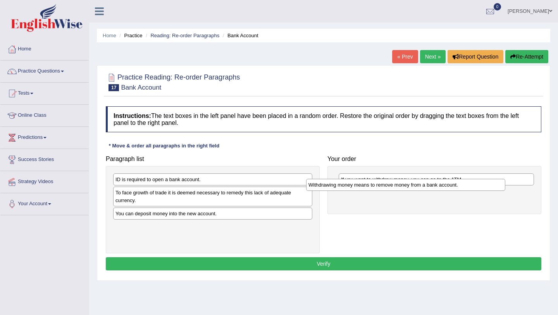
drag, startPoint x: 260, startPoint y: 180, endPoint x: 457, endPoint y: 185, distance: 197.2
click at [457, 185] on div "Withdrawing money means to remove money from a bank account." at bounding box center [405, 185] width 199 height 12
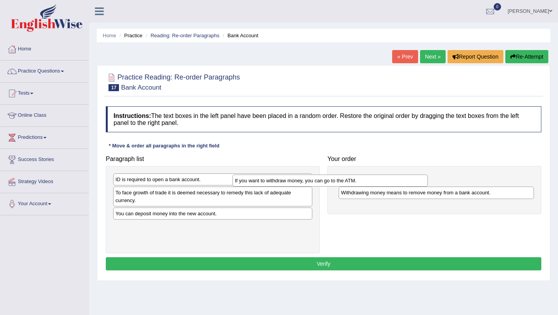
drag, startPoint x: 374, startPoint y: 182, endPoint x: 264, endPoint y: 191, distance: 110.7
click at [264, 186] on div "If you want to withdraw money, you can go to the ATM." at bounding box center [329, 180] width 195 height 12
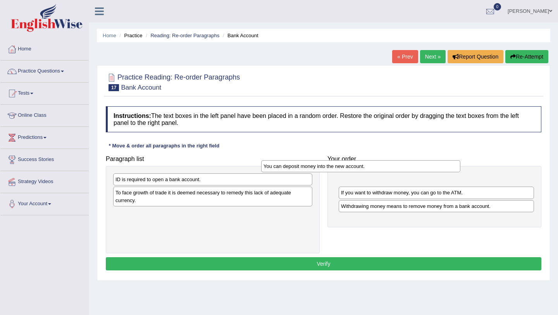
drag, startPoint x: 255, startPoint y: 211, endPoint x: 412, endPoint y: 170, distance: 162.5
click at [411, 170] on div "You can deposit money into the new account." at bounding box center [360, 166] width 199 height 12
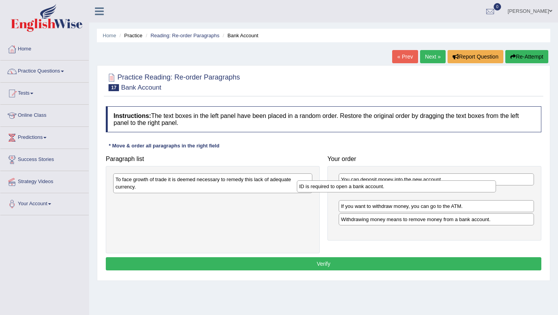
drag, startPoint x: 241, startPoint y: 182, endPoint x: 428, endPoint y: 195, distance: 187.5
click at [428, 192] on div "ID is required to open a bank account." at bounding box center [396, 186] width 199 height 12
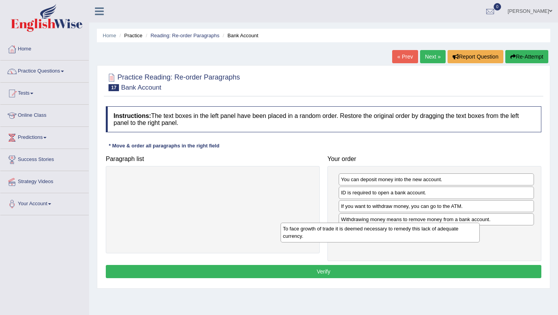
drag, startPoint x: 235, startPoint y: 187, endPoint x: 419, endPoint y: 240, distance: 191.4
click at [419, 240] on div "To face growth of trade it is deemed necessary to remedy this lack of adequate …" at bounding box center [379, 231] width 199 height 19
click at [373, 268] on button "Verify" at bounding box center [323, 271] width 435 height 13
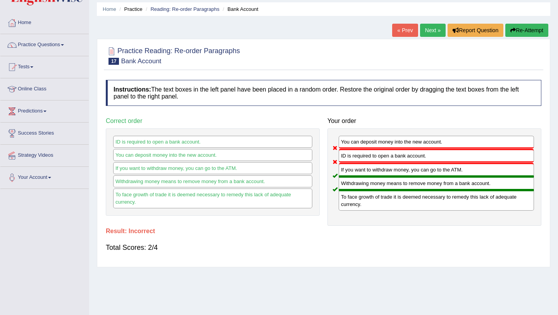
scroll to position [21, 0]
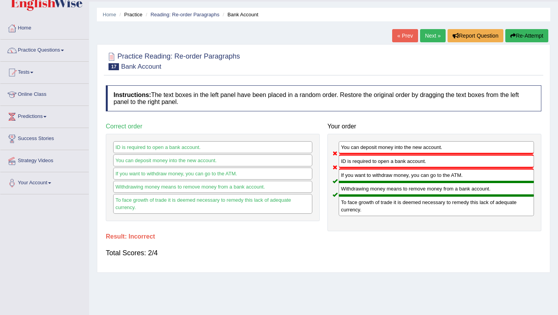
click at [428, 36] on link "Next »" at bounding box center [433, 35] width 26 height 13
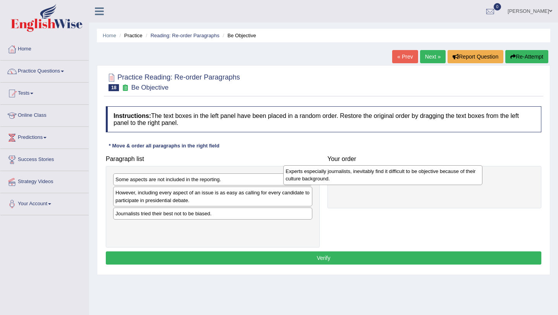
drag, startPoint x: 277, startPoint y: 190, endPoint x: 458, endPoint y: 185, distance: 181.3
click at [458, 184] on div "Experts especially journalists, inevitably find it difficult to be objective be…" at bounding box center [382, 174] width 199 height 19
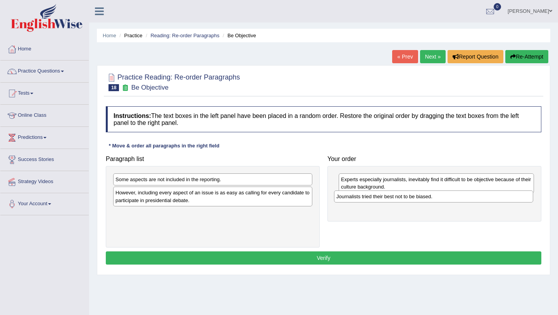
drag, startPoint x: 291, startPoint y: 215, endPoint x: 511, endPoint y: 198, distance: 221.4
click at [511, 198] on div "Journalists tried their best not to be biased." at bounding box center [433, 196] width 199 height 12
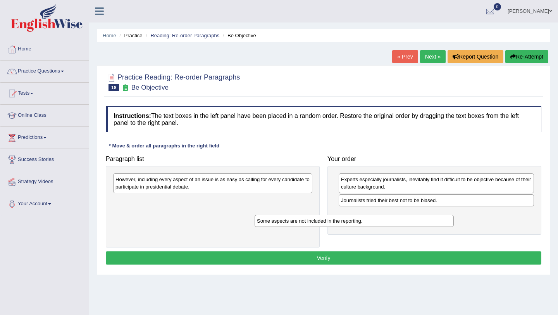
drag, startPoint x: 267, startPoint y: 181, endPoint x: 427, endPoint y: 220, distance: 164.2
click at [427, 220] on div "Some aspects are not included in the reporting." at bounding box center [353, 221] width 199 height 12
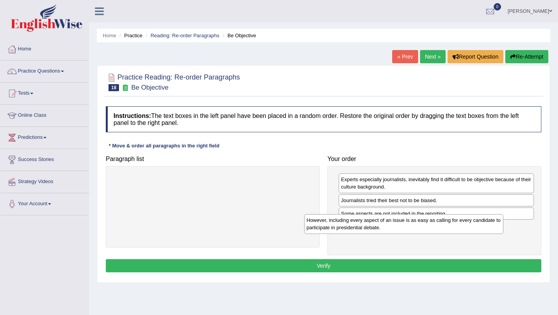
drag, startPoint x: 278, startPoint y: 185, endPoint x: 472, endPoint y: 228, distance: 198.8
click at [472, 228] on div "However, including every aspect of an issue is as easy as calling for every can…" at bounding box center [403, 223] width 199 height 19
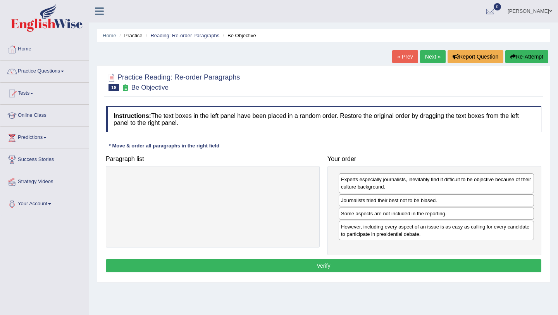
click at [410, 264] on button "Verify" at bounding box center [323, 265] width 435 height 13
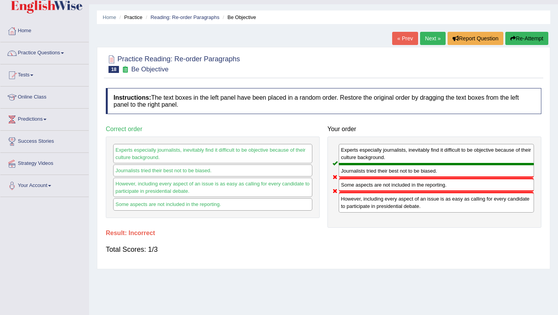
scroll to position [14, 0]
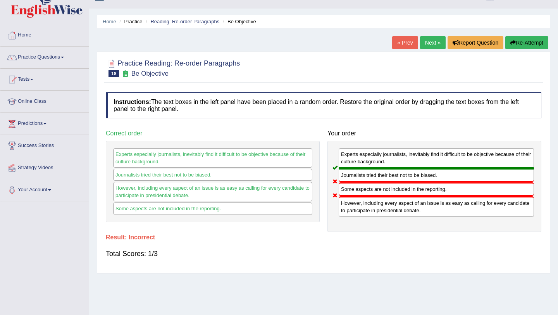
click at [427, 41] on link "Next »" at bounding box center [433, 42] width 26 height 13
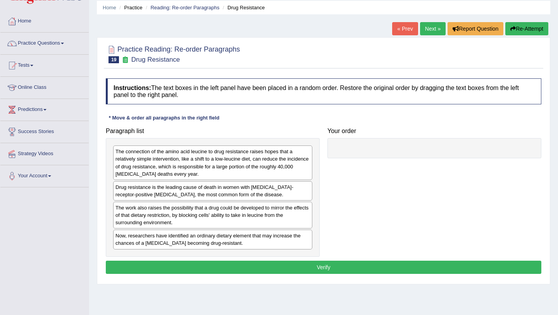
scroll to position [29, 0]
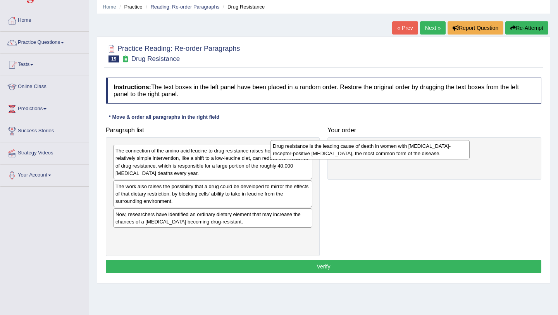
drag, startPoint x: 206, startPoint y: 191, endPoint x: 364, endPoint y: 151, distance: 163.4
click at [364, 151] on div "Drug resistance is the leading cause of death in women with [MEDICAL_DATA]-rece…" at bounding box center [369, 149] width 199 height 19
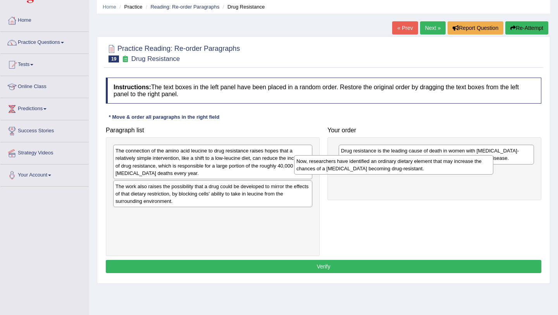
drag, startPoint x: 289, startPoint y: 220, endPoint x: 477, endPoint y: 168, distance: 195.1
click at [477, 168] on div "Now, researchers have identified an ordinary dietary element that may increase …" at bounding box center [393, 164] width 199 height 19
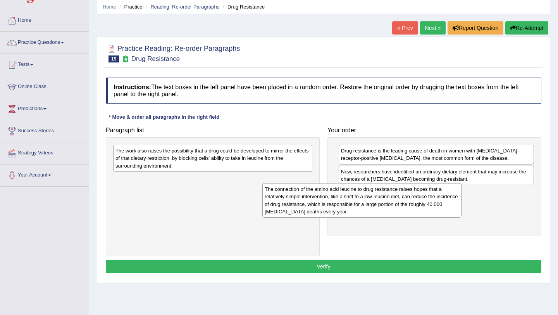
drag, startPoint x: 297, startPoint y: 164, endPoint x: 458, endPoint y: 202, distance: 165.6
click at [458, 202] on div "The connection of the amino acid leucine to drug resistance raises hopes that a…" at bounding box center [361, 200] width 199 height 34
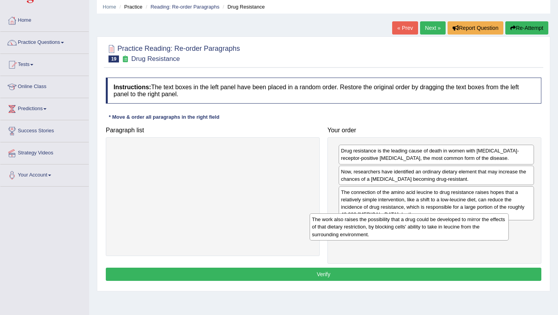
drag, startPoint x: 294, startPoint y: 160, endPoint x: 491, endPoint y: 229, distance: 208.6
click at [491, 229] on div "The work also raises the possibility that a drug could be developed to mirror t…" at bounding box center [408, 226] width 199 height 27
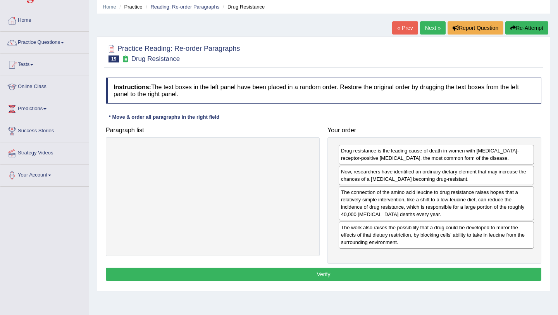
click at [423, 270] on button "Verify" at bounding box center [323, 273] width 435 height 13
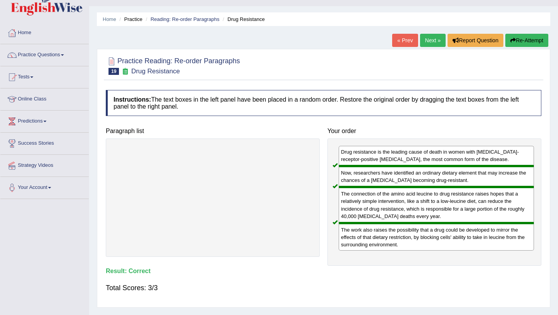
scroll to position [10, 0]
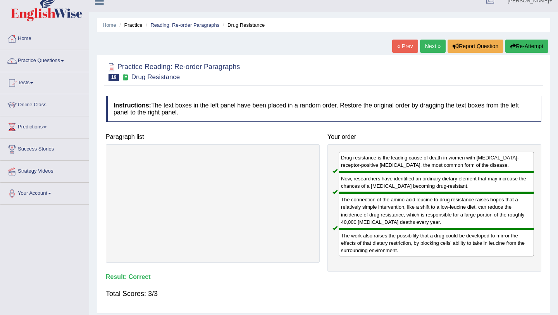
click at [428, 47] on link "Next »" at bounding box center [433, 46] width 26 height 13
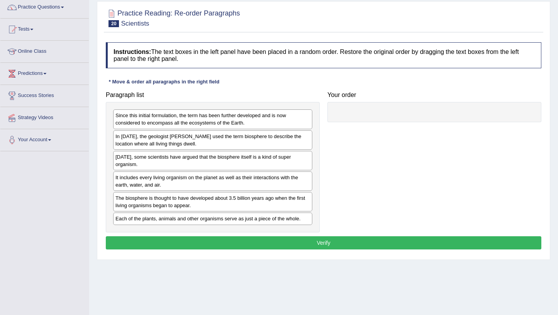
scroll to position [65, 0]
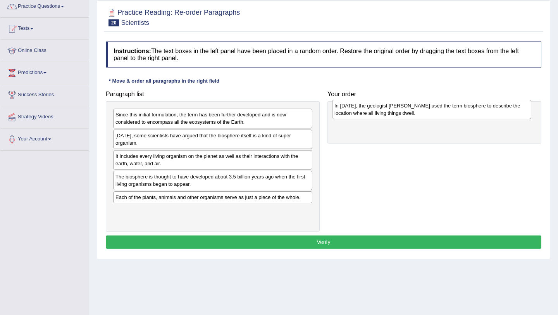
drag, startPoint x: 210, startPoint y: 142, endPoint x: 430, endPoint y: 113, distance: 221.5
click at [430, 113] on div "In [DATE], the geologist [PERSON_NAME] used the term biosphere to describe the …" at bounding box center [431, 109] width 199 height 19
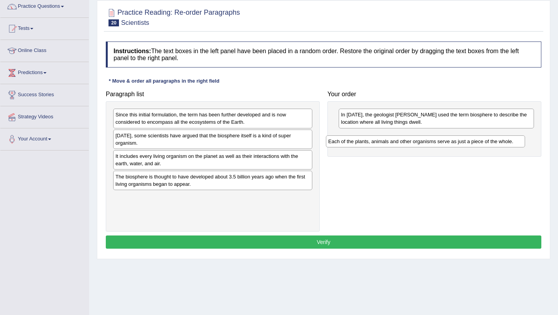
drag, startPoint x: 153, startPoint y: 199, endPoint x: 366, endPoint y: 143, distance: 219.9
click at [366, 143] on div "Each of the plants, animals and other organisms serve as just a piece of the wh…" at bounding box center [425, 141] width 199 height 12
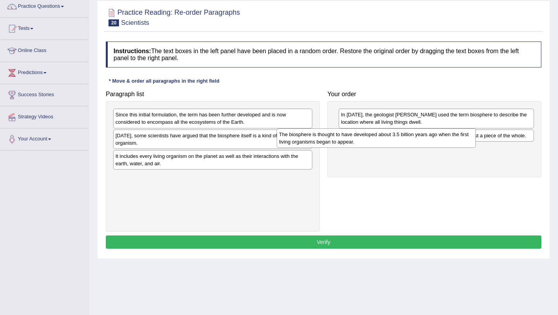
drag, startPoint x: 284, startPoint y: 185, endPoint x: 449, endPoint y: 142, distance: 170.5
click at [449, 142] on div "The biosphere is thought to have developed about 3.5 billion years ago when the…" at bounding box center [376, 137] width 199 height 19
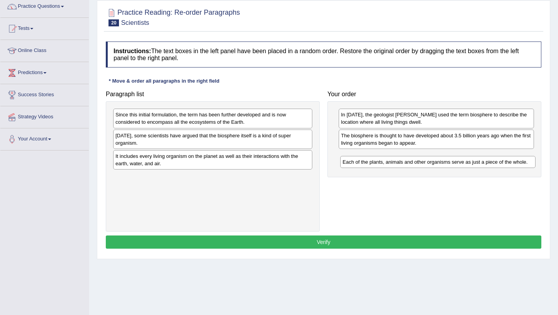
drag, startPoint x: 443, startPoint y: 136, endPoint x: 440, endPoint y: 154, distance: 17.6
click at [440, 156] on div "Each of the plants, animals and other organisms serve as just a piece of the wh…" at bounding box center [437, 162] width 195 height 12
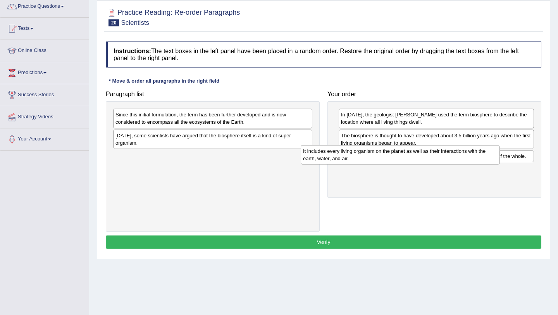
drag, startPoint x: 249, startPoint y: 165, endPoint x: 438, endPoint y: 160, distance: 188.3
click at [438, 160] on div "It includes every living organism on the planet as well as their interactions w…" at bounding box center [400, 154] width 199 height 19
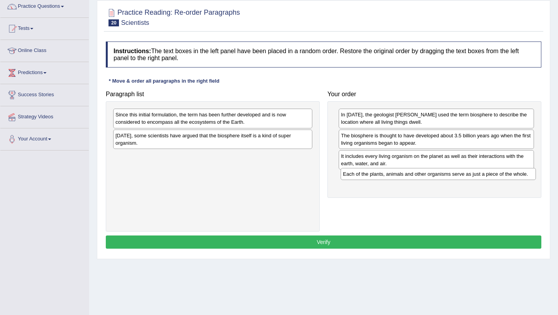
drag, startPoint x: 434, startPoint y: 157, endPoint x: 436, endPoint y: 175, distance: 17.9
click at [436, 175] on div "Each of the plants, animals and other organisms serve as just a piece of the wh…" at bounding box center [437, 174] width 195 height 12
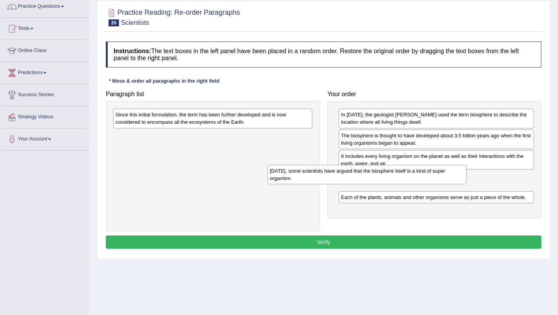
drag, startPoint x: 274, startPoint y: 137, endPoint x: 434, endPoint y: 172, distance: 163.7
click at [434, 172] on div "[DATE], some scientists have argued that the biosphere itself is a kind of supe…" at bounding box center [366, 174] width 199 height 19
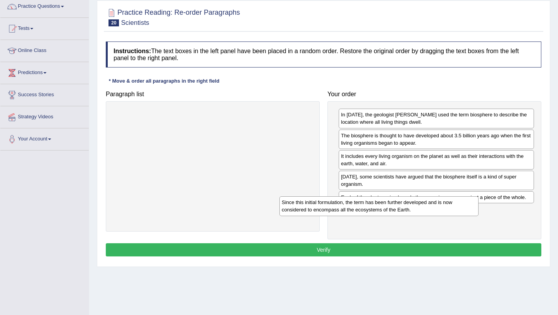
drag, startPoint x: 227, startPoint y: 118, endPoint x: 401, endPoint y: 203, distance: 194.0
click at [401, 203] on div "Since this initial formulation, the term has been further developed and is now …" at bounding box center [378, 205] width 199 height 19
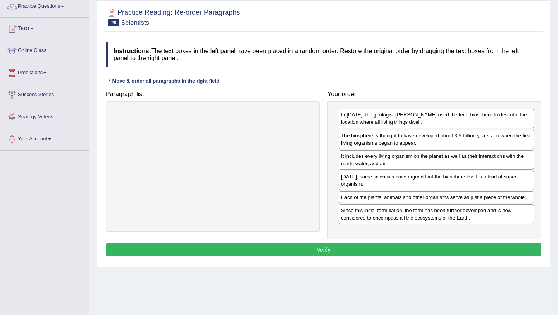
click at [375, 247] on button "Verify" at bounding box center [323, 249] width 435 height 13
